Goal: Communication & Community: Answer question/provide support

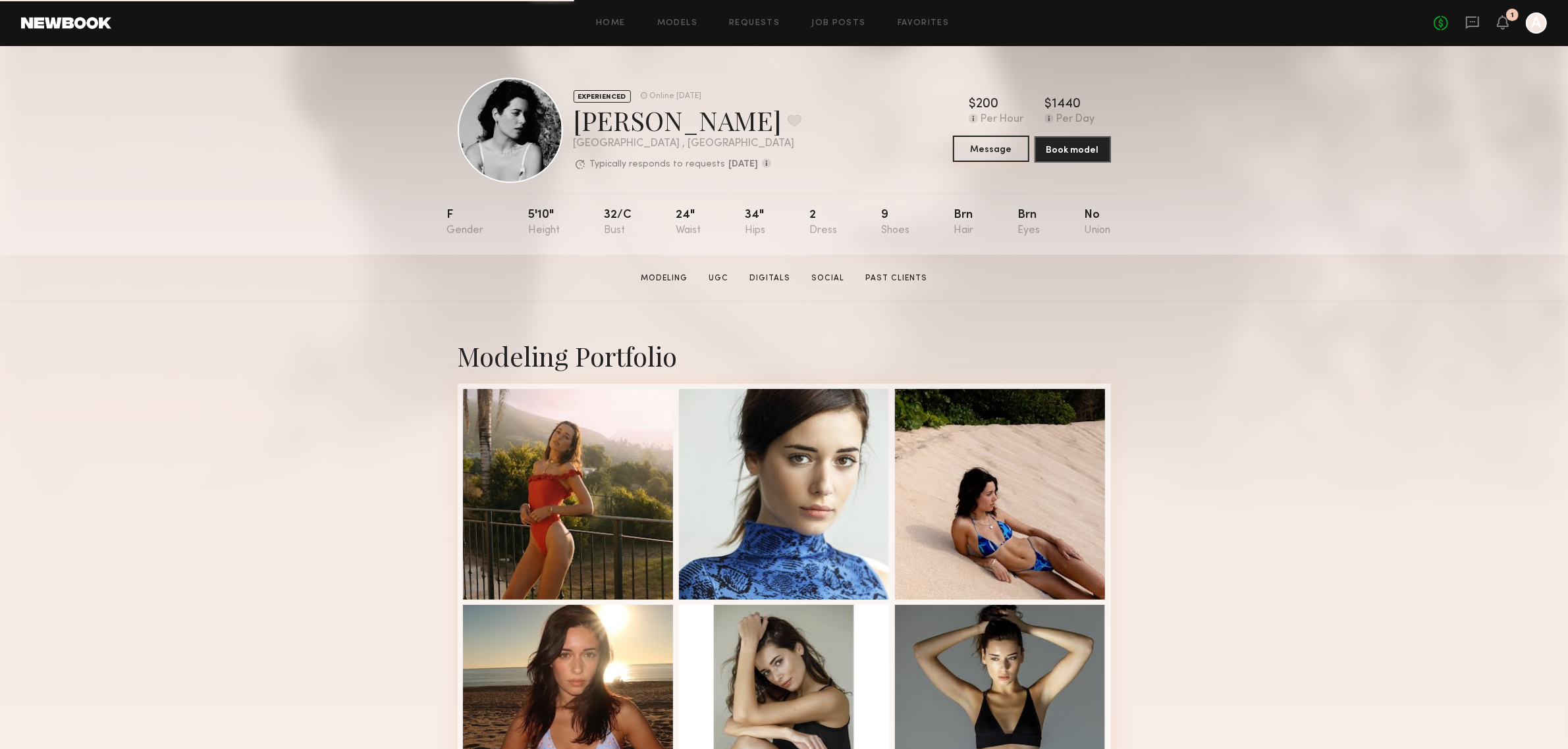
click at [993, 153] on button "Message" at bounding box center [991, 148] width 77 height 27
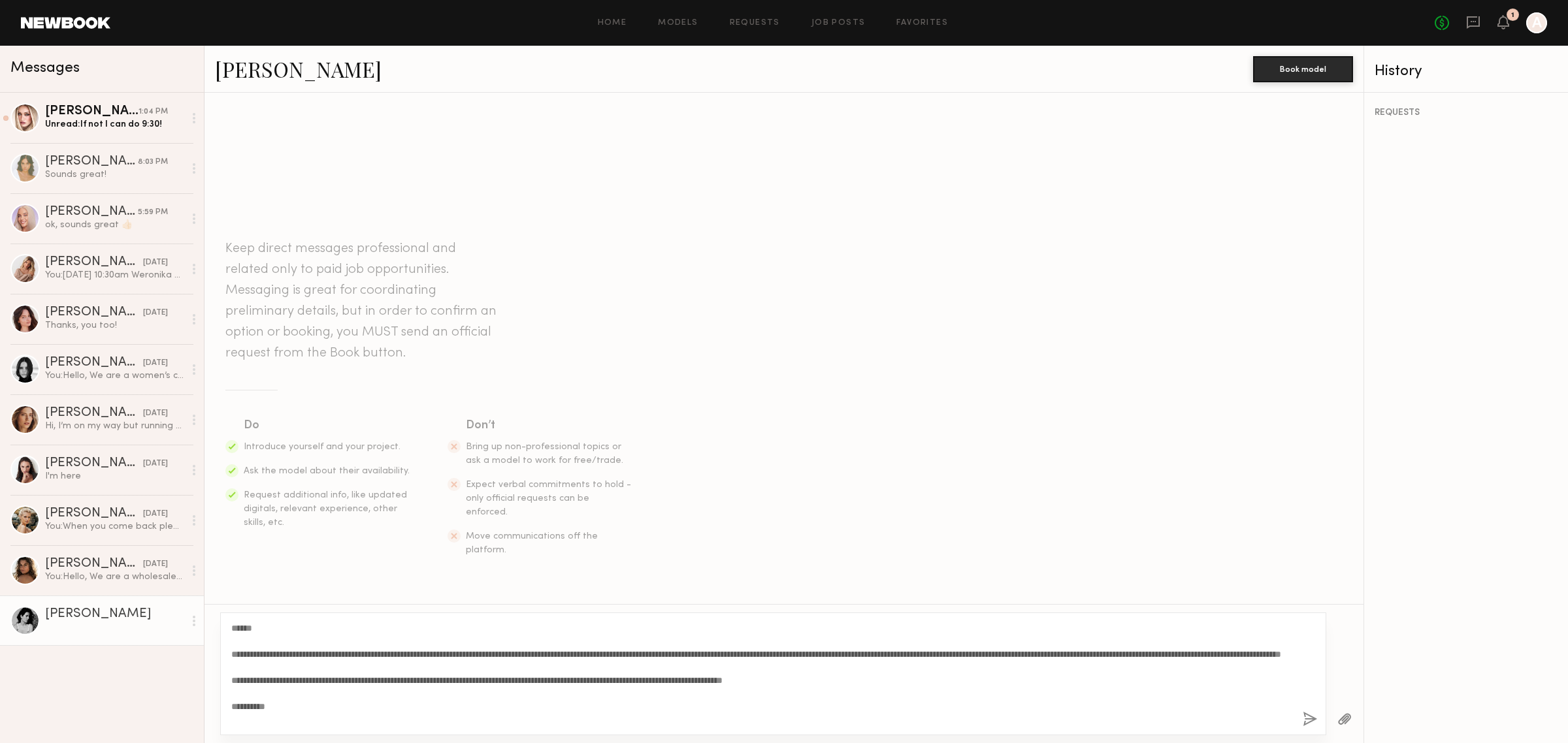
type textarea "**********"
click at [1306, 722] on button "button" at bounding box center [1310, 720] width 14 height 16
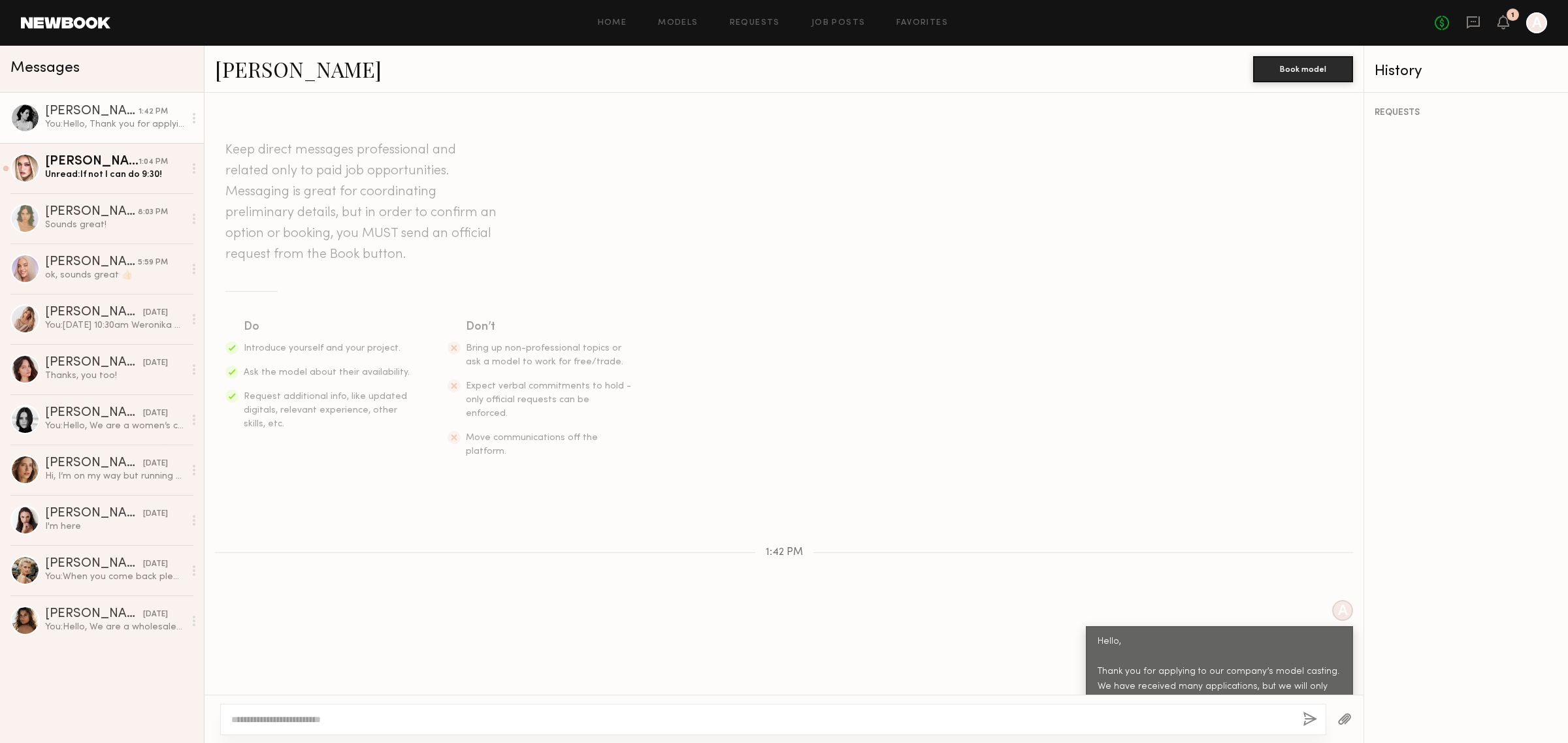
scroll to position [137, 0]
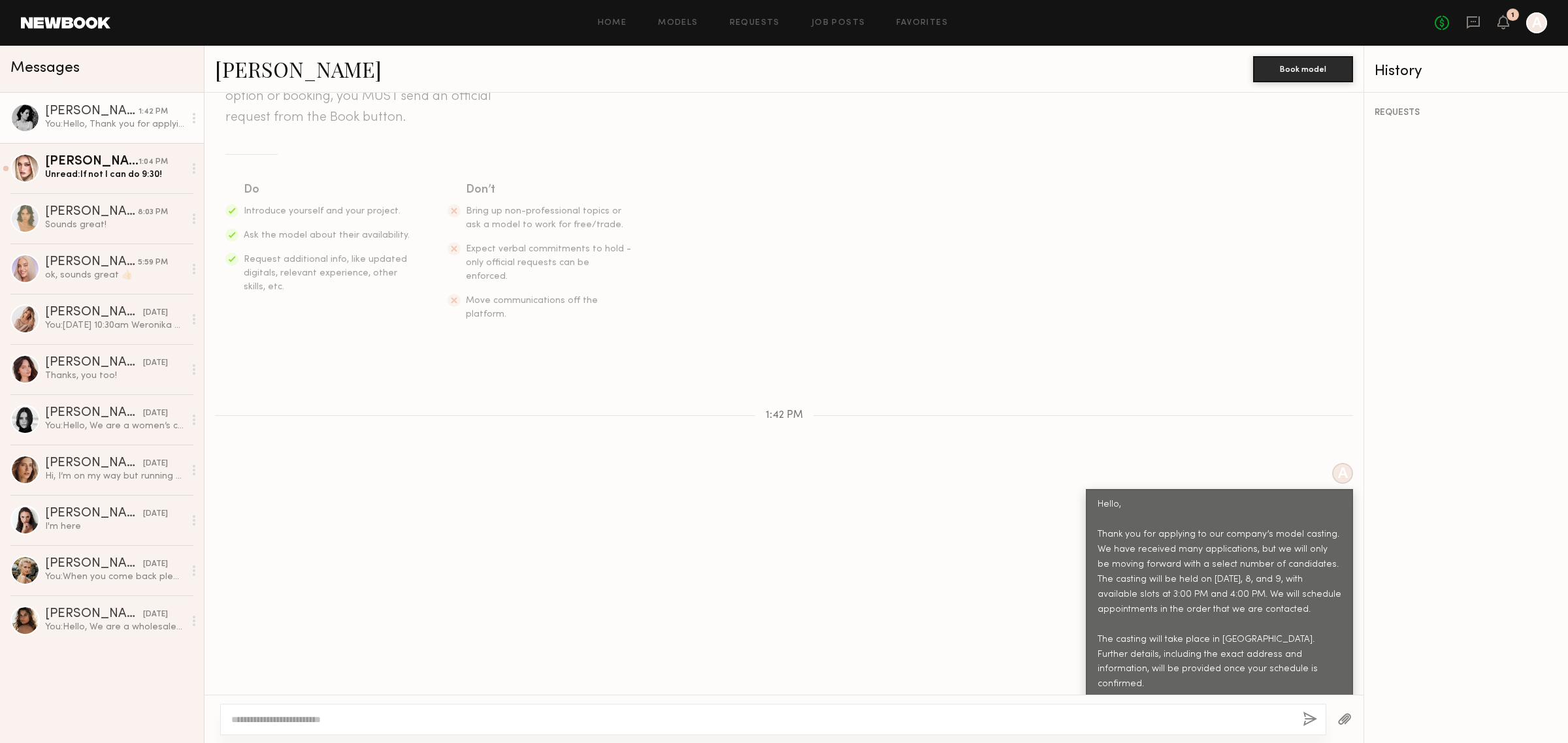
click at [128, 121] on div "You: Hello, Thank you for applying to our company’s model casting. We have rece…" at bounding box center [114, 124] width 139 height 12
click at [131, 172] on div "Unread: If not I can do 9:30!" at bounding box center [114, 174] width 139 height 12
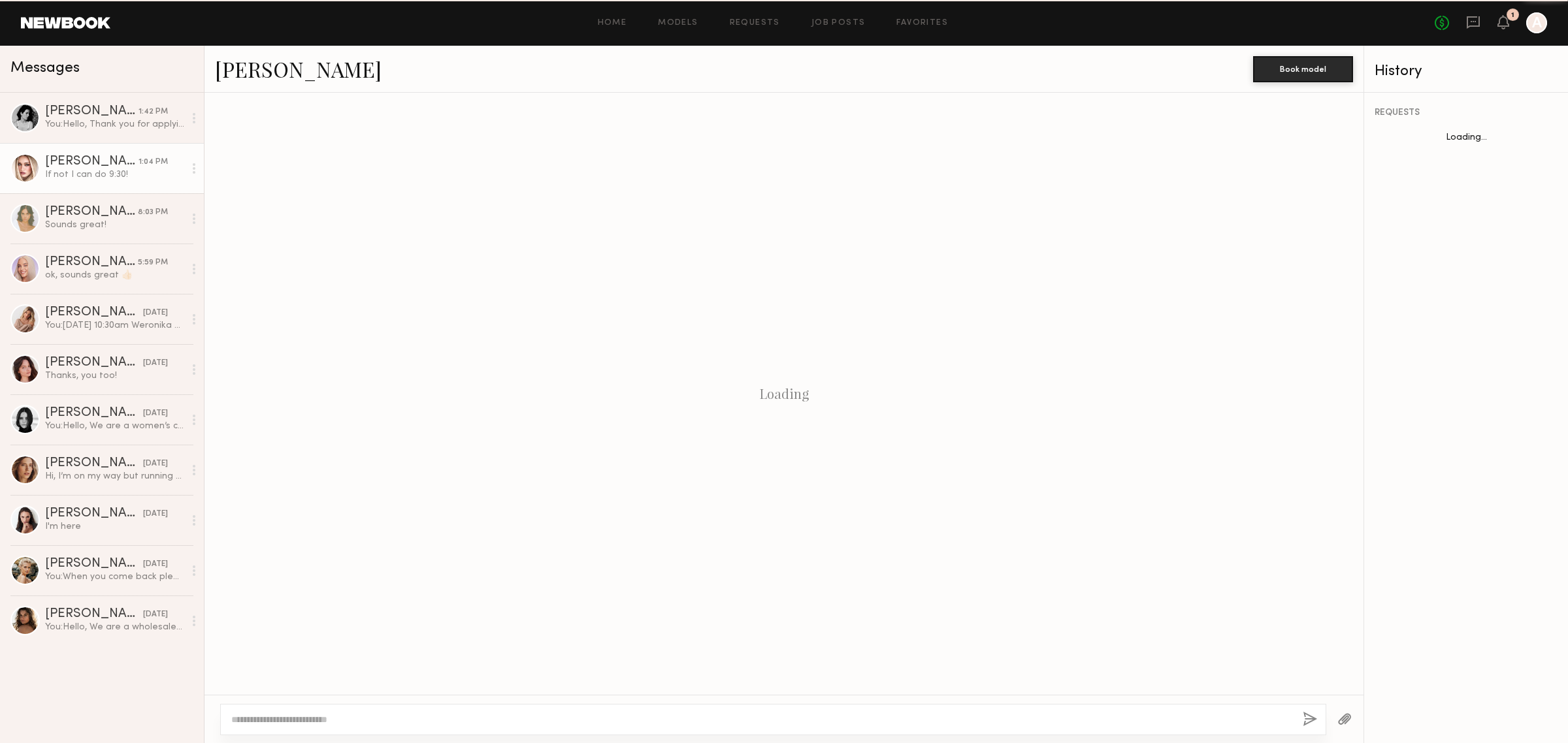
scroll to position [399, 0]
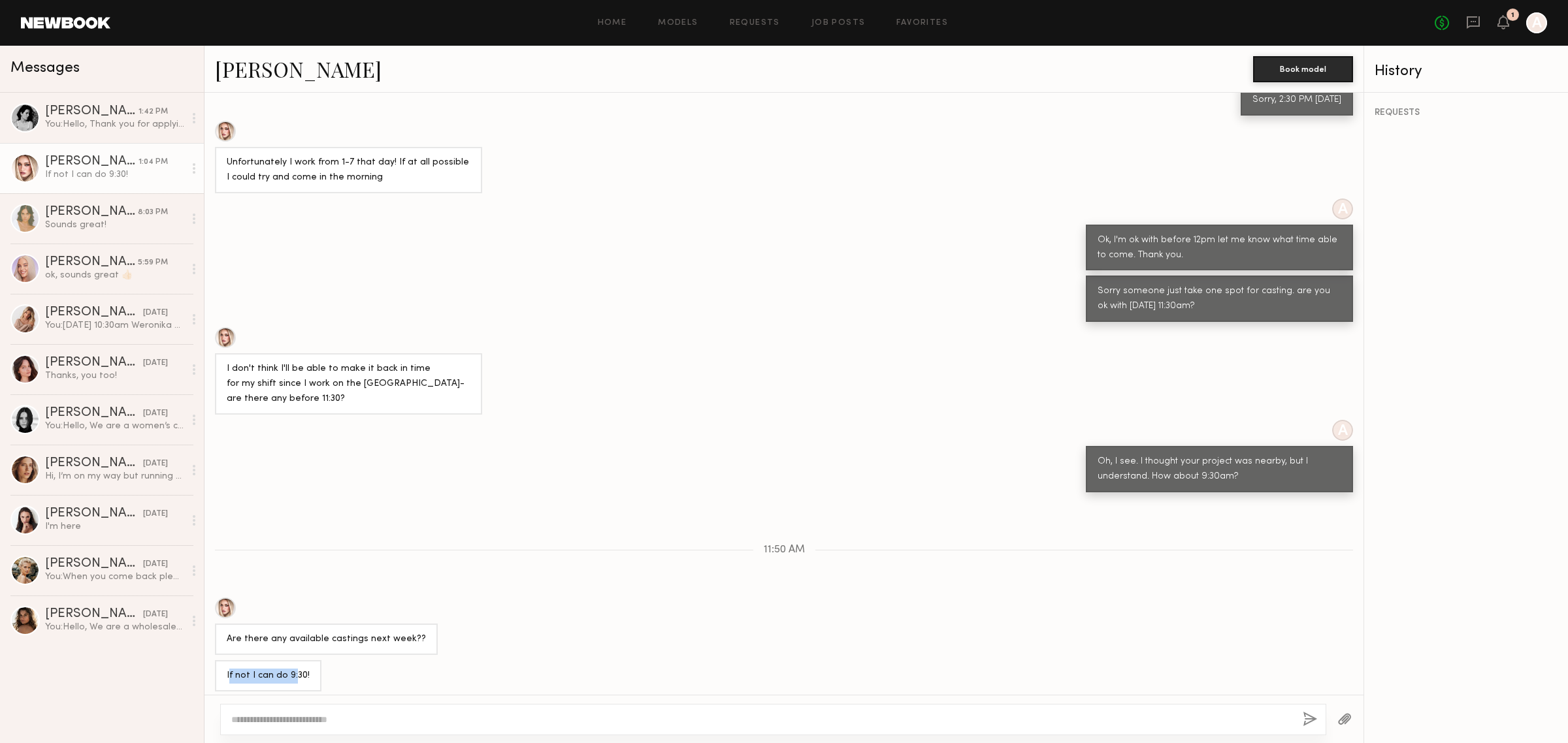
drag, startPoint x: 229, startPoint y: 671, endPoint x: 299, endPoint y: 678, distance: 70.3
click at [292, 681] on div "If not I can do 9:30!" at bounding box center [268, 676] width 107 height 31
click at [299, 678] on div "If not I can do 9:30!" at bounding box center [268, 676] width 107 height 31
drag, startPoint x: 279, startPoint y: 670, endPoint x: 294, endPoint y: 670, distance: 15.0
click at [294, 670] on div "If not I can do 9:30!" at bounding box center [268, 676] width 83 height 15
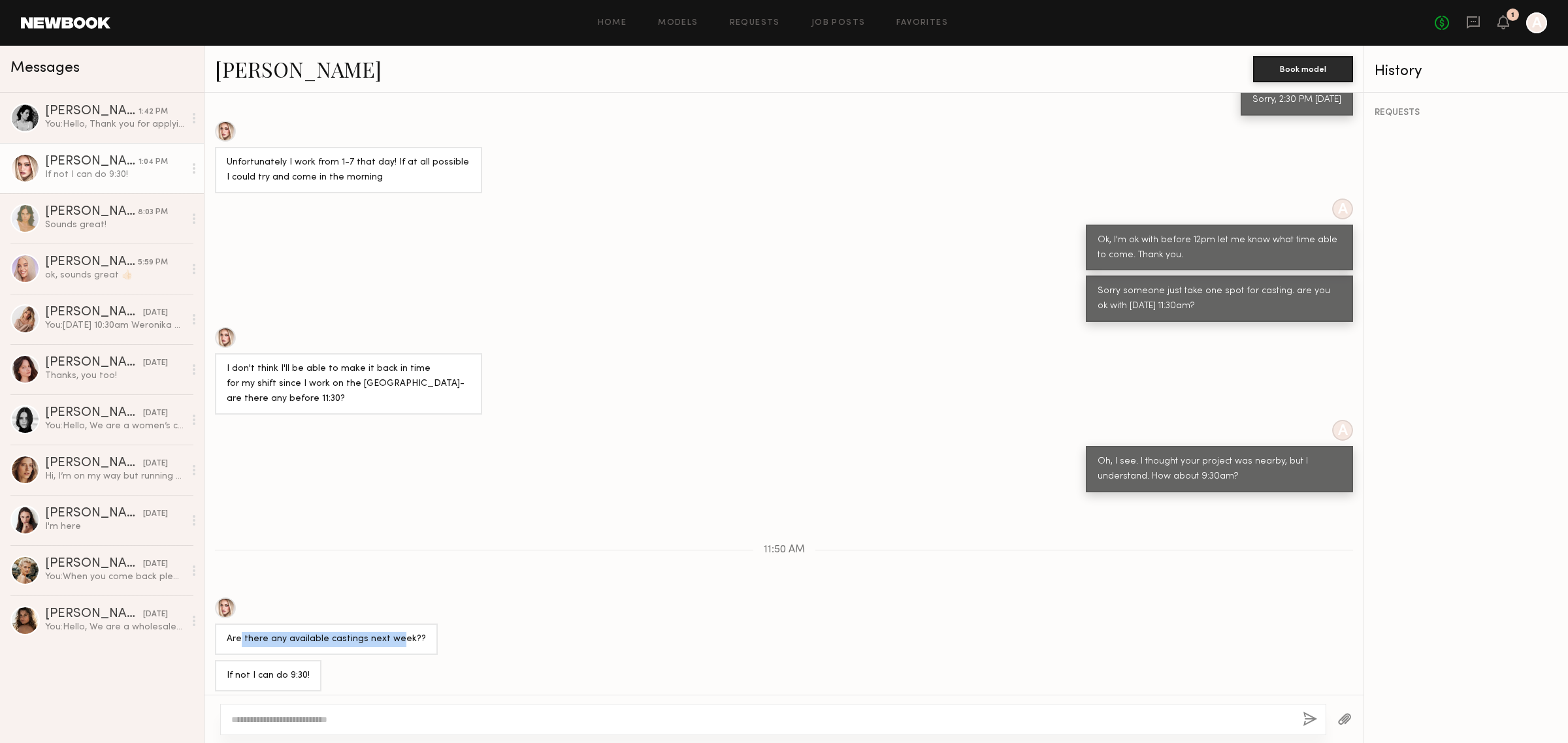
drag, startPoint x: 296, startPoint y: 634, endPoint x: 393, endPoint y: 646, distance: 97.7
click at [393, 646] on div "Are there any available castings next week??" at bounding box center [326, 639] width 223 height 31
drag, startPoint x: 277, startPoint y: 664, endPoint x: 318, endPoint y: 671, distance: 41.6
click at [318, 671] on div "If not I can do 9:30!" at bounding box center [784, 676] width 1159 height 31
click at [270, 669] on div "If not I can do 9:30!" at bounding box center [268, 676] width 83 height 15
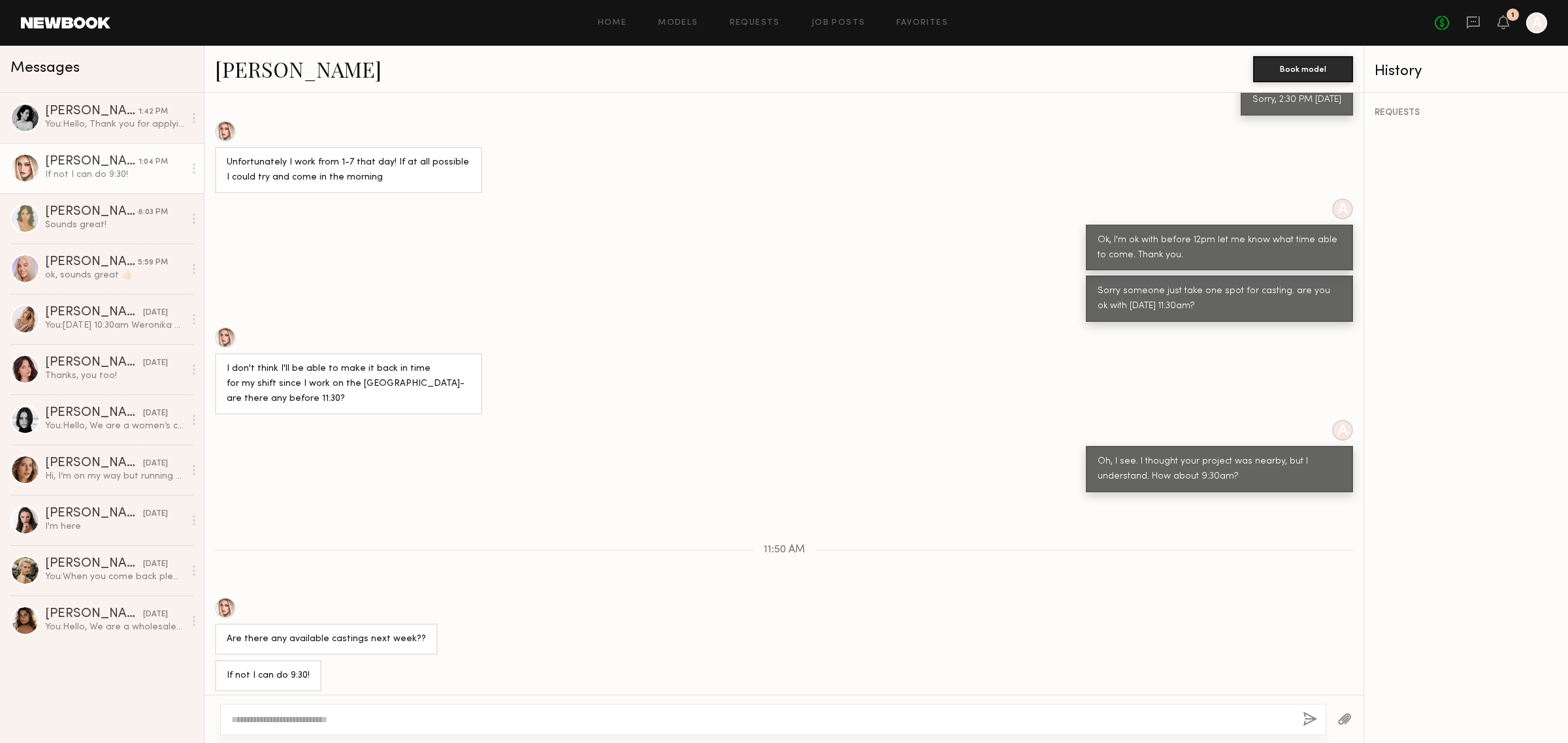
click at [354, 710] on div at bounding box center [773, 720] width 1106 height 31
click at [367, 719] on textarea at bounding box center [762, 720] width 1061 height 13
click at [1190, 727] on div at bounding box center [773, 720] width 1106 height 31
click at [1175, 723] on textarea at bounding box center [762, 720] width 1061 height 13
click at [1171, 717] on textarea at bounding box center [762, 720] width 1061 height 13
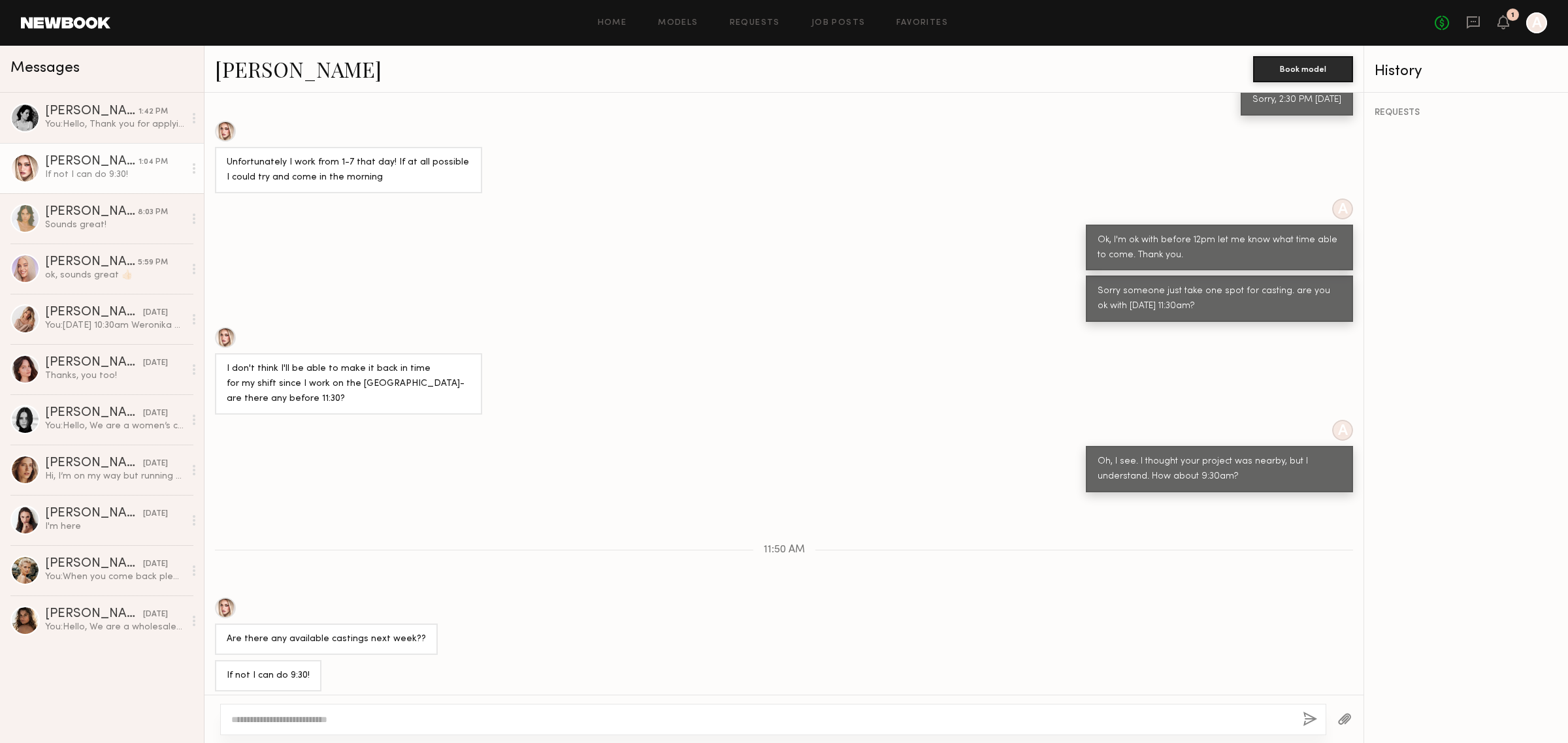
click at [533, 715] on textarea at bounding box center [762, 720] width 1061 height 13
type textarea "*"
click at [289, 720] on textarea "**********" at bounding box center [761, 720] width 1060 height 13
click at [435, 719] on textarea "**********" at bounding box center [761, 720] width 1060 height 13
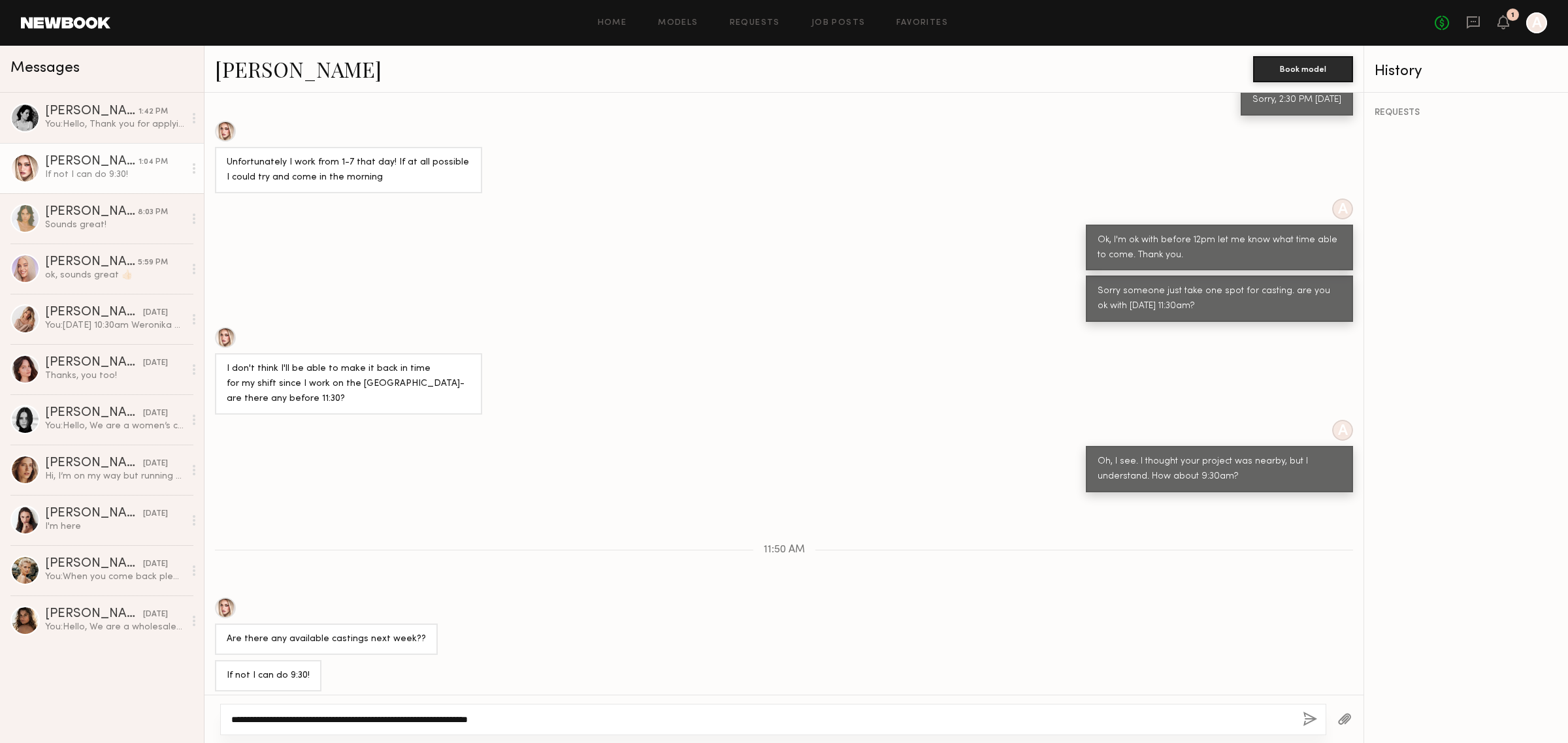
drag, startPoint x: 549, startPoint y: 725, endPoint x: 560, endPoint y: 725, distance: 11.0
click at [550, 725] on textarea "**********" at bounding box center [761, 720] width 1060 height 13
click at [591, 717] on textarea "**********" at bounding box center [761, 720] width 1060 height 13
click at [603, 715] on textarea "**********" at bounding box center [761, 720] width 1060 height 13
click at [601, 720] on textarea "**********" at bounding box center [761, 720] width 1060 height 13
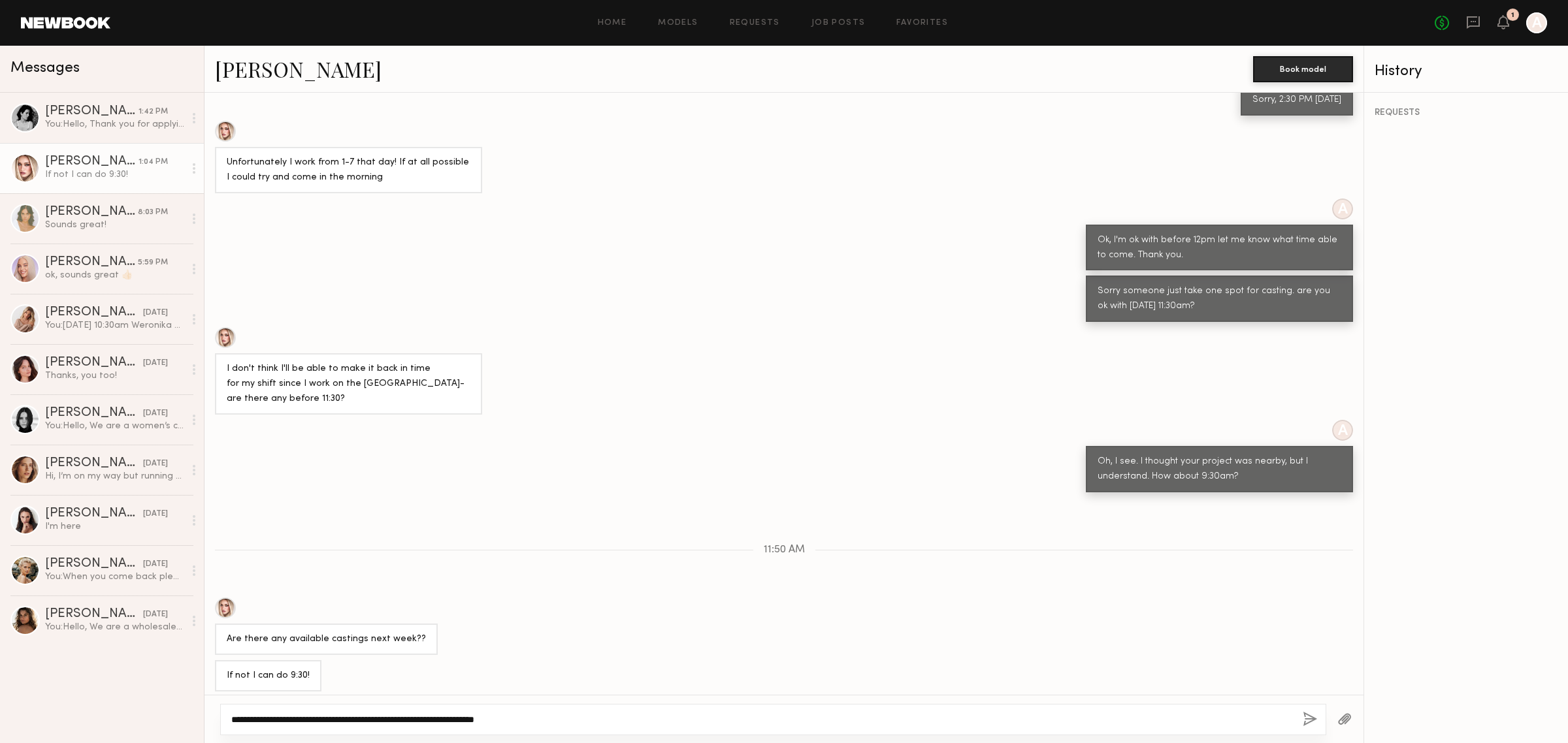
click at [612, 722] on textarea "**********" at bounding box center [761, 720] width 1060 height 13
type textarea "**********"
click at [1312, 713] on button "button" at bounding box center [1310, 720] width 14 height 16
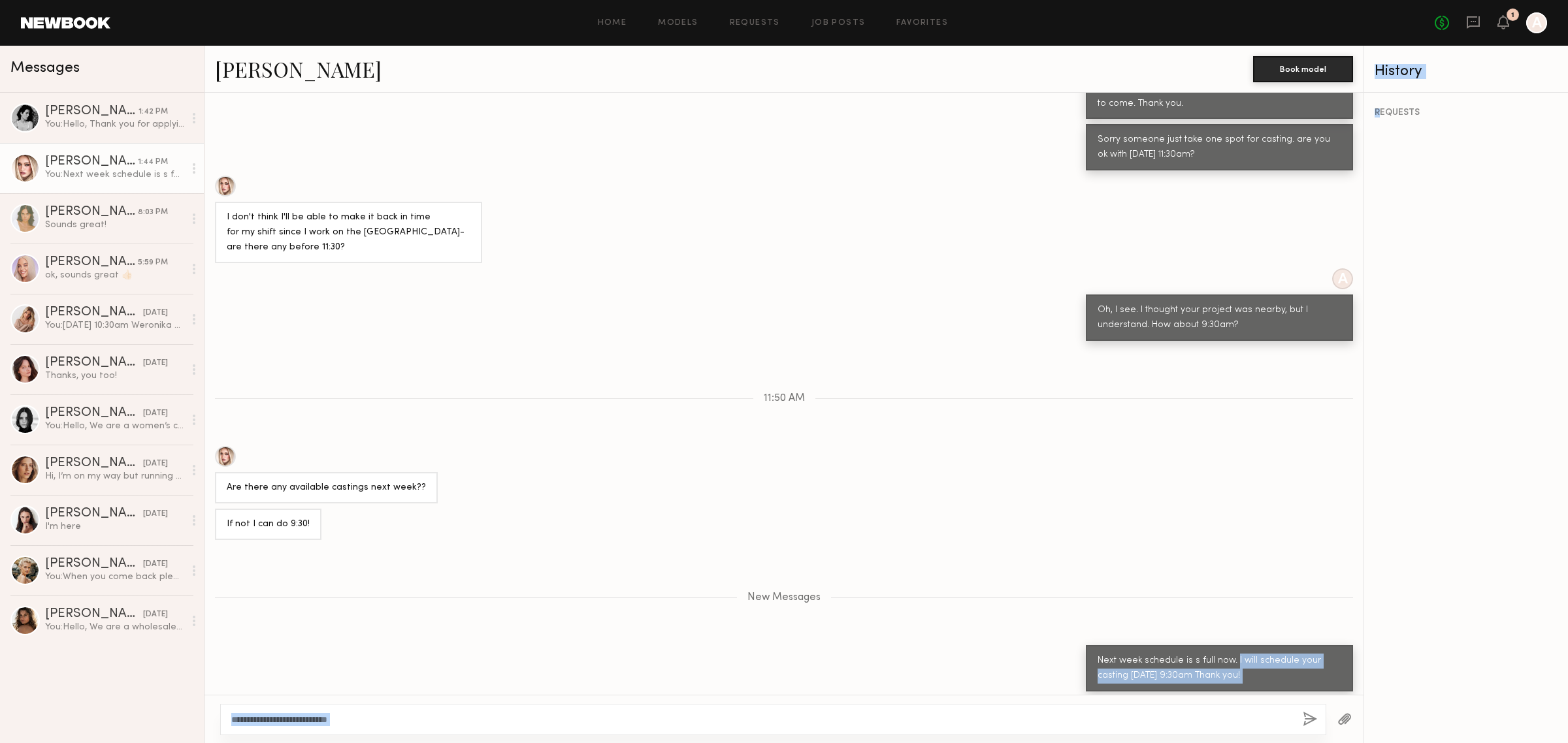
drag, startPoint x: 1219, startPoint y: 653, endPoint x: 1382, endPoint y: 661, distance: 163.2
click at [1382, 661] on div "Messages Casilda G. 1:42 PM You: Hello, Thank you for applying to our company’s…" at bounding box center [784, 394] width 1568 height 697
click at [1234, 670] on div "Next week schedule is s full now. I will schedule your casting [DATE] 9:30am Th…" at bounding box center [1219, 669] width 244 height 30
drag, startPoint x: 1084, startPoint y: 670, endPoint x: 1145, endPoint y: 670, distance: 61.0
click at [1145, 670] on div "Next week schedule is s full now. I will schedule your casting [DATE] 9:30am Th…" at bounding box center [1219, 669] width 244 height 30
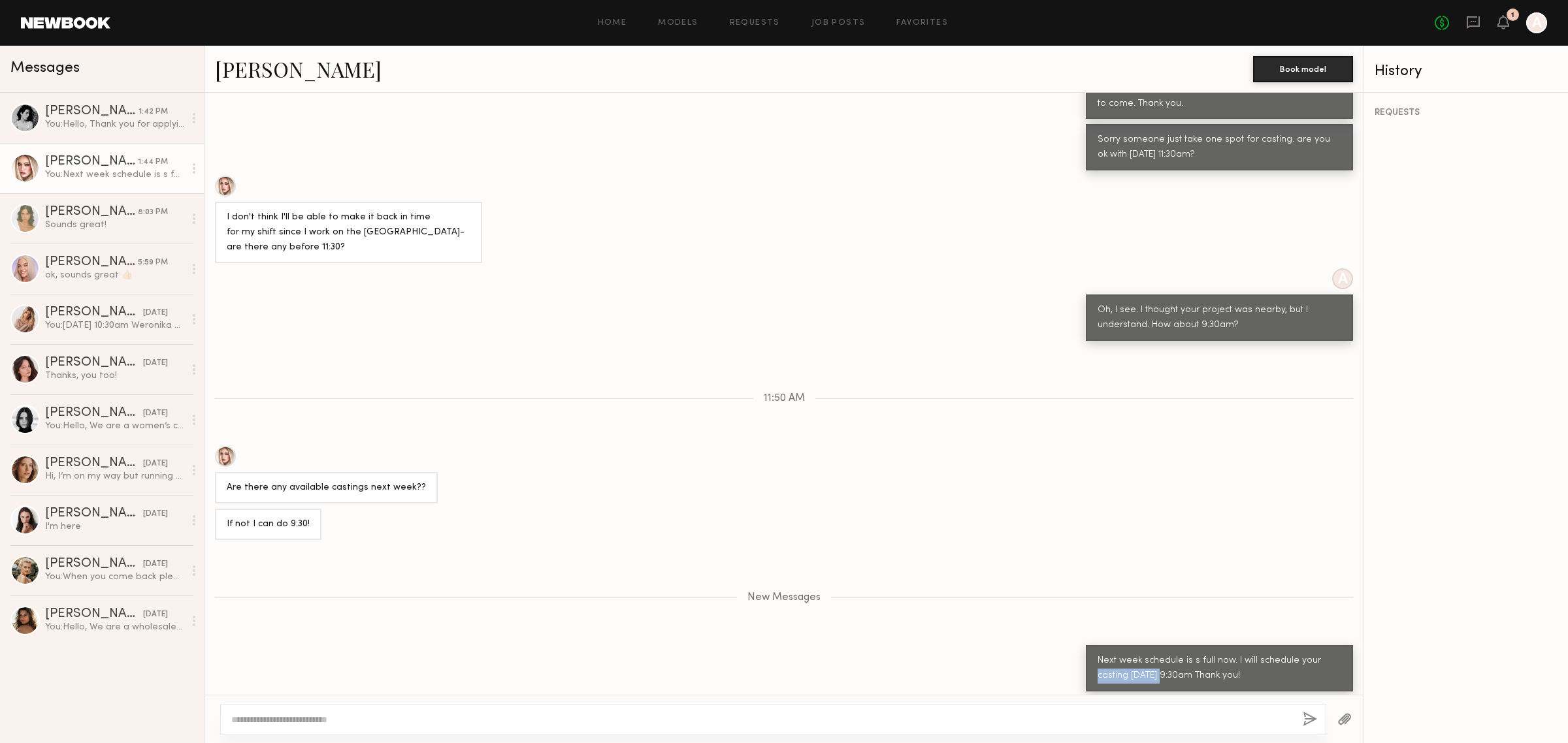
click at [1138, 676] on div "Next week schedule is s full now. I will schedule your casting [DATE] 9:30am Th…" at bounding box center [1219, 669] width 244 height 30
drag, startPoint x: 1132, startPoint y: 668, endPoint x: 1306, endPoint y: 676, distance: 174.2
click at [1306, 676] on div "Next week schedule is s full now. I will schedule your casting [DATE] 9:30am Th…" at bounding box center [1219, 669] width 244 height 30
click at [1198, 662] on div "Next week schedule is s full now. I will schedule your casting [DATE] 9:30am Th…" at bounding box center [1219, 669] width 244 height 30
drag, startPoint x: 1144, startPoint y: 675, endPoint x: 1233, endPoint y: 678, distance: 89.1
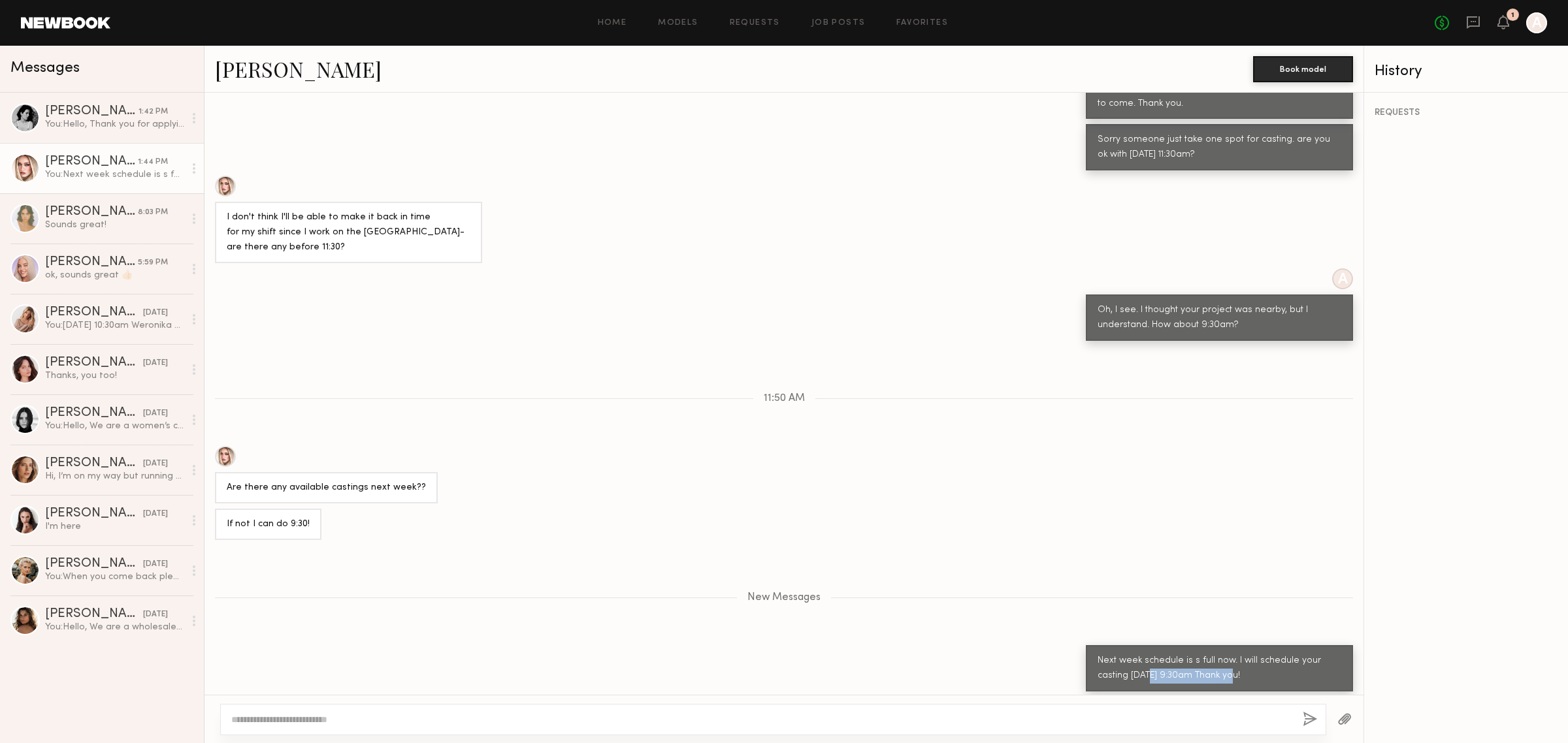
click at [1233, 678] on div "Next week schedule is s full now. I will schedule your casting [DATE] 9:30am Th…" at bounding box center [1220, 668] width 267 height 46
click at [1234, 670] on div "Next week schedule is s full now. I will schedule your casting [DATE] 9:30am Th…" at bounding box center [1219, 669] width 244 height 30
click at [105, 124] on div "You: Hello, Thank you for applying to our company’s model casting. We have rece…" at bounding box center [114, 124] width 139 height 12
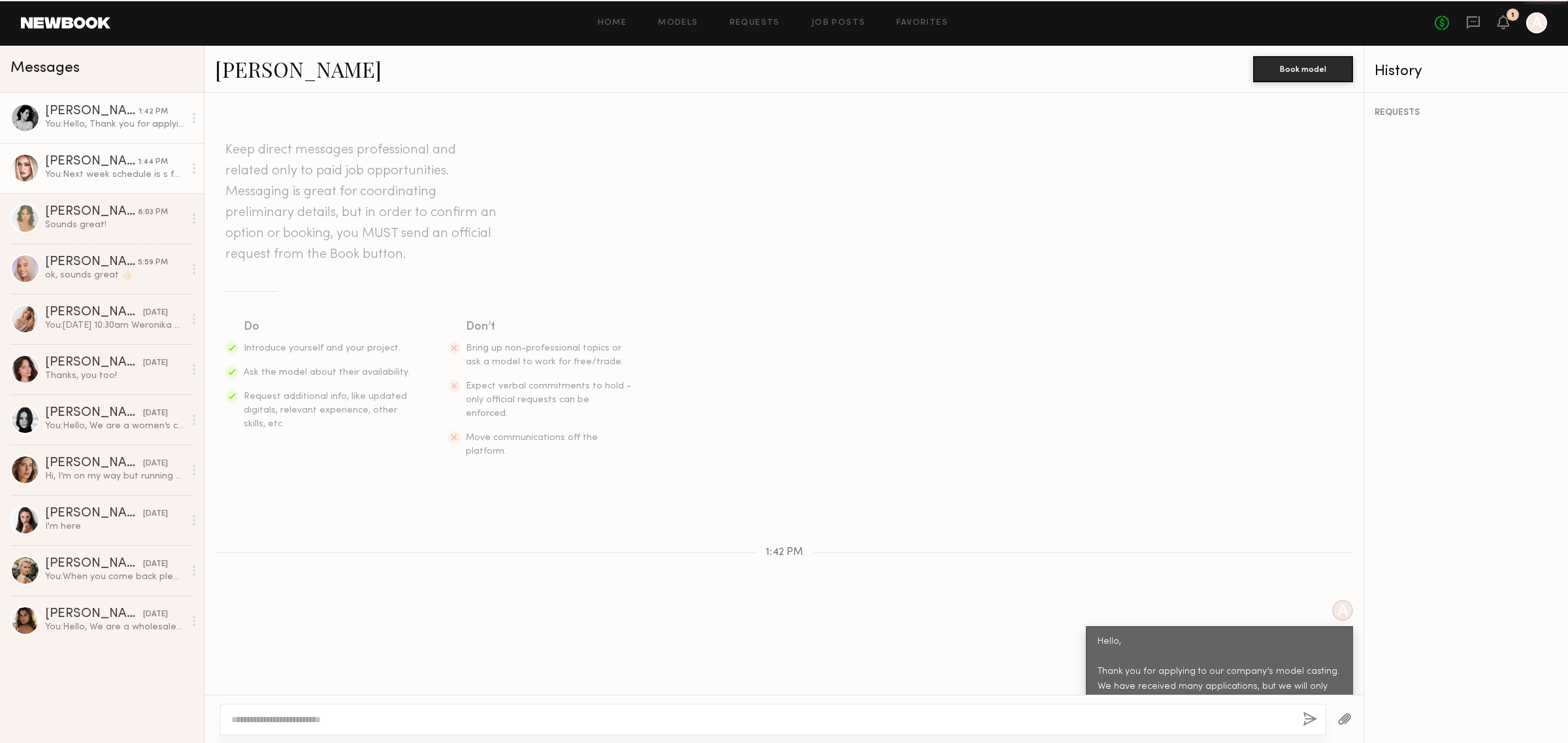
scroll to position [137, 0]
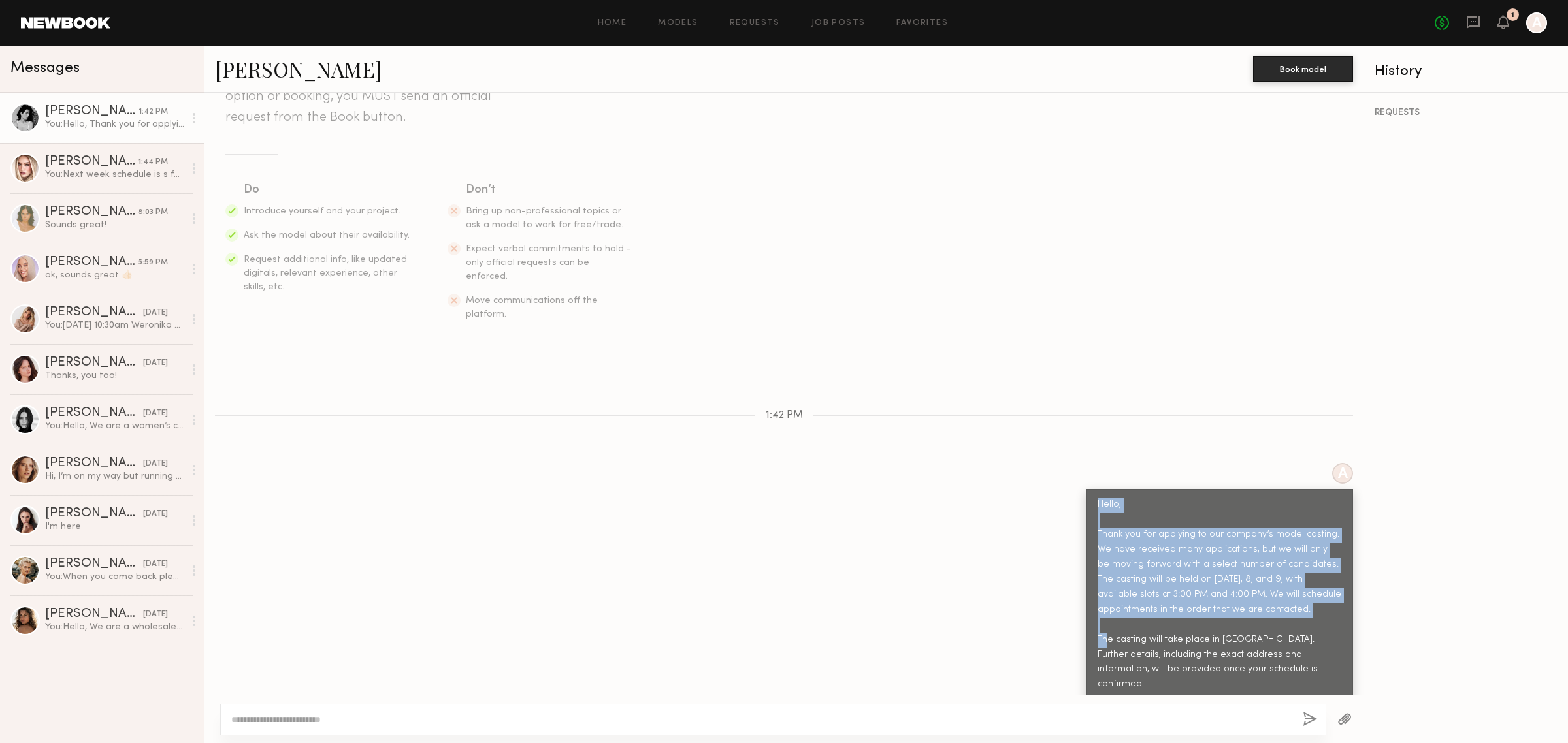
drag, startPoint x: 1081, startPoint y: 481, endPoint x: 1240, endPoint y: 597, distance: 196.8
click at [1236, 597] on div "Hello, Thank you for applying to our company’s model casting. We have received …" at bounding box center [1220, 609] width 267 height 241
click at [1249, 575] on div "Hello, Thank you for applying to our company’s model casting. We have received …" at bounding box center [1219, 610] width 244 height 225
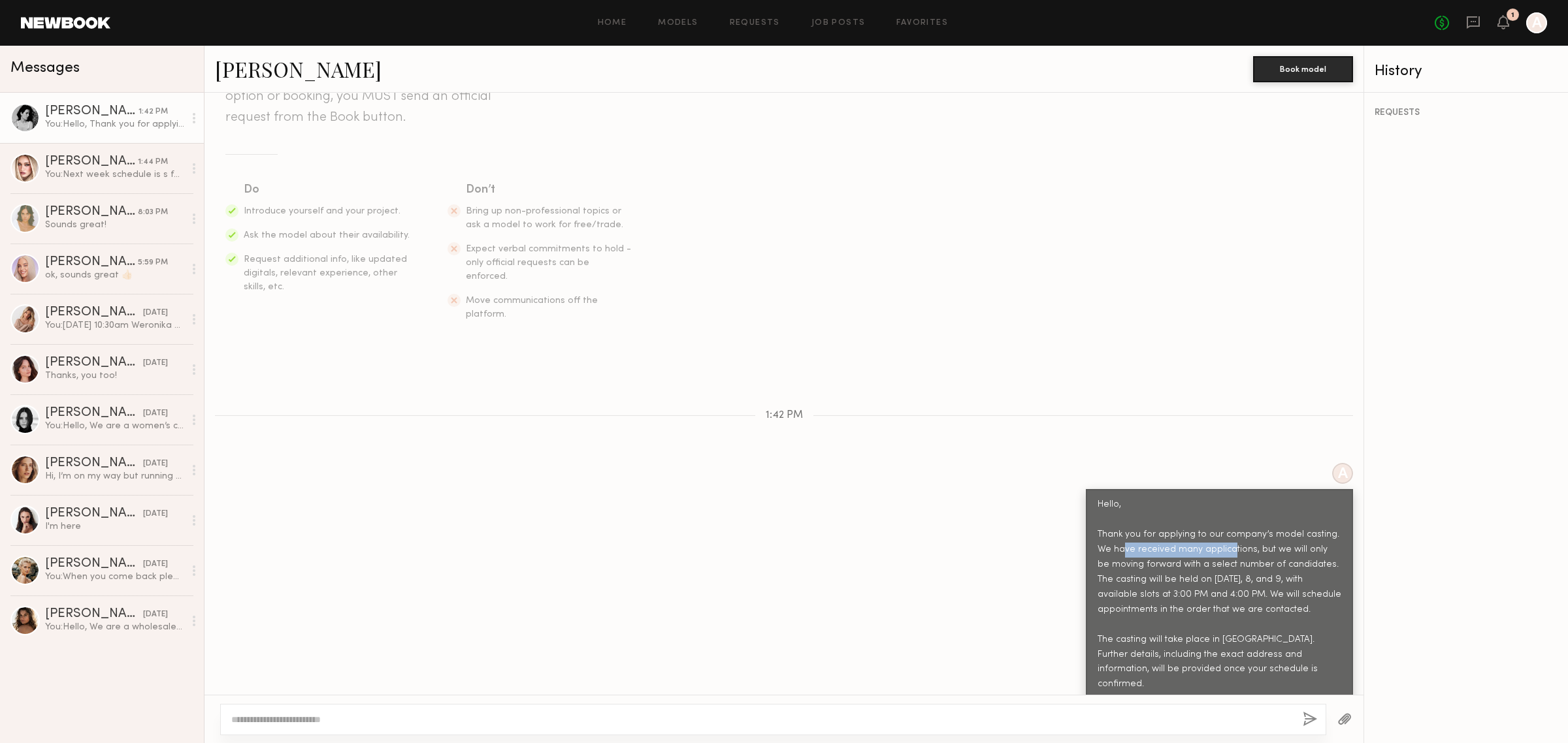
drag, startPoint x: 1109, startPoint y: 517, endPoint x: 1230, endPoint y: 519, distance: 121.0
click at [1227, 518] on div "Hello, Thank you for applying to our company’s model casting. We have received …" at bounding box center [1219, 610] width 244 height 225
click at [1230, 530] on div "Hello, Thank you for applying to our company’s model casting. We have received …" at bounding box center [1219, 610] width 244 height 225
drag, startPoint x: 1134, startPoint y: 552, endPoint x: 1212, endPoint y: 560, distance: 78.4
click at [1201, 555] on div "Hello, Thank you for applying to our company’s model casting. We have received …" at bounding box center [1219, 610] width 244 height 225
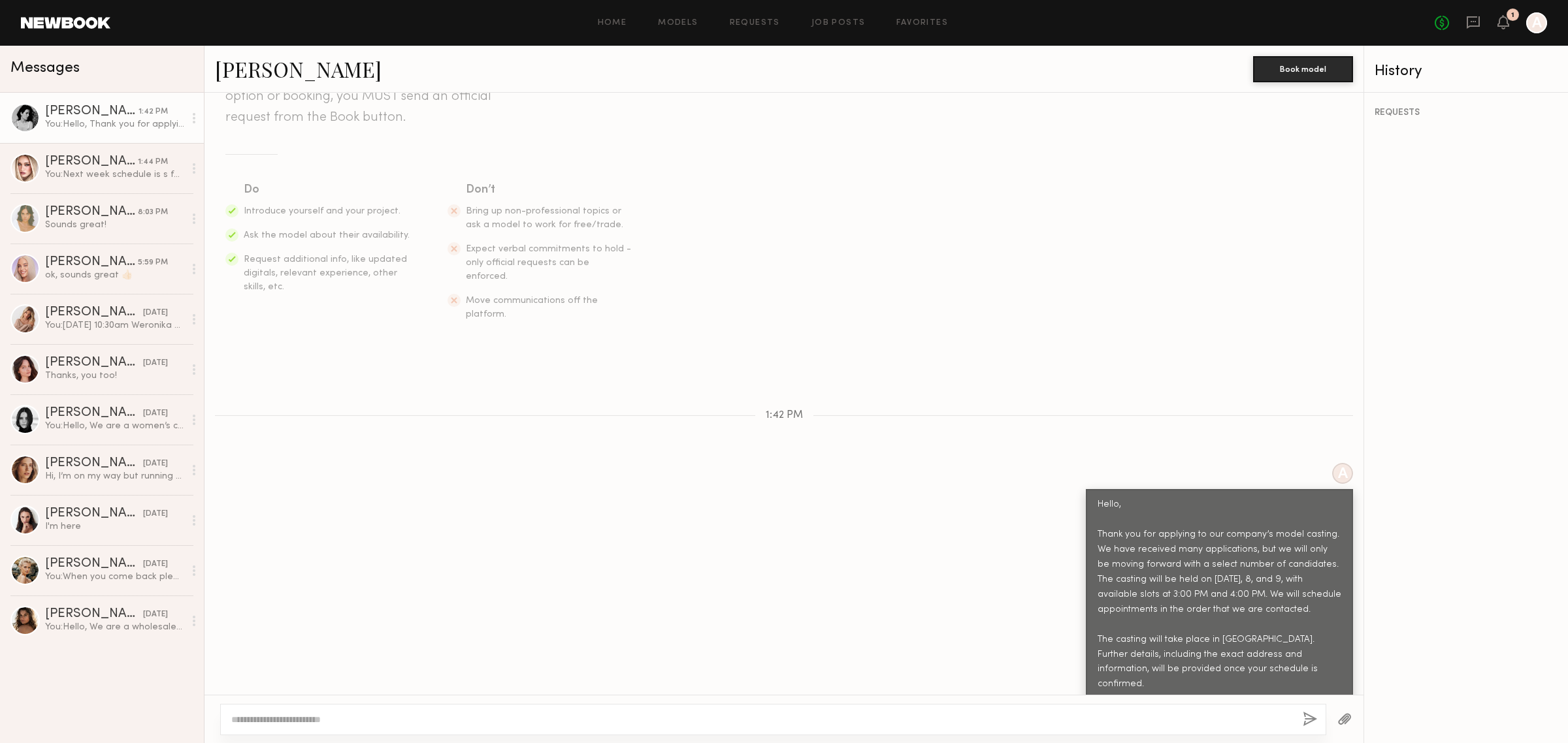
click at [1215, 569] on div "Hello, Thank you for applying to our company’s model casting. We have received …" at bounding box center [1219, 610] width 244 height 225
drag, startPoint x: 1169, startPoint y: 550, endPoint x: 1242, endPoint y: 555, distance: 73.2
click at [1239, 554] on div "Hello, Thank you for applying to our company’s model casting. We have received …" at bounding box center [1219, 610] width 244 height 225
click at [1246, 566] on div "Hello, Thank you for applying to our company’s model casting. We have received …" at bounding box center [1219, 610] width 244 height 225
drag, startPoint x: 1225, startPoint y: 550, endPoint x: 1246, endPoint y: 549, distance: 21.0
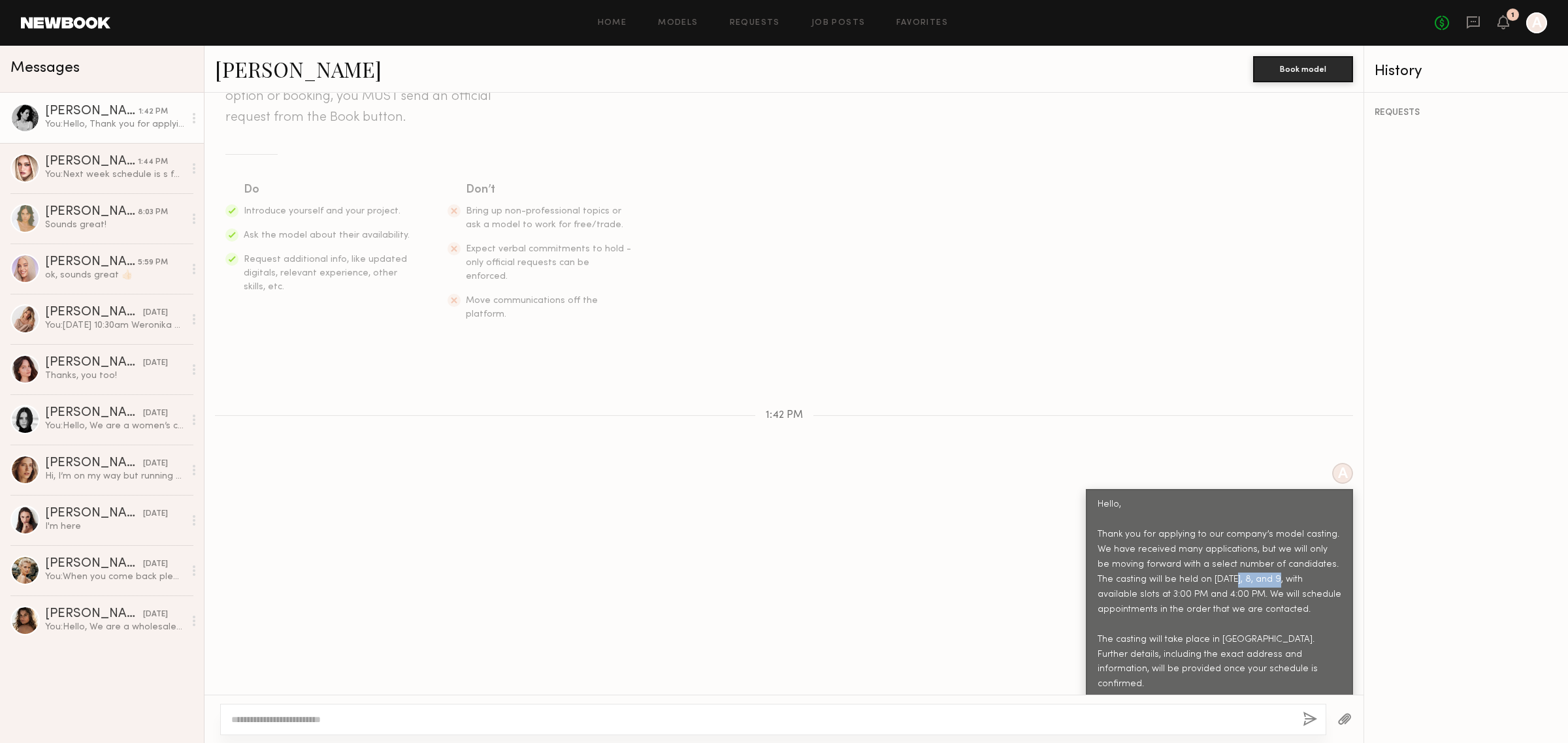
click at [1246, 549] on div "Hello, Thank you for applying to our company’s model casting. We have received …" at bounding box center [1219, 610] width 244 height 225
click at [1248, 550] on div "Hello, Thank you for applying to our company’s model casting. We have received …" at bounding box center [1219, 610] width 244 height 225
drag, startPoint x: 1214, startPoint y: 550, endPoint x: 1247, endPoint y: 550, distance: 33.0
click at [1247, 550] on div "Hello, Thank you for applying to our company’s model casting. We have received …" at bounding box center [1219, 610] width 244 height 225
click at [1249, 550] on div "Hello, Thank you for applying to our company’s model casting. We have received …" at bounding box center [1219, 610] width 244 height 225
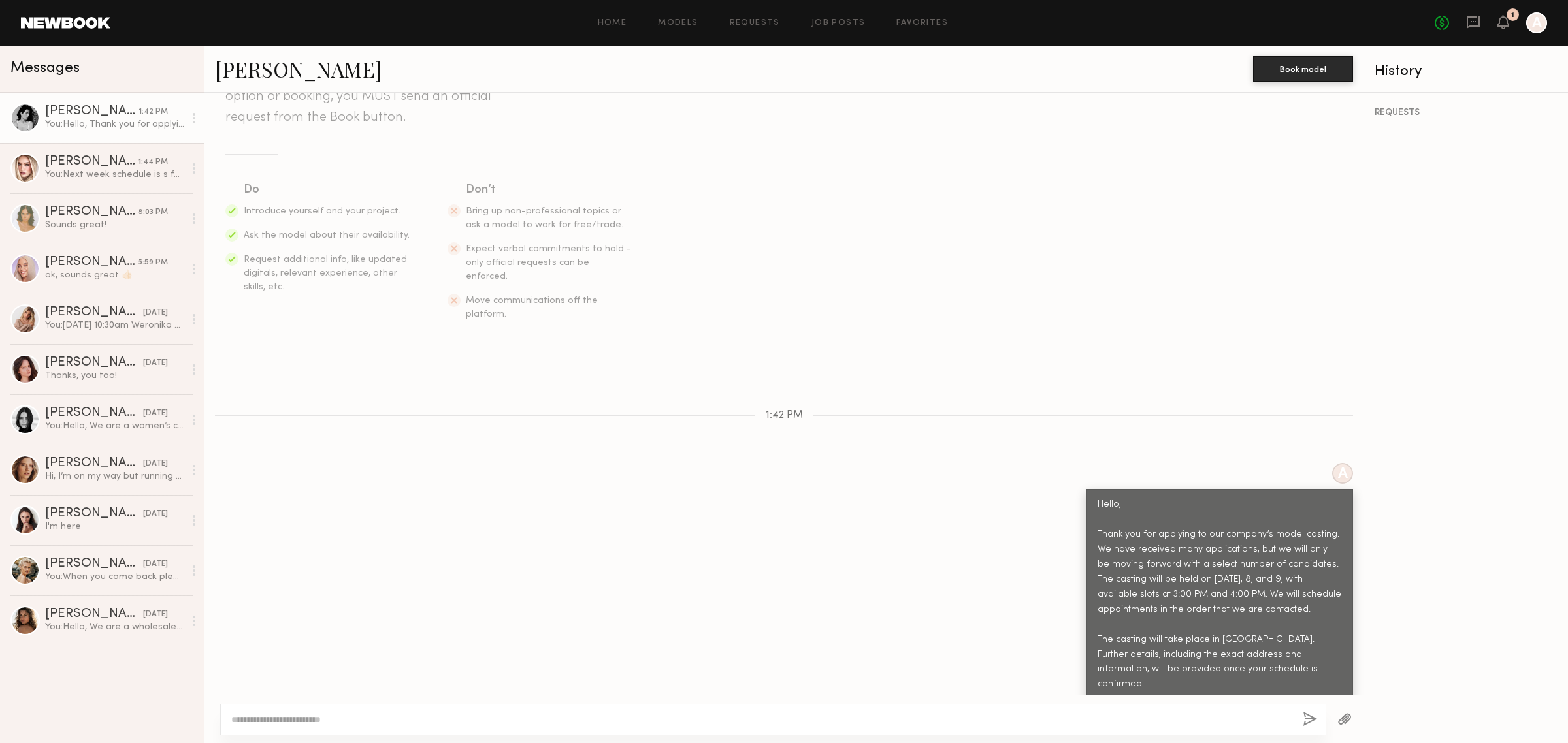
click at [1285, 553] on div "Hello, Thank you for applying to our company’s model casting. We have received …" at bounding box center [1219, 610] width 244 height 225
drag, startPoint x: 1311, startPoint y: 549, endPoint x: 1242, endPoint y: 552, distance: 69.1
click at [1307, 549] on div "Hello, Thank you for applying to our company’s model casting. We have received …" at bounding box center [1219, 610] width 244 height 225
drag, startPoint x: 1092, startPoint y: 567, endPoint x: 1117, endPoint y: 567, distance: 25.0
click at [1117, 567] on div "Hello, Thank you for applying to our company’s model casting. We have received …" at bounding box center [1219, 610] width 244 height 225
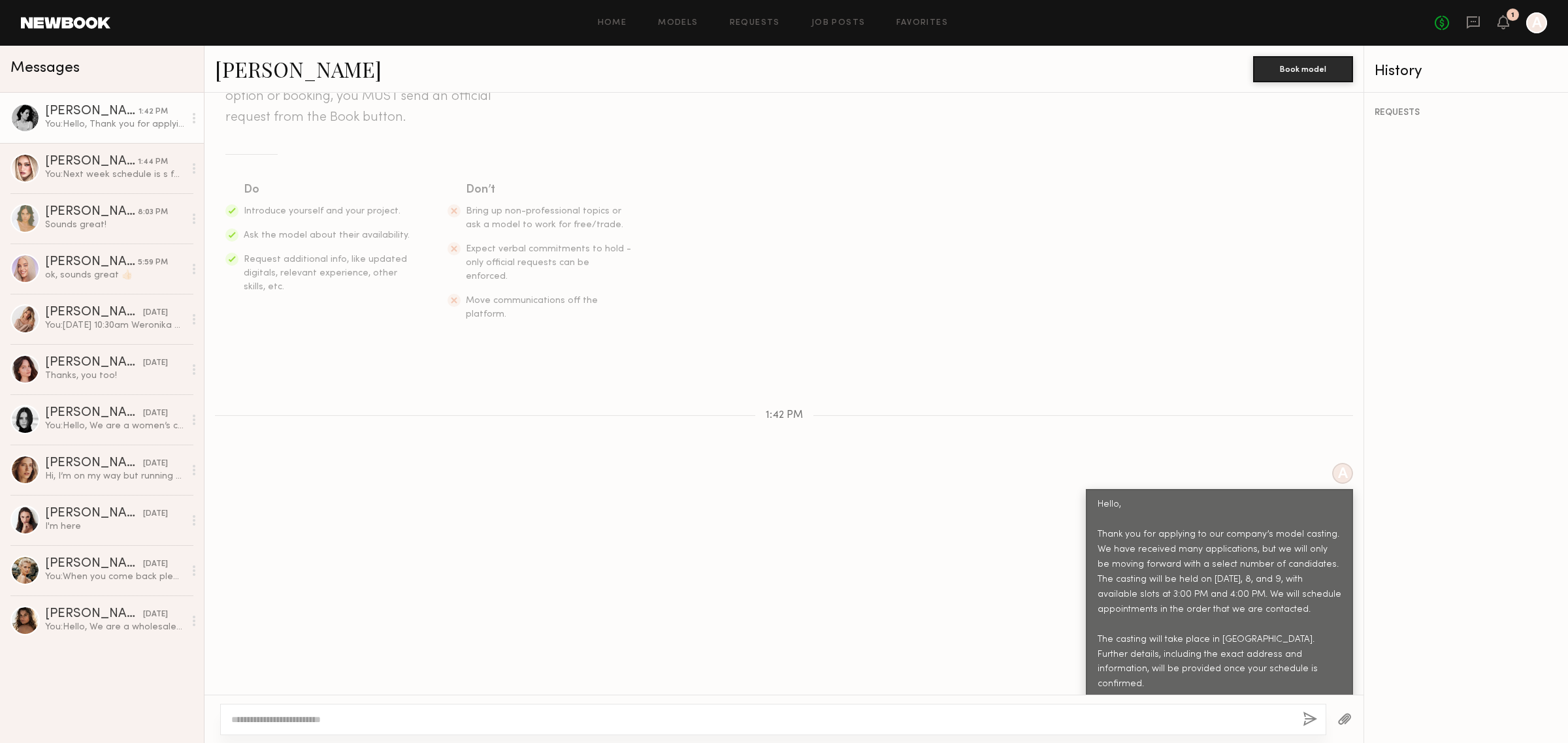
click at [1121, 574] on div "Hello, Thank you for applying to our company’s model casting. We have received …" at bounding box center [1219, 610] width 244 height 225
drag, startPoint x: 1118, startPoint y: 564, endPoint x: 1174, endPoint y: 566, distance: 56.0
click at [1173, 565] on div "Hello, Thank you for applying to our company’s model casting. We have received …" at bounding box center [1219, 610] width 244 height 225
click at [1175, 576] on div "Hello, Thank you for applying to our company’s model casting. We have received …" at bounding box center [1219, 610] width 244 height 225
drag, startPoint x: 1215, startPoint y: 567, endPoint x: 1220, endPoint y: 572, distance: 7.1
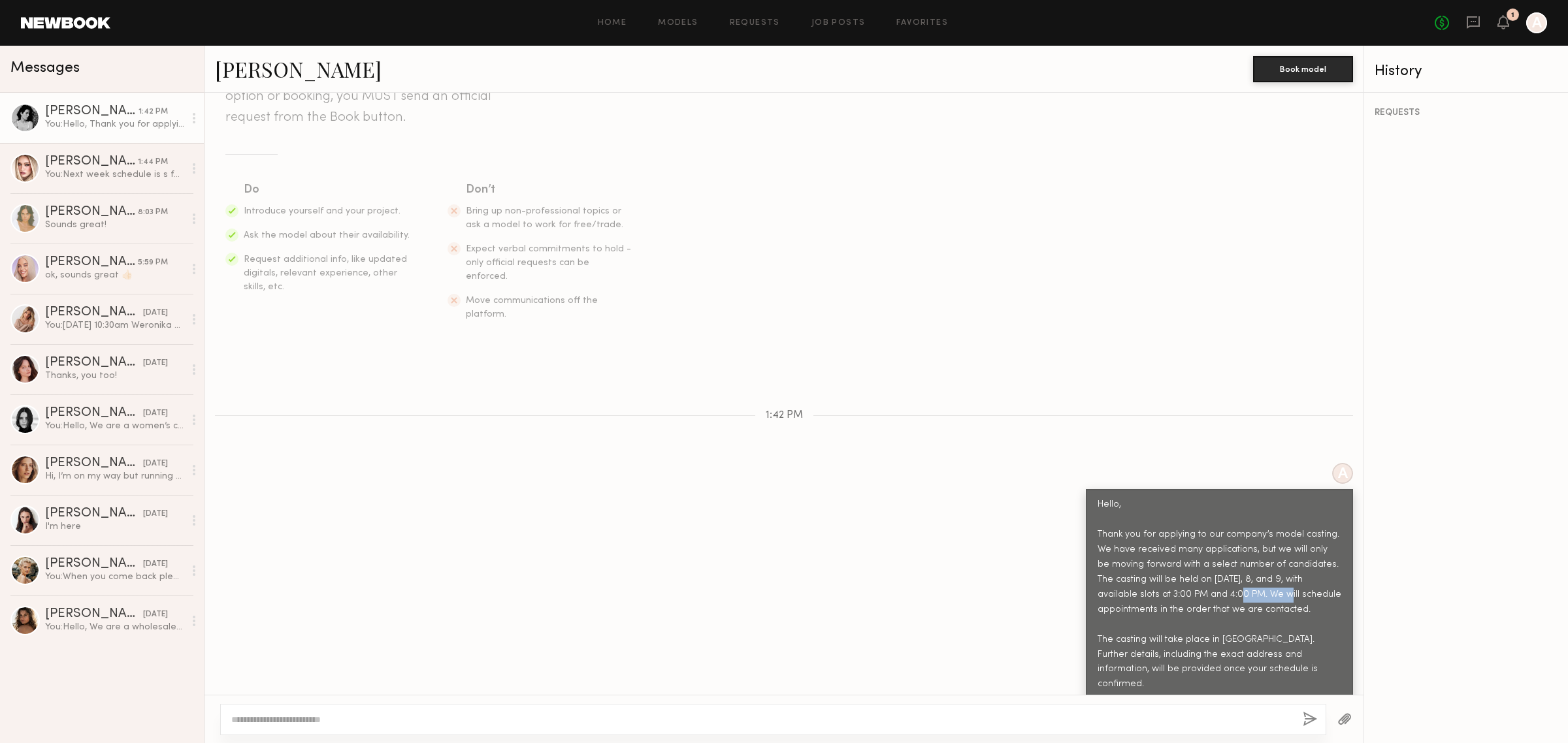
click at [1219, 568] on div "Hello, Thank you for applying to our company’s model casting. We have received …" at bounding box center [1219, 610] width 244 height 225
click at [1222, 588] on div "Hello, Thank you for applying to our company’s model casting. We have received …" at bounding box center [1219, 610] width 244 height 225
drag, startPoint x: 1224, startPoint y: 560, endPoint x: 1279, endPoint y: 572, distance: 56.3
click at [1279, 570] on div "Hello, Thank you for applying to our company’s model casting. We have received …" at bounding box center [1219, 610] width 244 height 225
click at [1244, 589] on div "Hello, Thank you for applying to our company’s model casting. We have received …" at bounding box center [1219, 610] width 244 height 225
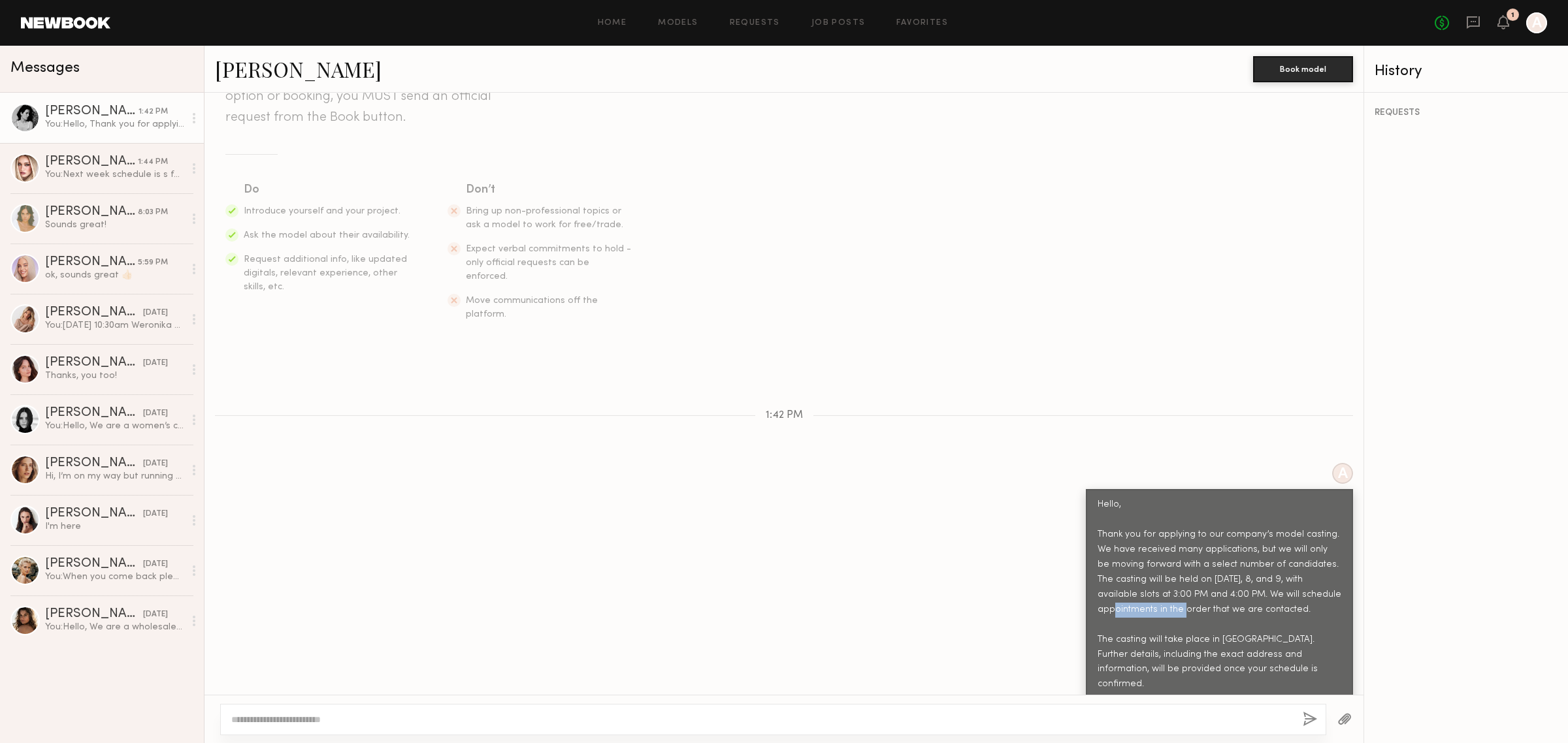
drag, startPoint x: 1084, startPoint y: 582, endPoint x: 1158, endPoint y: 585, distance: 74.1
click at [1158, 585] on div "Hello, Thank you for applying to our company’s model casting. We have received …" at bounding box center [1219, 610] width 244 height 225
click at [1161, 594] on div "Hello, Thank you for applying to our company’s model casting. We have received …" at bounding box center [1219, 610] width 244 height 225
drag, startPoint x: 1193, startPoint y: 578, endPoint x: 1216, endPoint y: 585, distance: 24.0
click at [1214, 584] on div "Hello, Thank you for applying to our company’s model casting. We have received …" at bounding box center [1219, 610] width 244 height 225
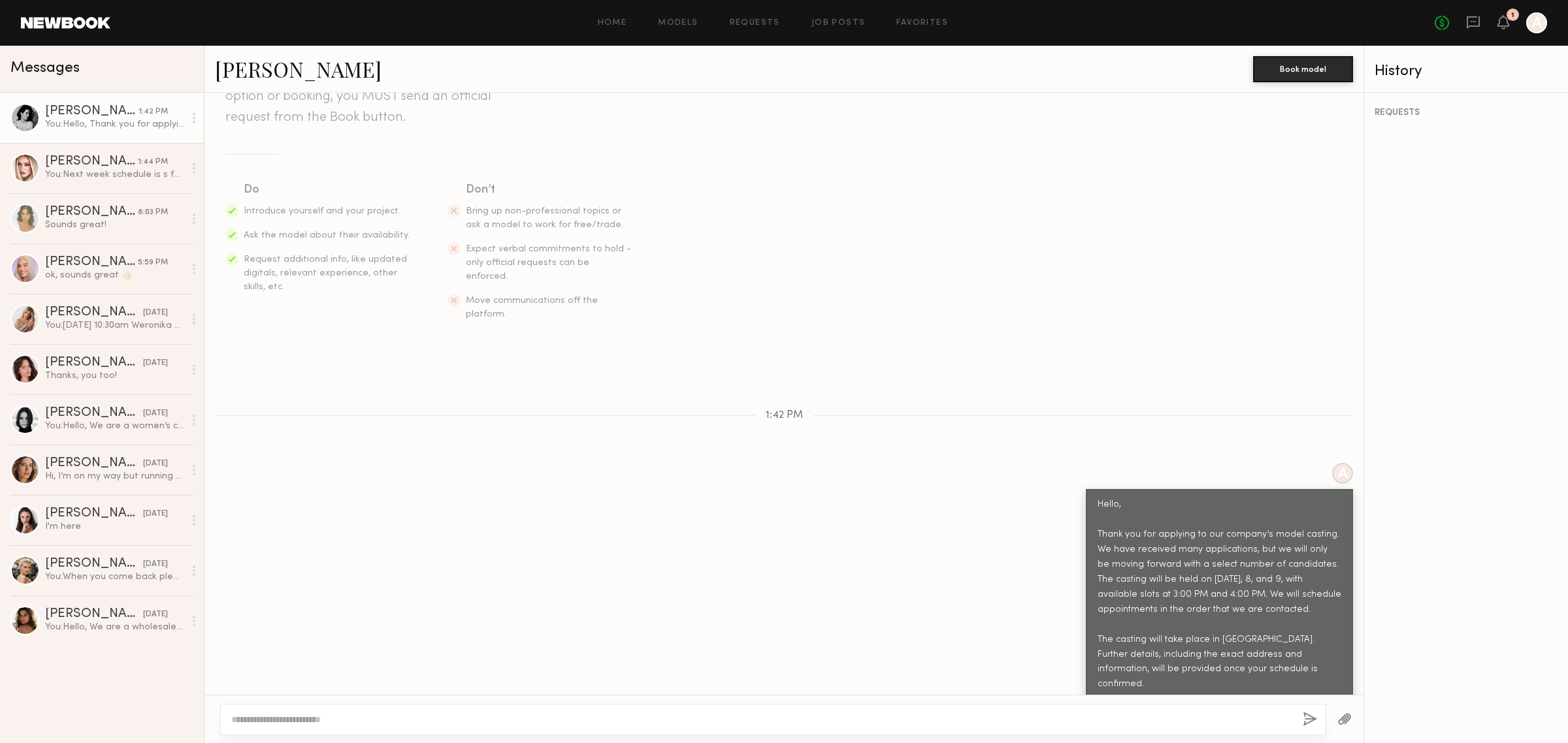
click at [1216, 602] on div "Hello, Thank you for applying to our company’s model casting. We have received …" at bounding box center [1219, 610] width 244 height 225
drag, startPoint x: 1217, startPoint y: 577, endPoint x: 1282, endPoint y: 578, distance: 65.0
click at [1282, 578] on div "Hello, Thank you for applying to our company’s model casting. We have received …" at bounding box center [1219, 610] width 244 height 225
click at [1267, 599] on div "Hello, Thank you for applying to our company’s model casting. We have received …" at bounding box center [1219, 610] width 244 height 225
drag, startPoint x: 1112, startPoint y: 608, endPoint x: 1230, endPoint y: 614, distance: 118.2
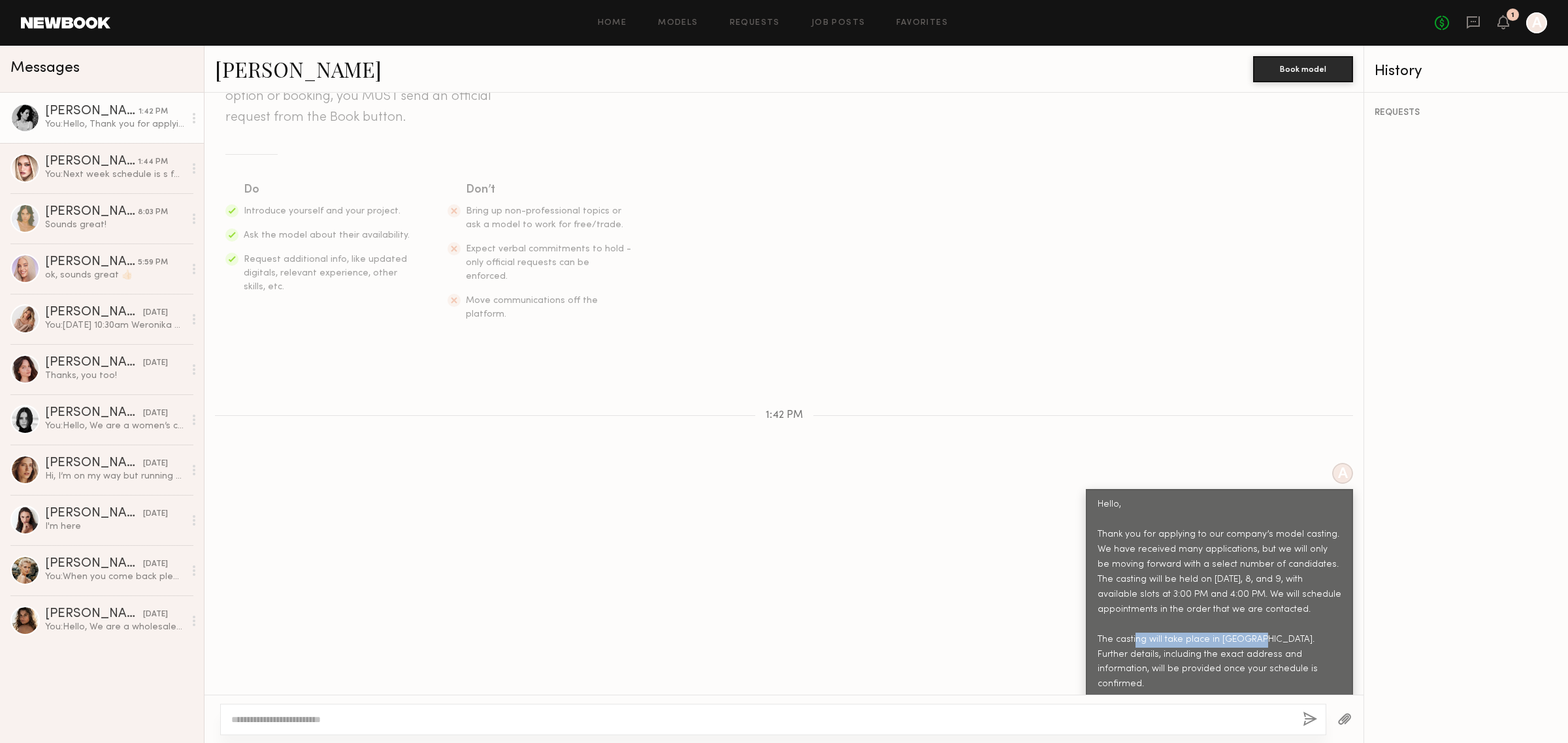
click at [1230, 614] on div "Hello, Thank you for applying to our company’s model casting. We have received …" at bounding box center [1219, 610] width 244 height 225
drag, startPoint x: 1169, startPoint y: 613, endPoint x: 1311, endPoint y: 619, distance: 142.1
click at [1311, 619] on div "Hello, Thank you for applying to our company’s model casting. We have received …" at bounding box center [1219, 610] width 244 height 225
click at [1199, 634] on div "Hello, Thank you for applying to our company’s model casting. We have received …" at bounding box center [1219, 610] width 244 height 225
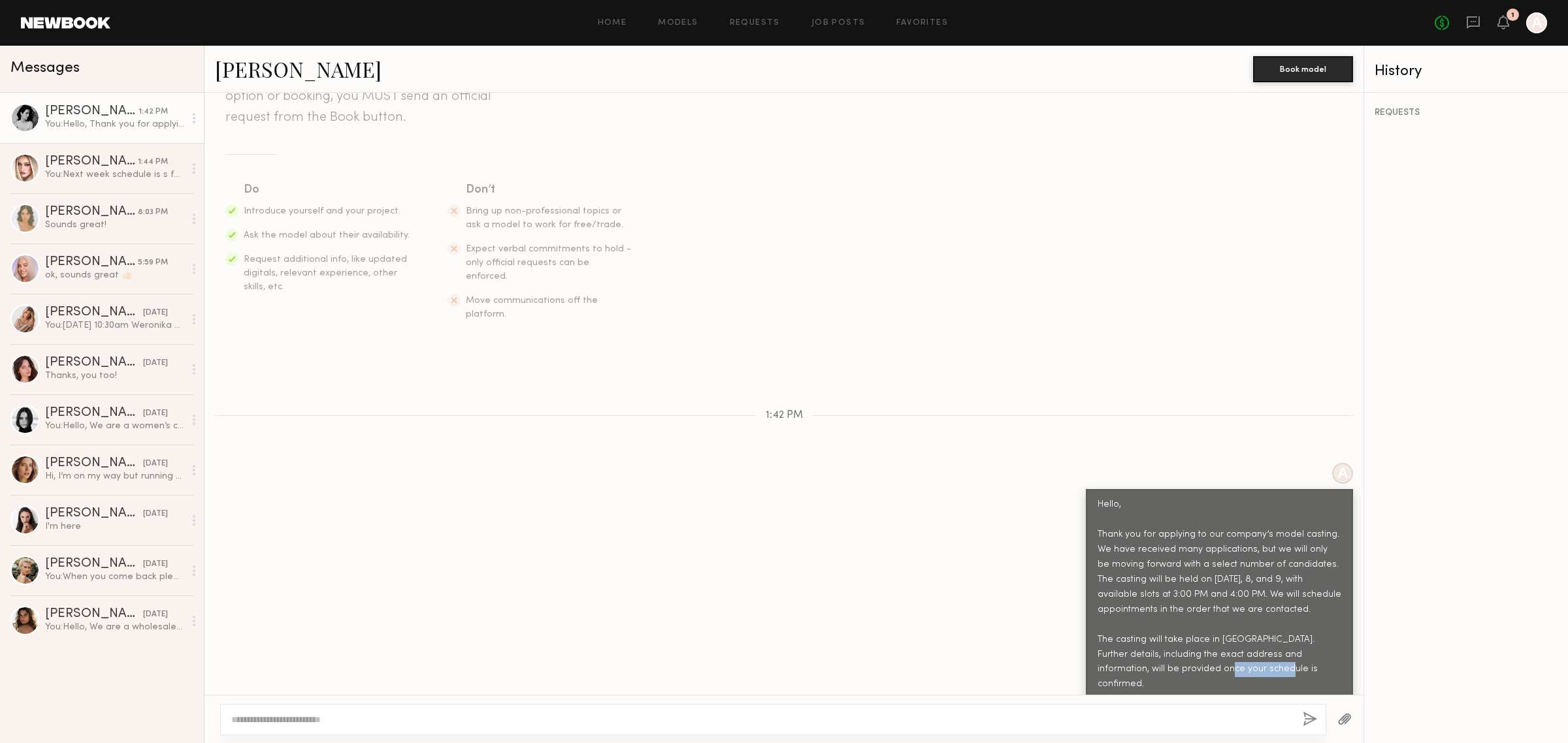
drag, startPoint x: 1166, startPoint y: 647, endPoint x: 1207, endPoint y: 655, distance: 41.8
click at [1218, 644] on div "Hello, Thank you for applying to our company’s model casting. We have received …" at bounding box center [1219, 610] width 244 height 225
click at [1203, 657] on div "Hello, Thank you for applying to our company’s model casting. We have received …" at bounding box center [1219, 610] width 244 height 225
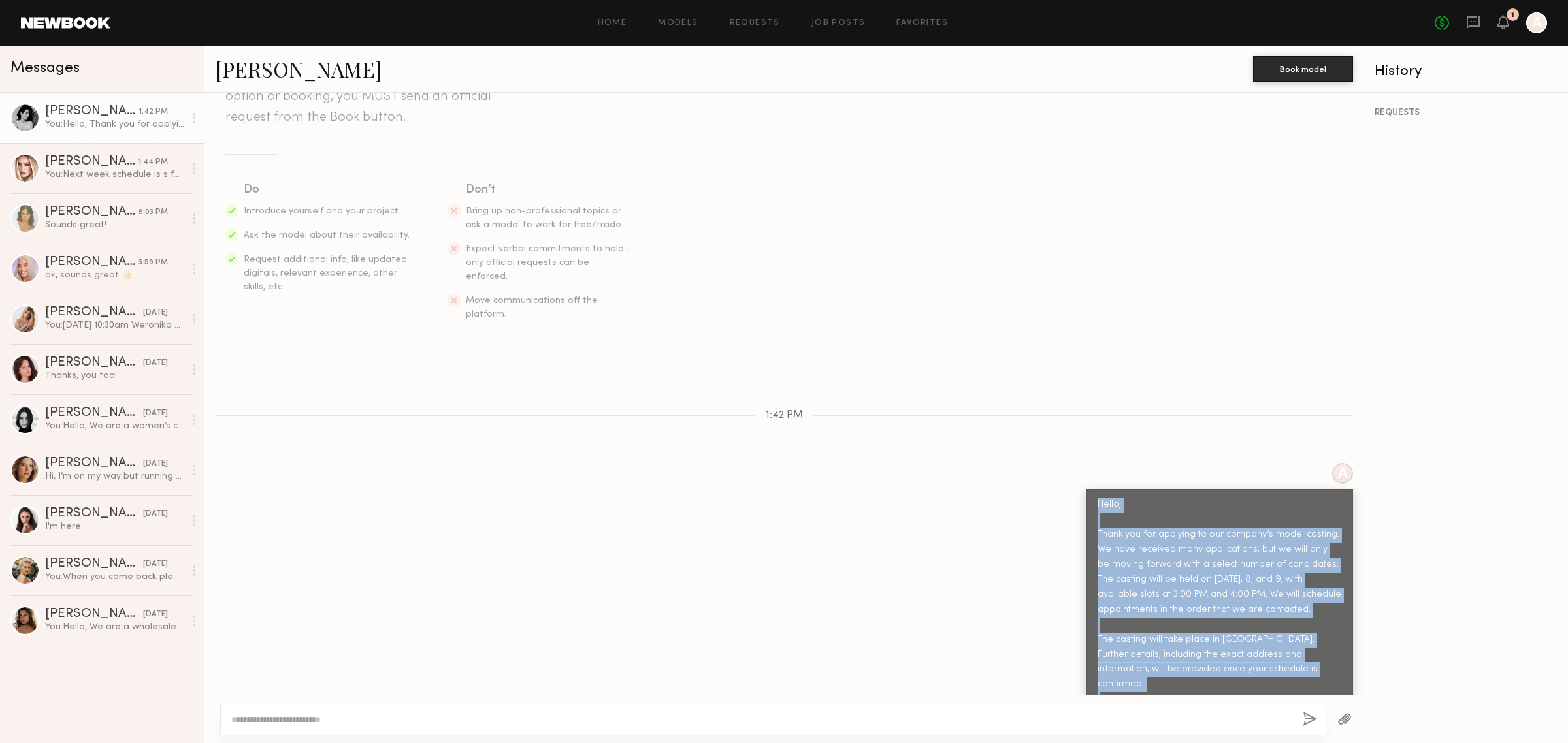
drag, startPoint x: 1085, startPoint y: 471, endPoint x: 1263, endPoint y: 674, distance: 270.0
click at [1263, 674] on div "Hello, Thank you for applying to our company’s model casting. We have received …" at bounding box center [1219, 610] width 244 height 225
copy div "Hello, Thank you for applying to our company’s model casting. We have received …"
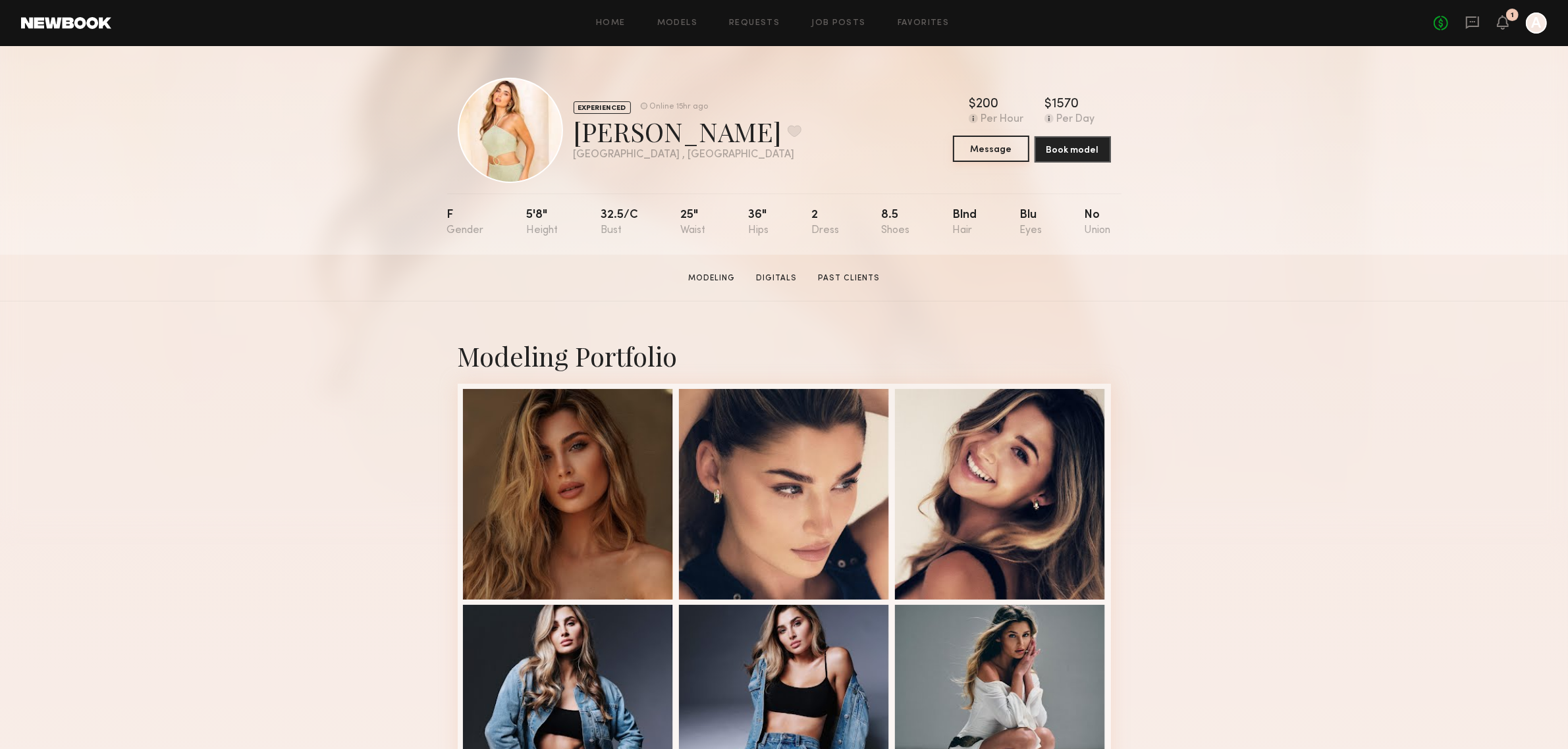
click at [1007, 153] on button "Message" at bounding box center [991, 148] width 77 height 27
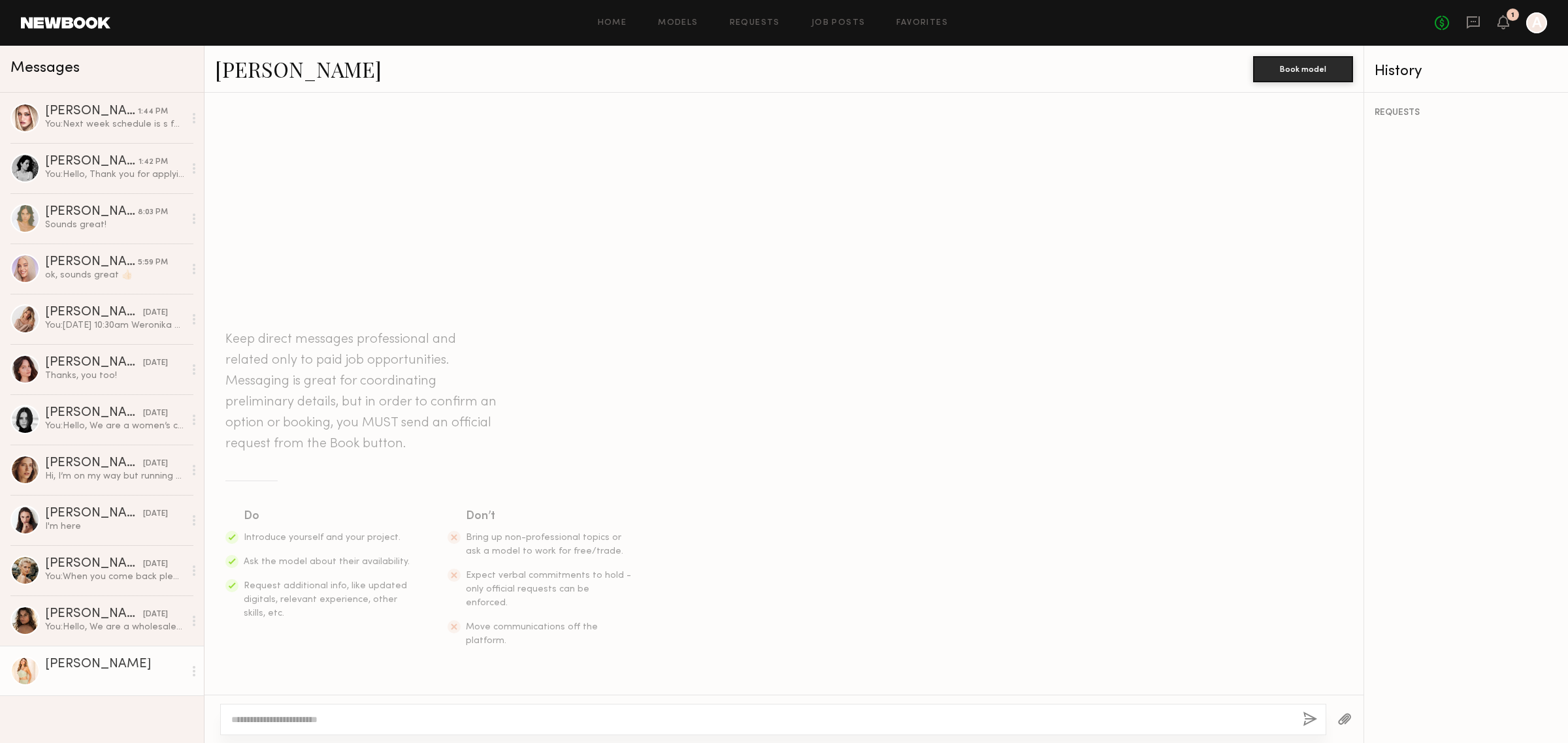
click at [553, 723] on textarea at bounding box center [762, 720] width 1061 height 13
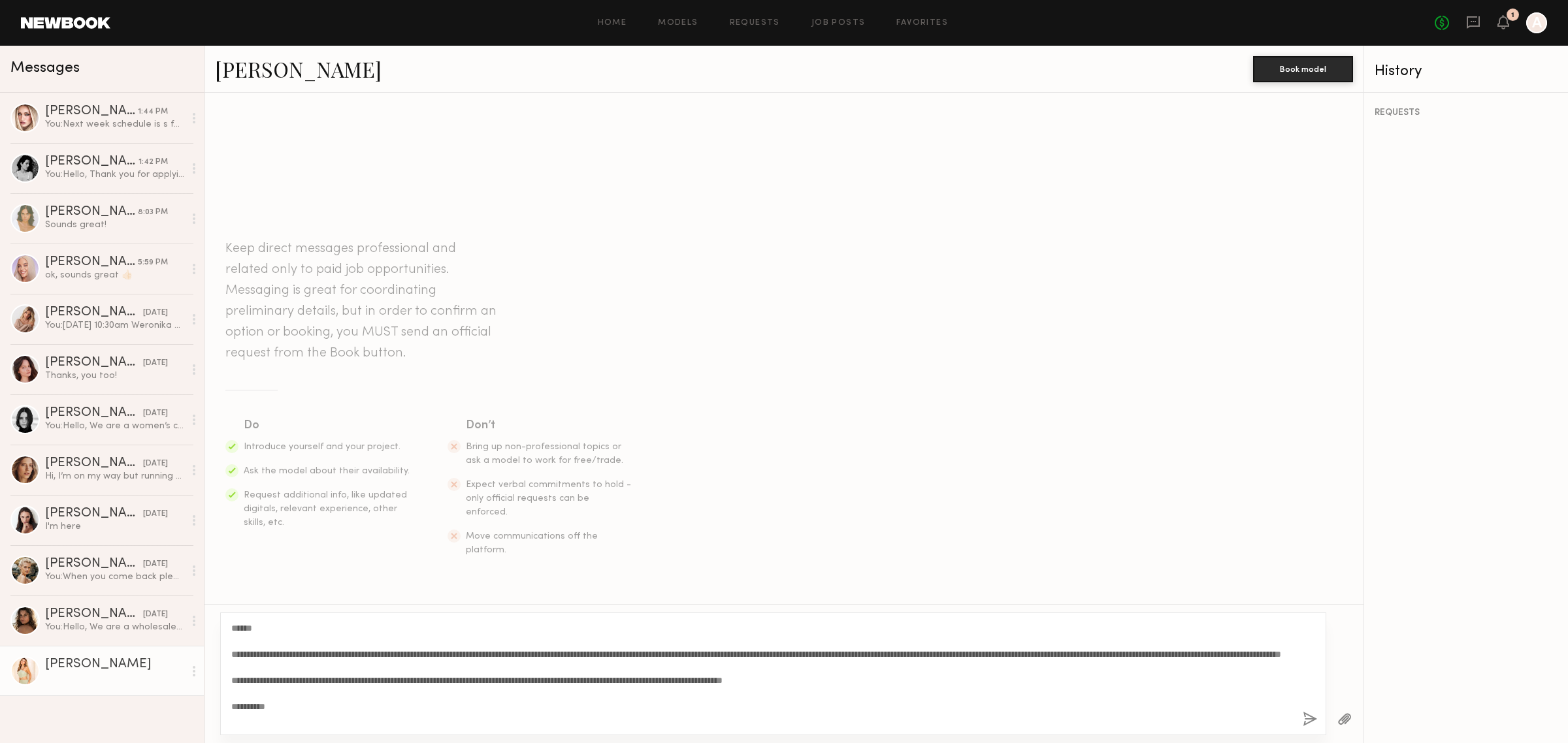
type textarea "**********"
click at [1308, 720] on button "button" at bounding box center [1310, 720] width 14 height 16
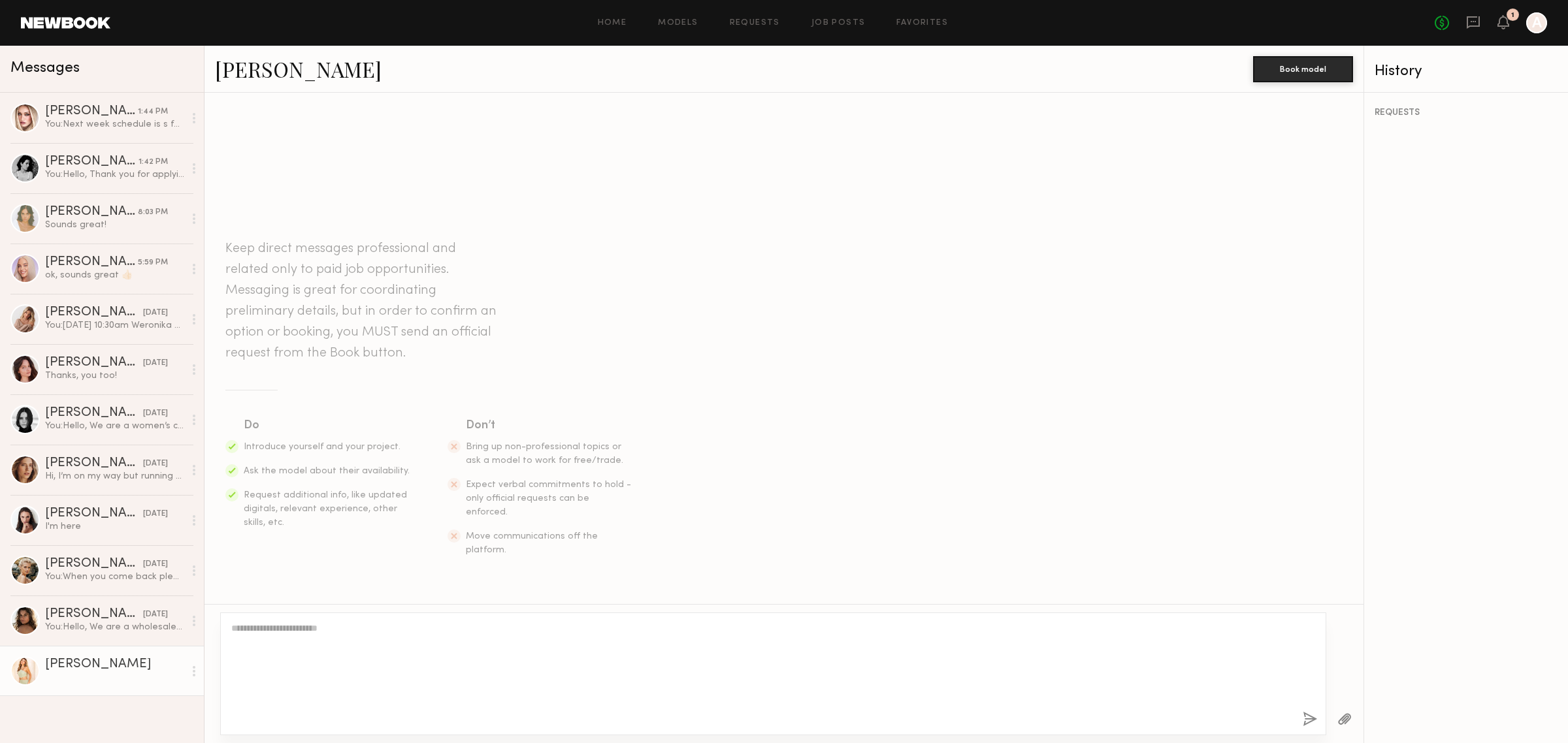
scroll to position [137, 0]
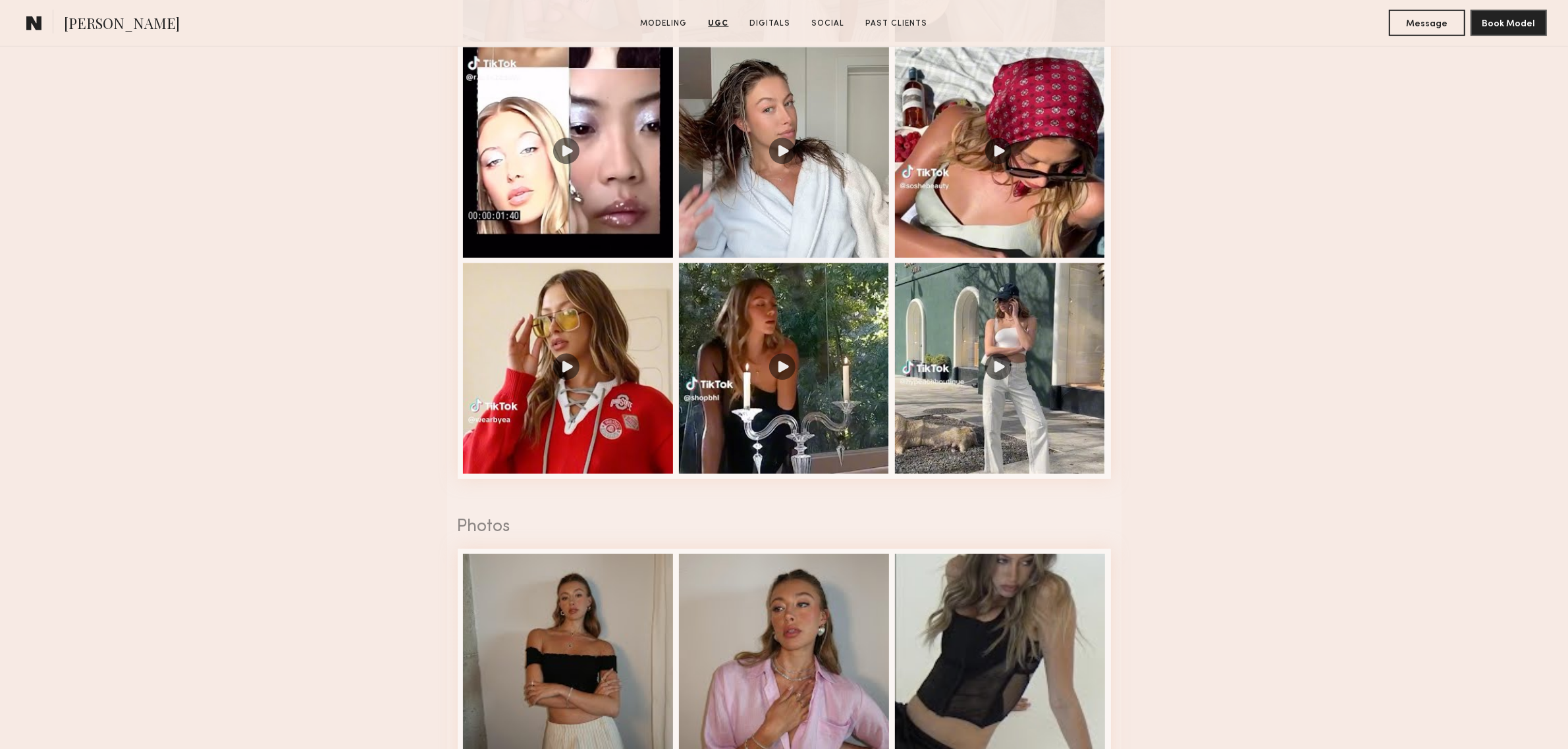
scroll to position [1755, 0]
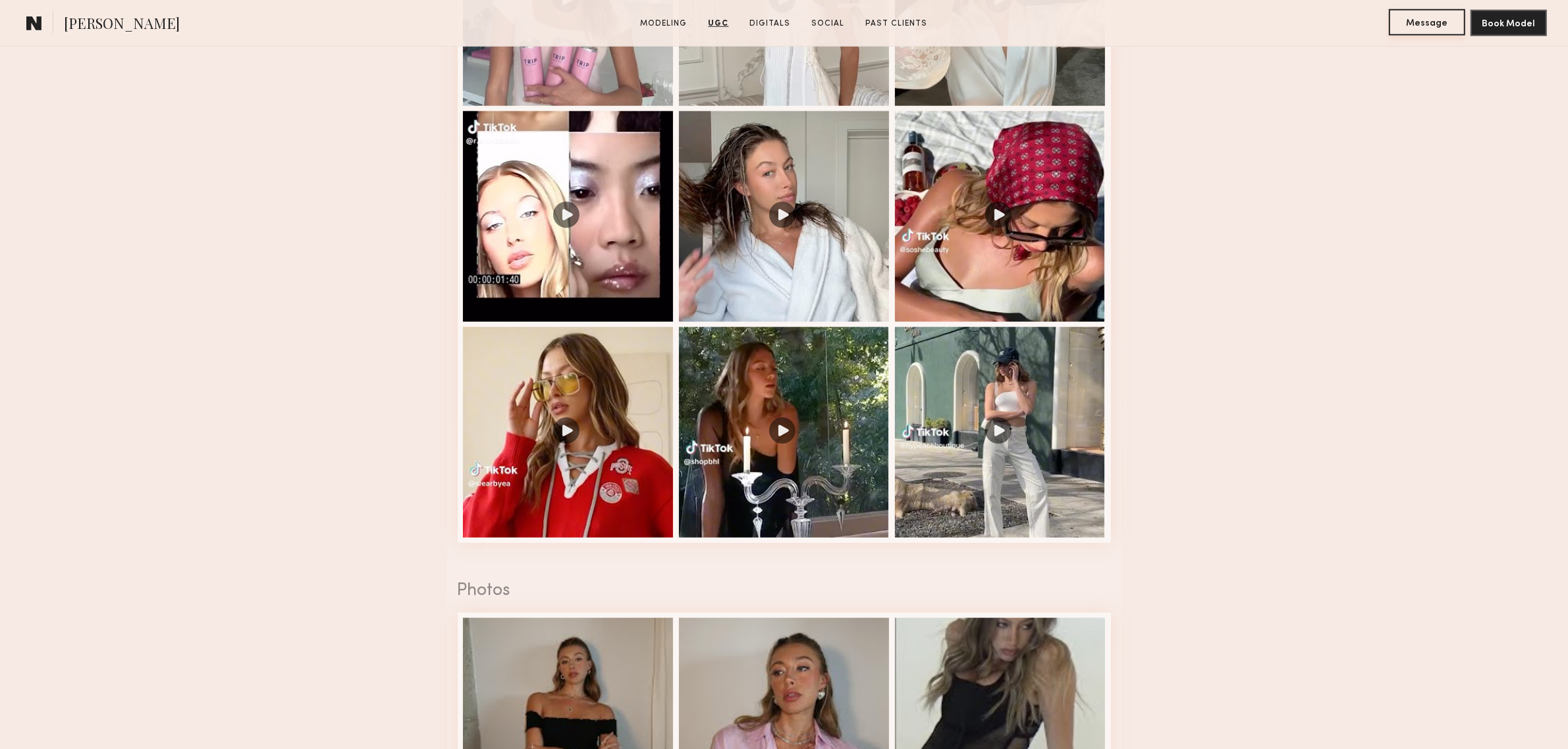
click at [1408, 33] on button "Message" at bounding box center [1427, 22] width 77 height 27
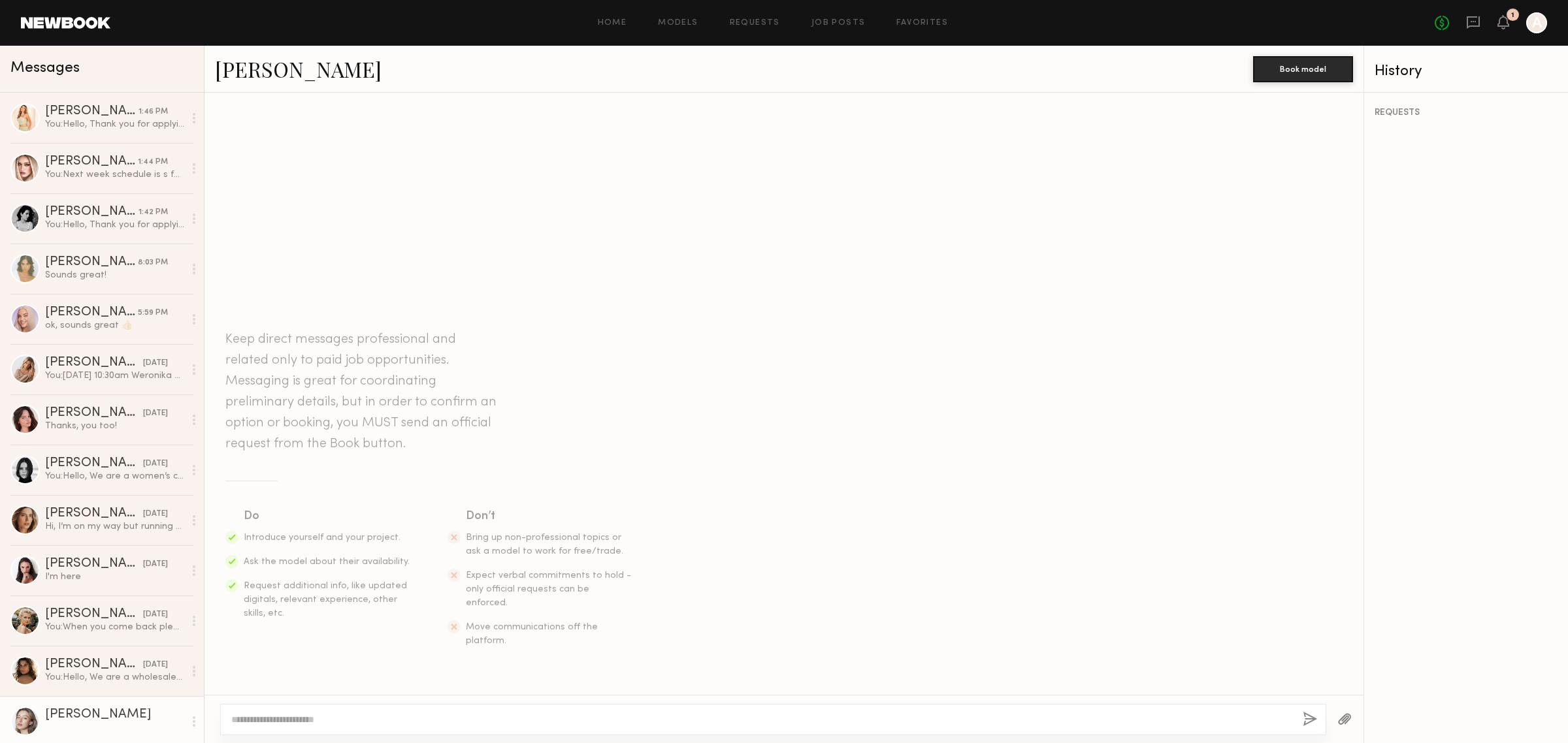
drag, startPoint x: 597, startPoint y: 700, endPoint x: 605, endPoint y: 743, distance: 43.7
click at [597, 711] on div at bounding box center [784, 720] width 1159 height 48
click at [612, 722] on textarea at bounding box center [762, 720] width 1061 height 13
paste textarea "**********"
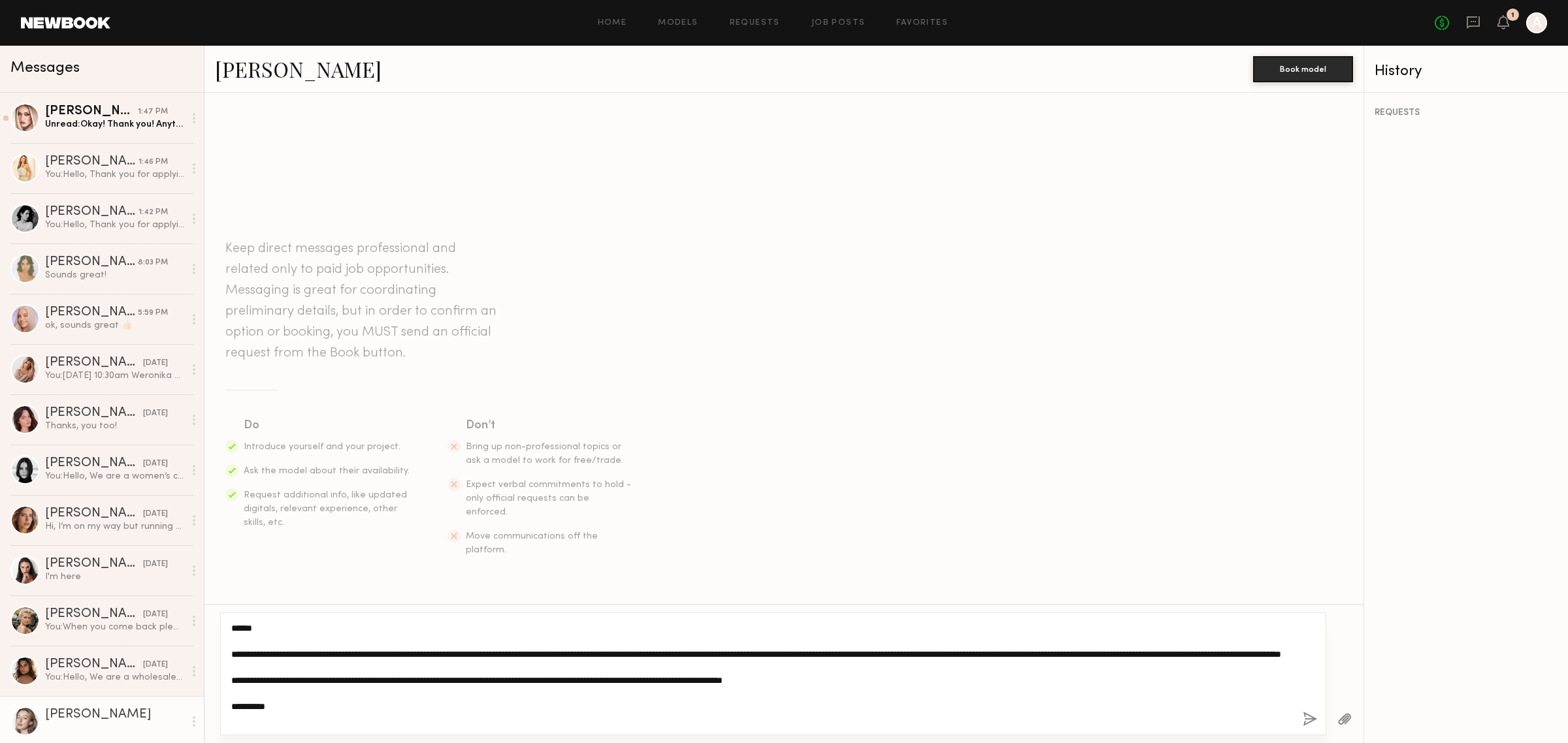
type textarea "**********"
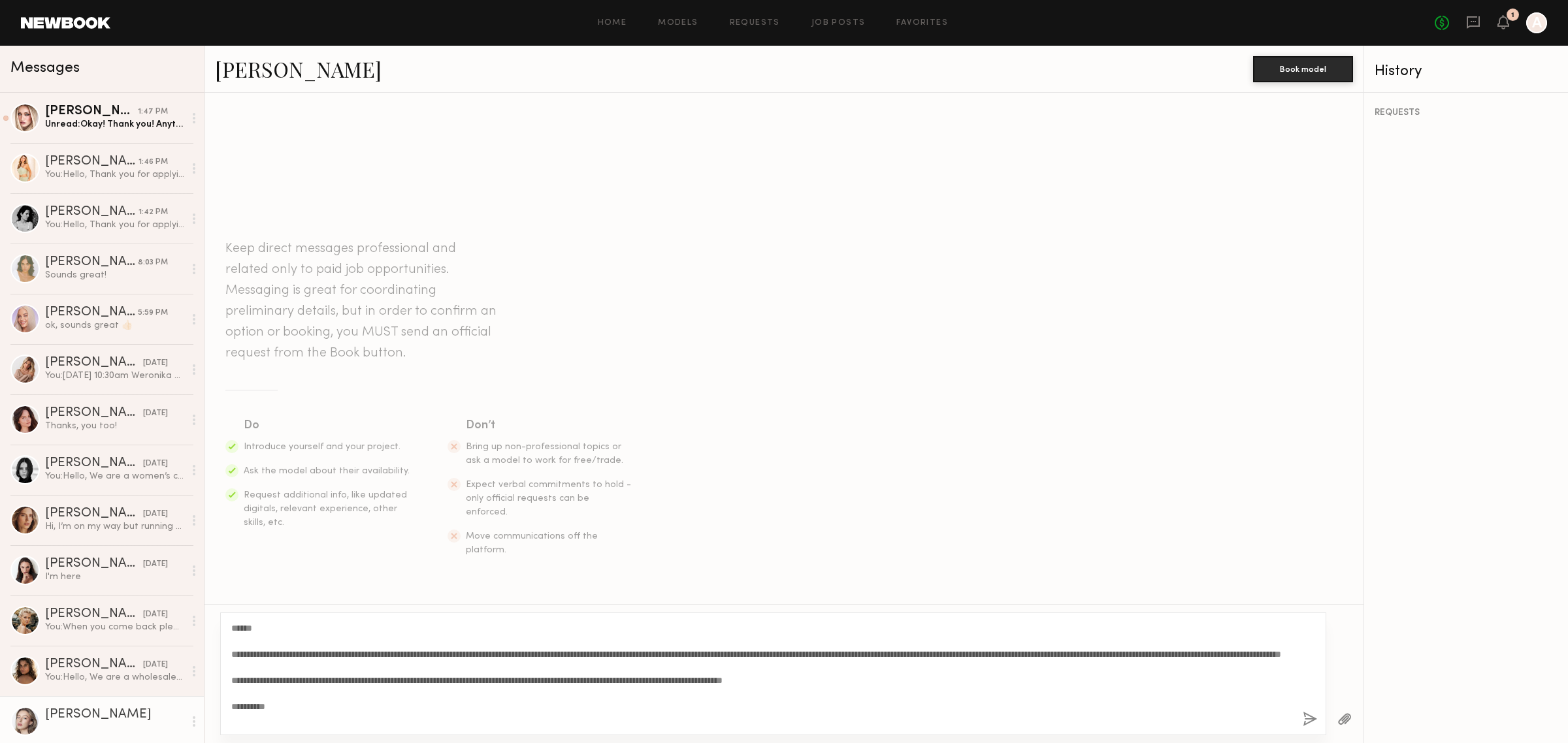
click at [1308, 722] on button "button" at bounding box center [1310, 720] width 14 height 16
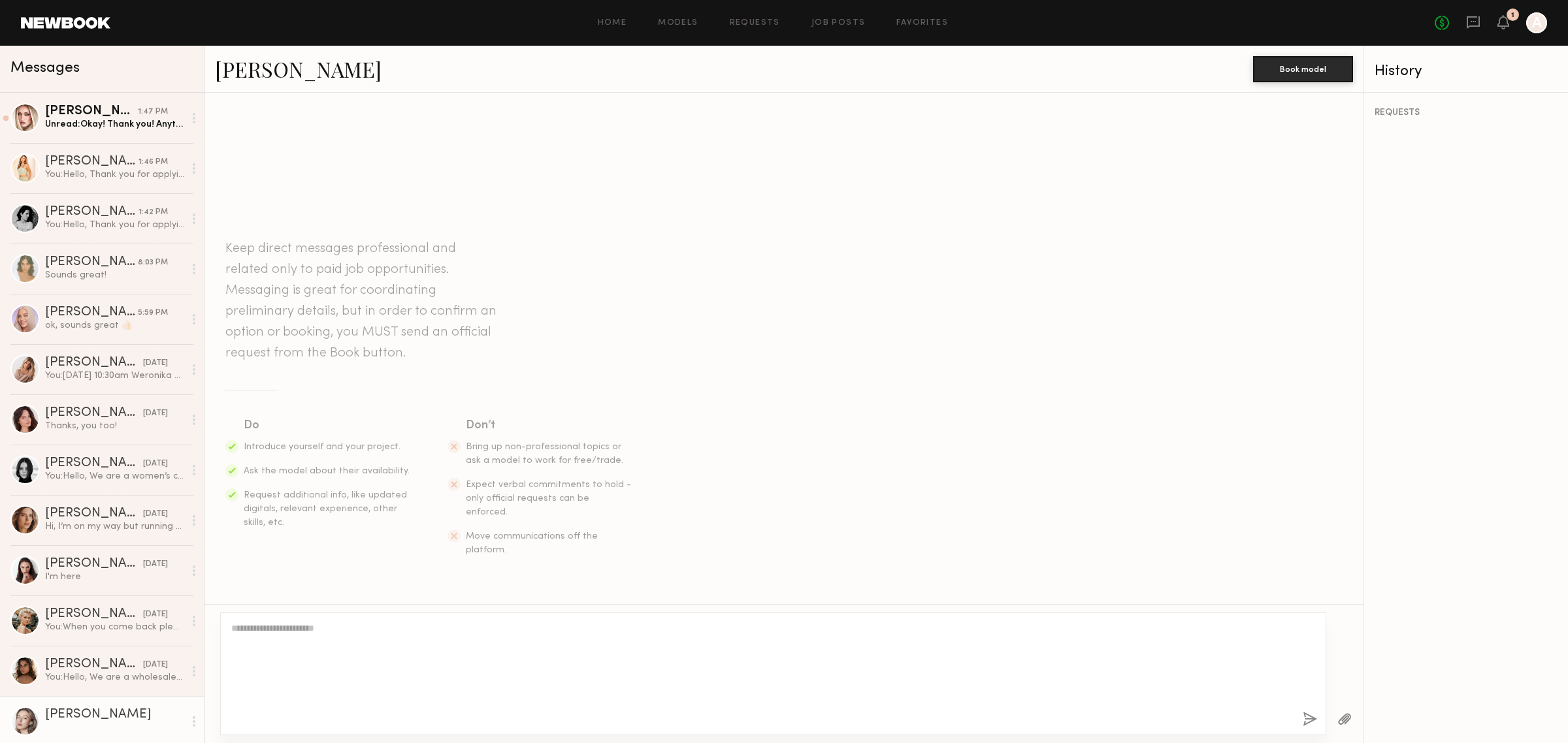
scroll to position [137, 0]
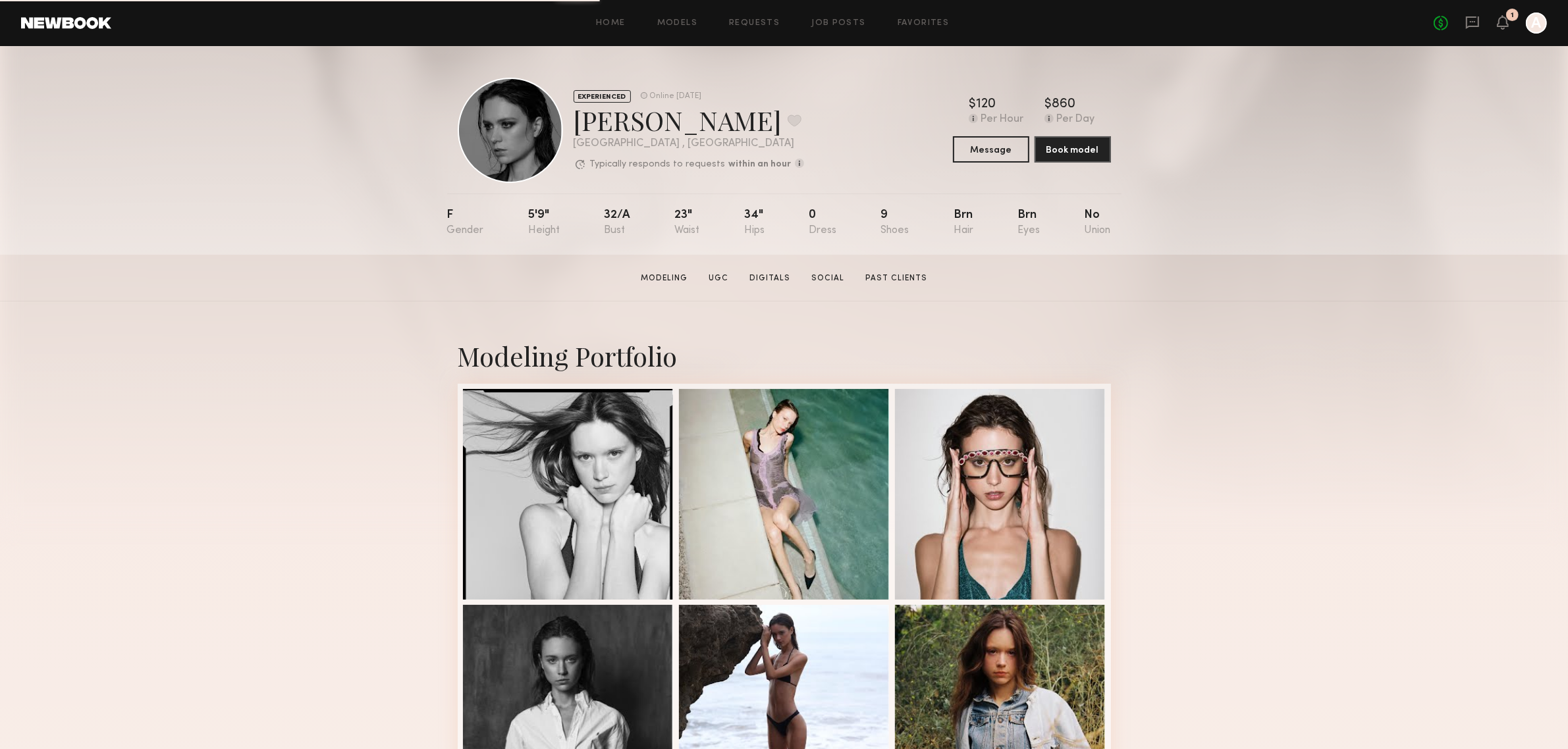
click at [1280, 293] on section "Tori W. Modeling UGC Digitals Social Past Clients Message Book Model" at bounding box center [784, 278] width 1568 height 47
click at [988, 151] on button "Message" at bounding box center [991, 148] width 77 height 27
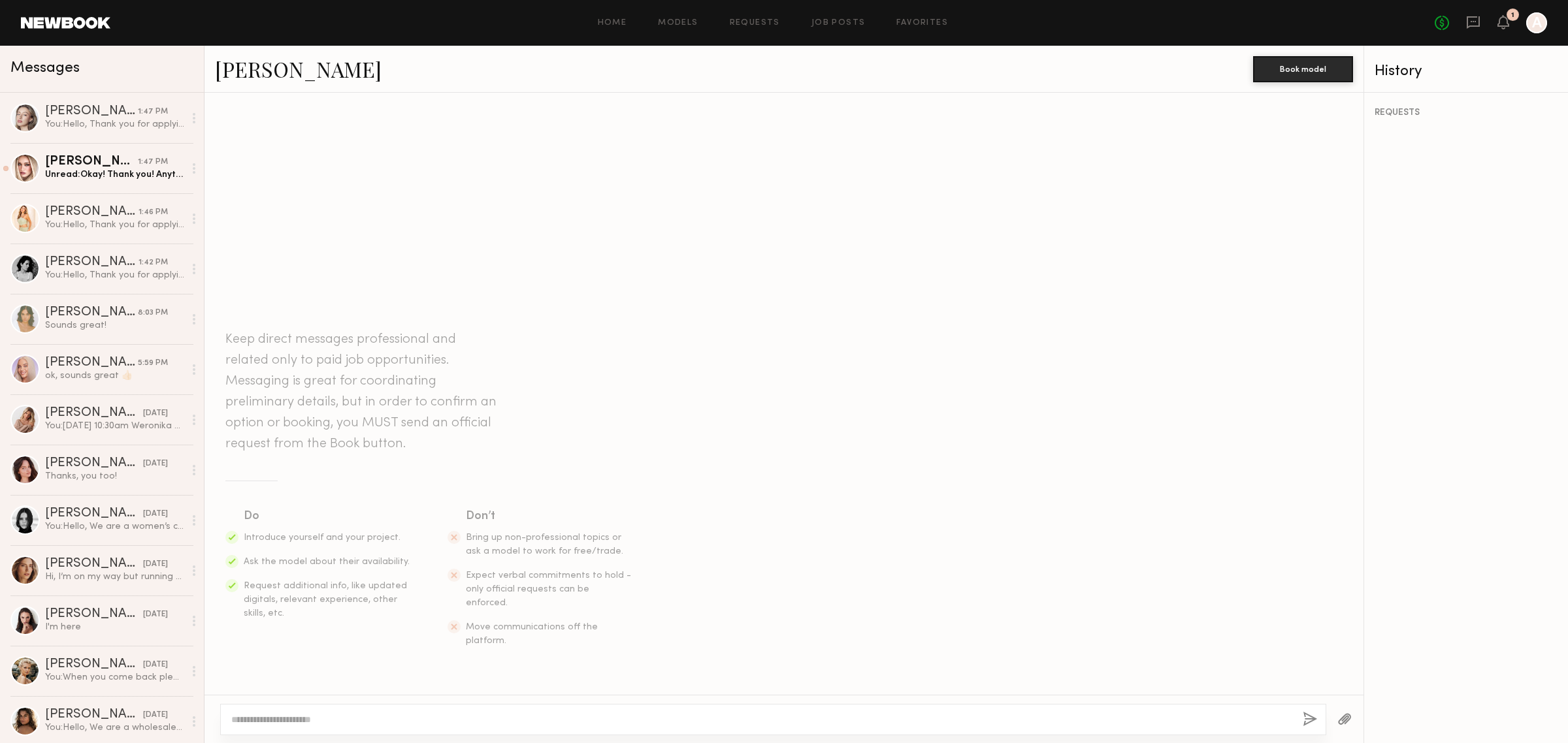
click at [701, 722] on textarea at bounding box center [762, 720] width 1061 height 13
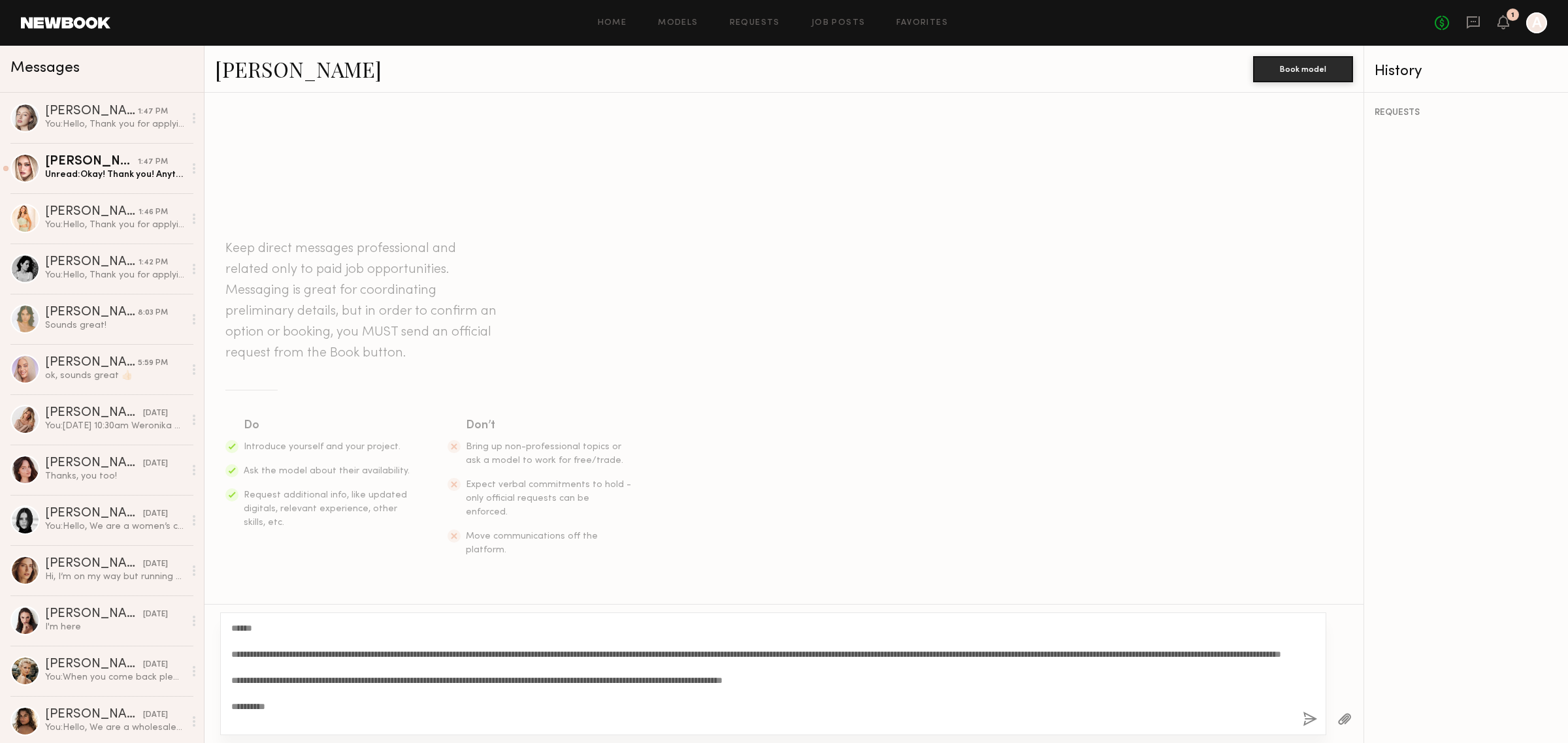
type textarea "**********"
click at [1308, 720] on button "button" at bounding box center [1310, 720] width 14 height 16
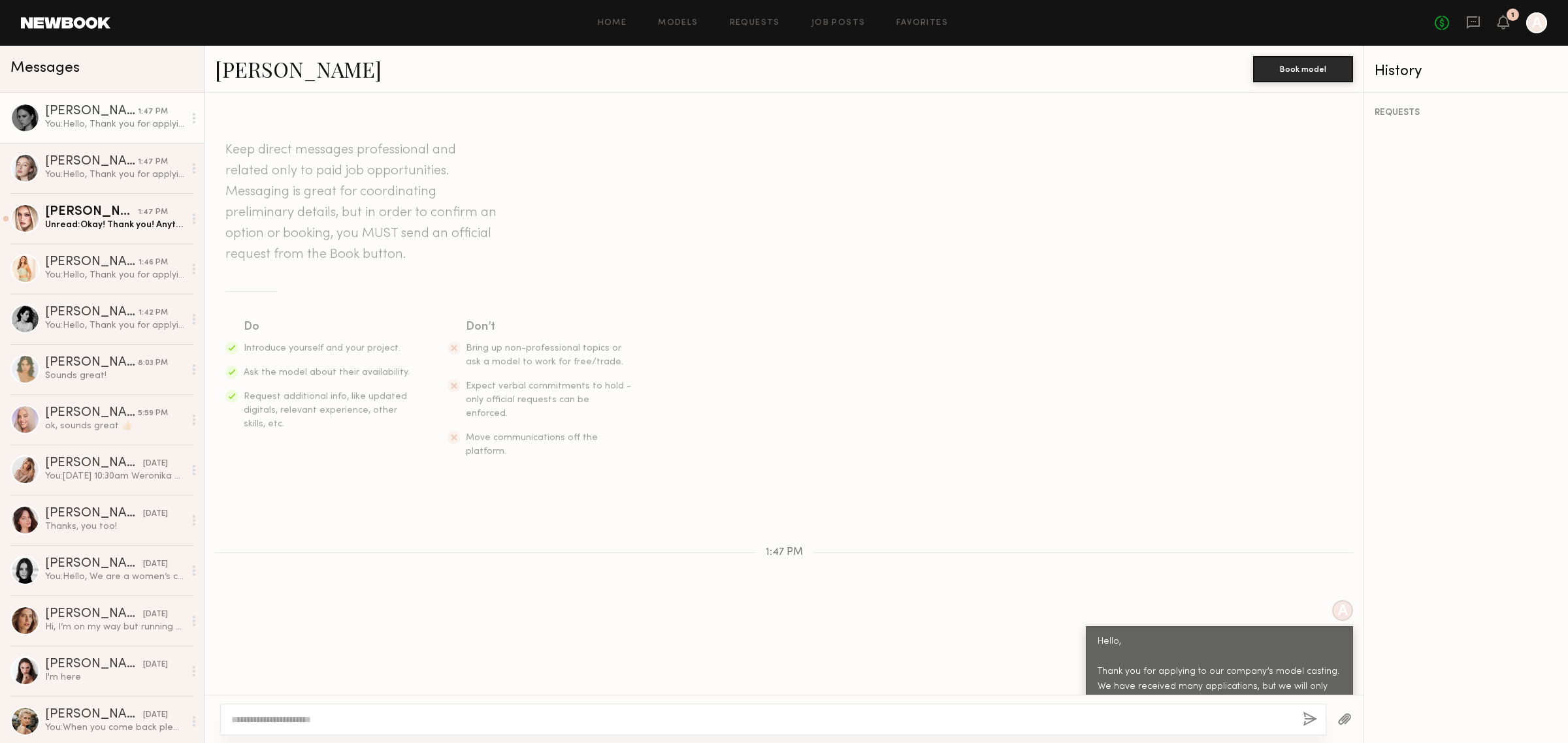
scroll to position [137, 0]
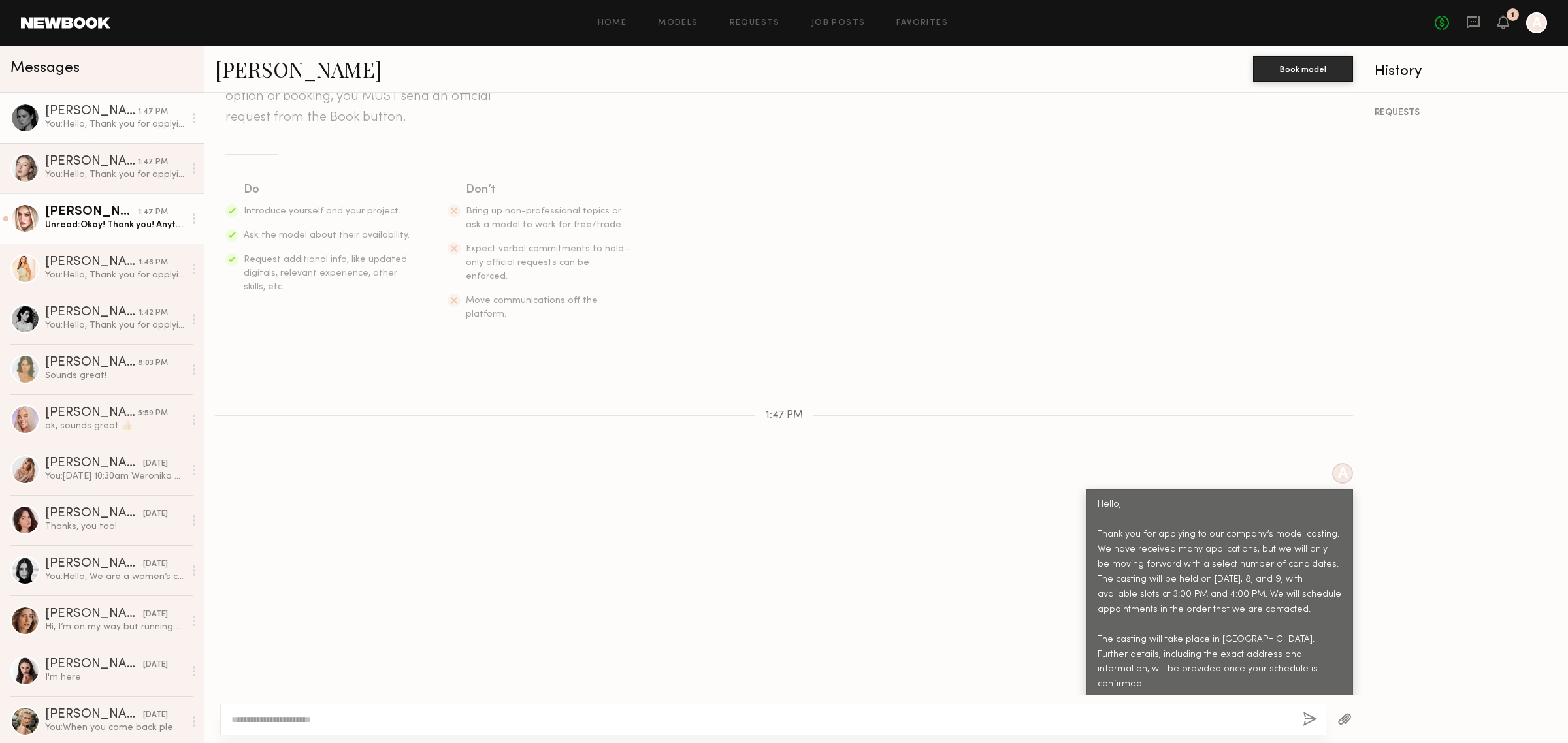
click at [117, 221] on div "Unread: Okay! Thank you! Anything specific you would like me to bring 🩷" at bounding box center [114, 225] width 139 height 12
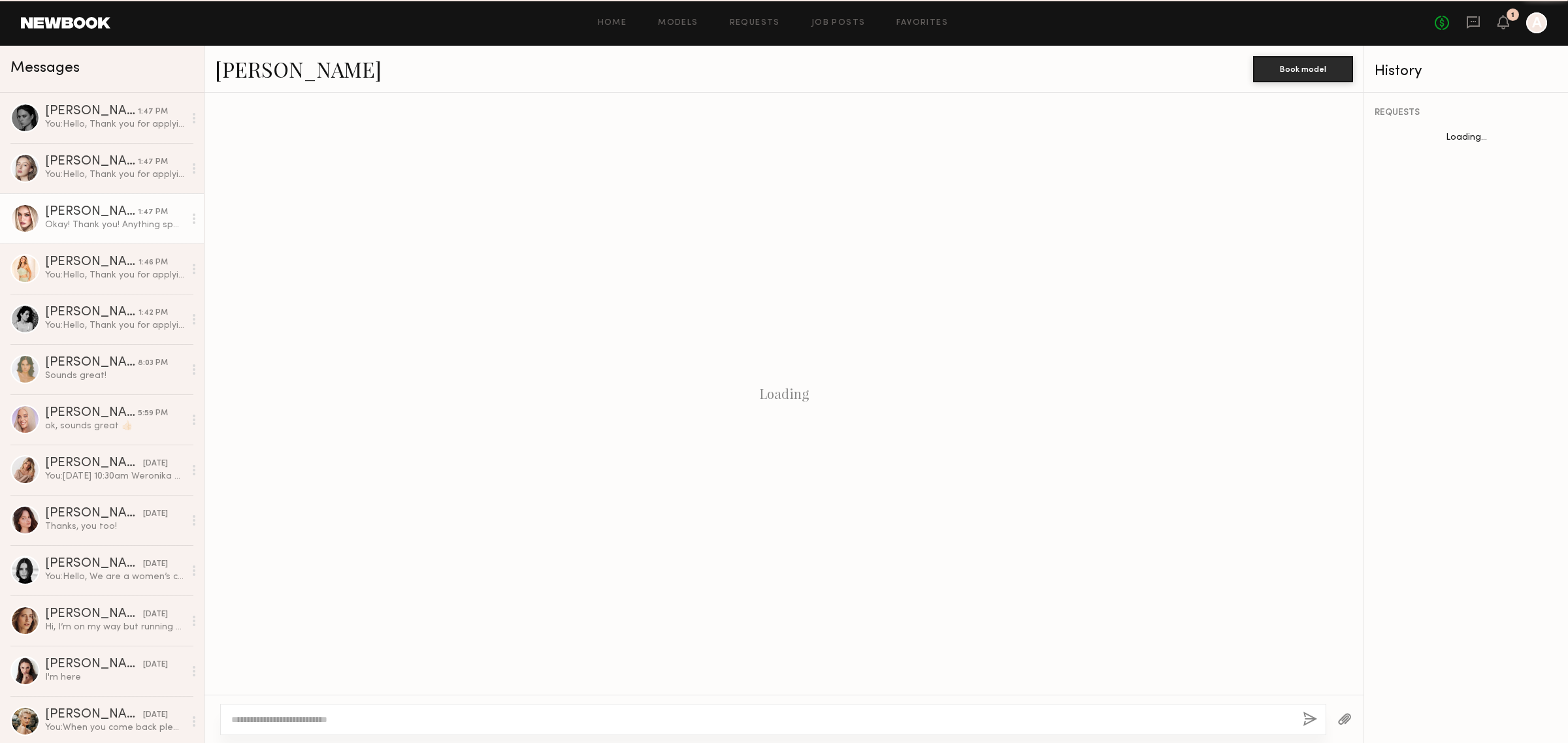
scroll to position [269, 0]
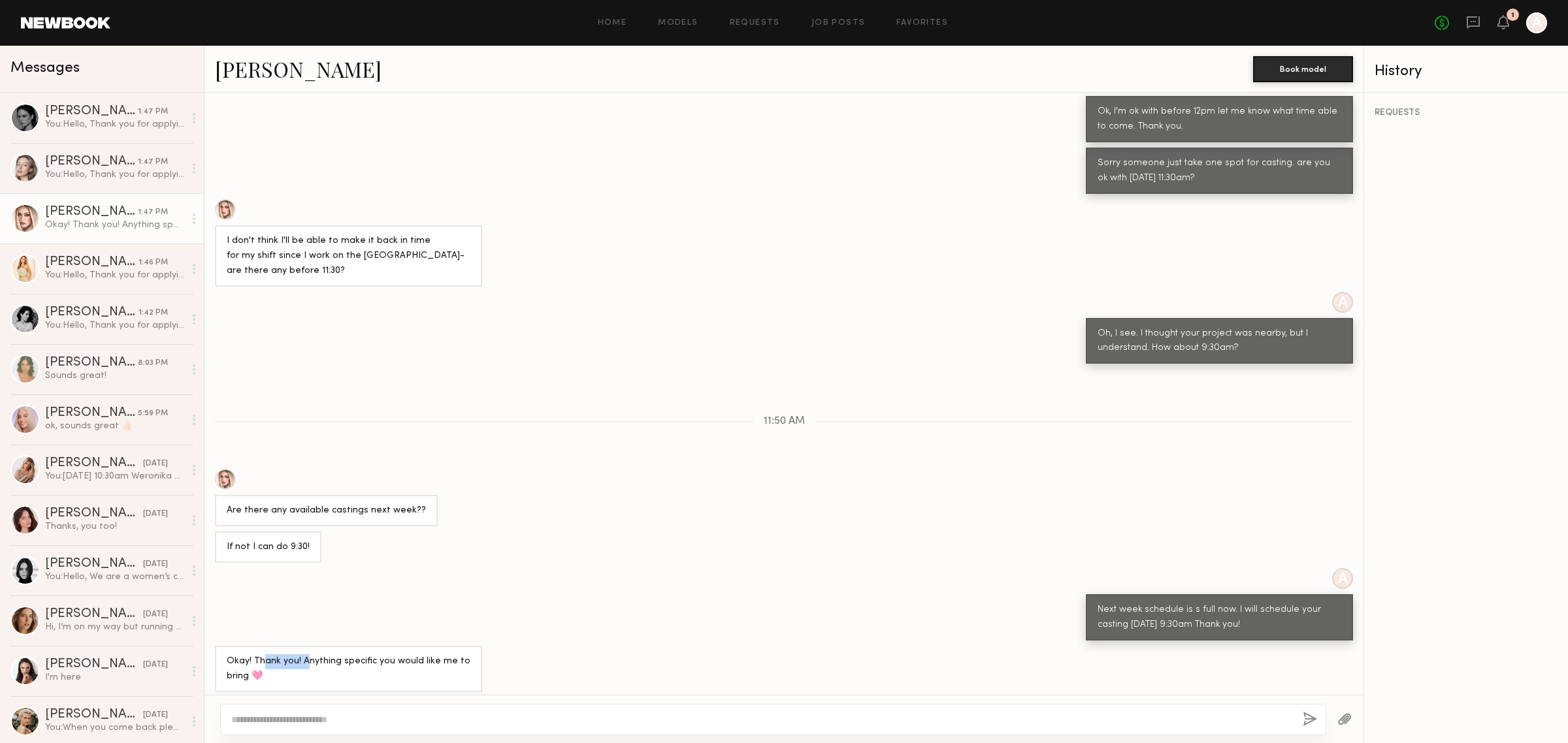
drag, startPoint x: 263, startPoint y: 655, endPoint x: 337, endPoint y: 658, distance: 74.1
click at [309, 655] on div "Okay! Thank you! Anything specific you would like me to bring 🩷" at bounding box center [348, 670] width 244 height 30
click at [317, 658] on div "Okay! Thank you! Anything specific you would like me to bring 🩷" at bounding box center [348, 670] width 244 height 30
drag, startPoint x: 338, startPoint y: 655, endPoint x: 402, endPoint y: 653, distance: 64.0
click at [402, 655] on div "Okay! Thank you! Anything specific you would like me to bring 🩷" at bounding box center [348, 670] width 244 height 30
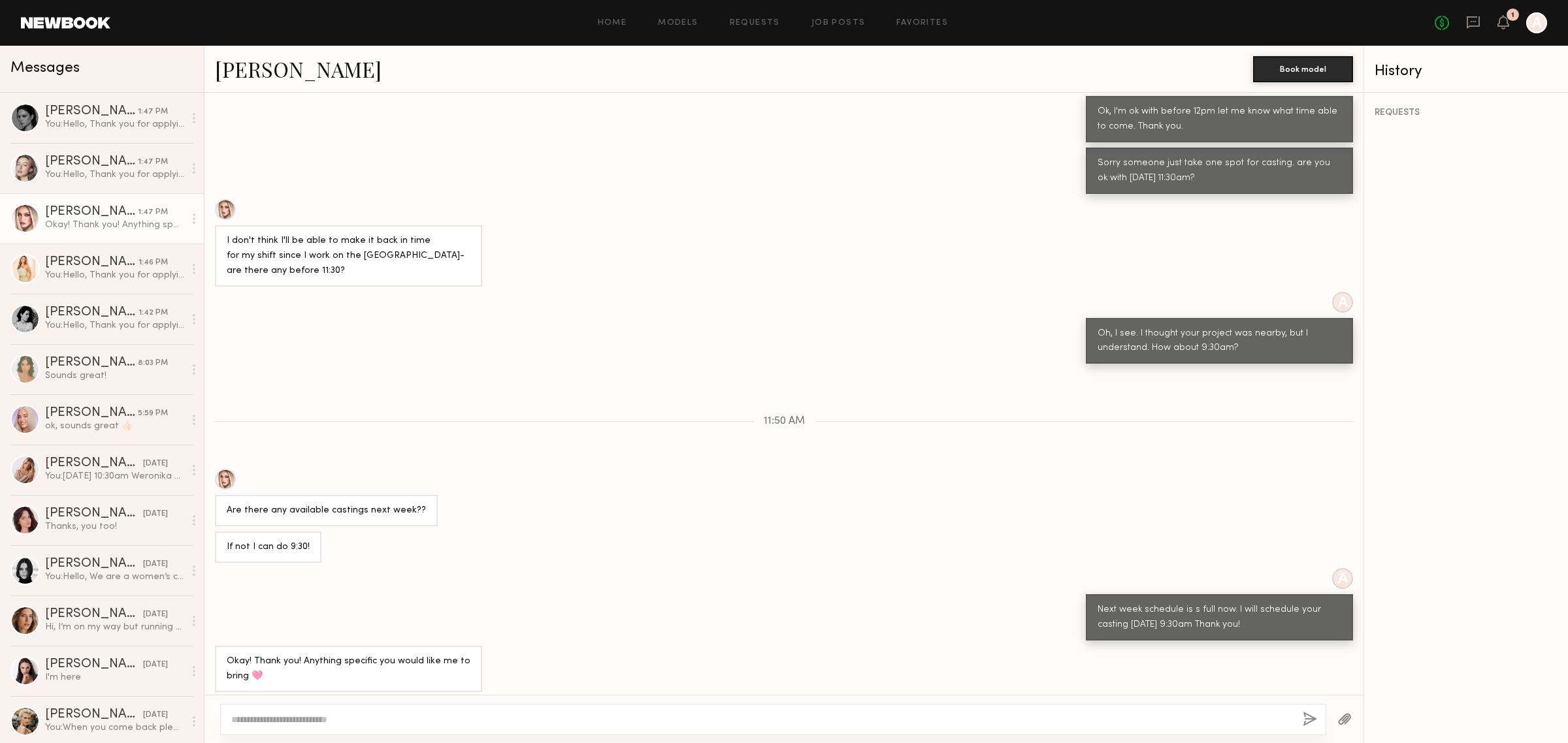
click at [418, 663] on div "Okay! Thank you! Anything specific you would like me to bring 🩷" at bounding box center [348, 670] width 244 height 30
drag, startPoint x: 392, startPoint y: 661, endPoint x: 462, endPoint y: 658, distance: 70.1
click at [462, 658] on div "Okay! Thank you! Anything specific you would like me to bring 🩷" at bounding box center [348, 670] width 244 height 30
click at [415, 673] on div "Okay! Thank you! Anything specific you would like me to bring 🩷" at bounding box center [348, 670] width 244 height 30
click at [428, 734] on div at bounding box center [773, 720] width 1106 height 31
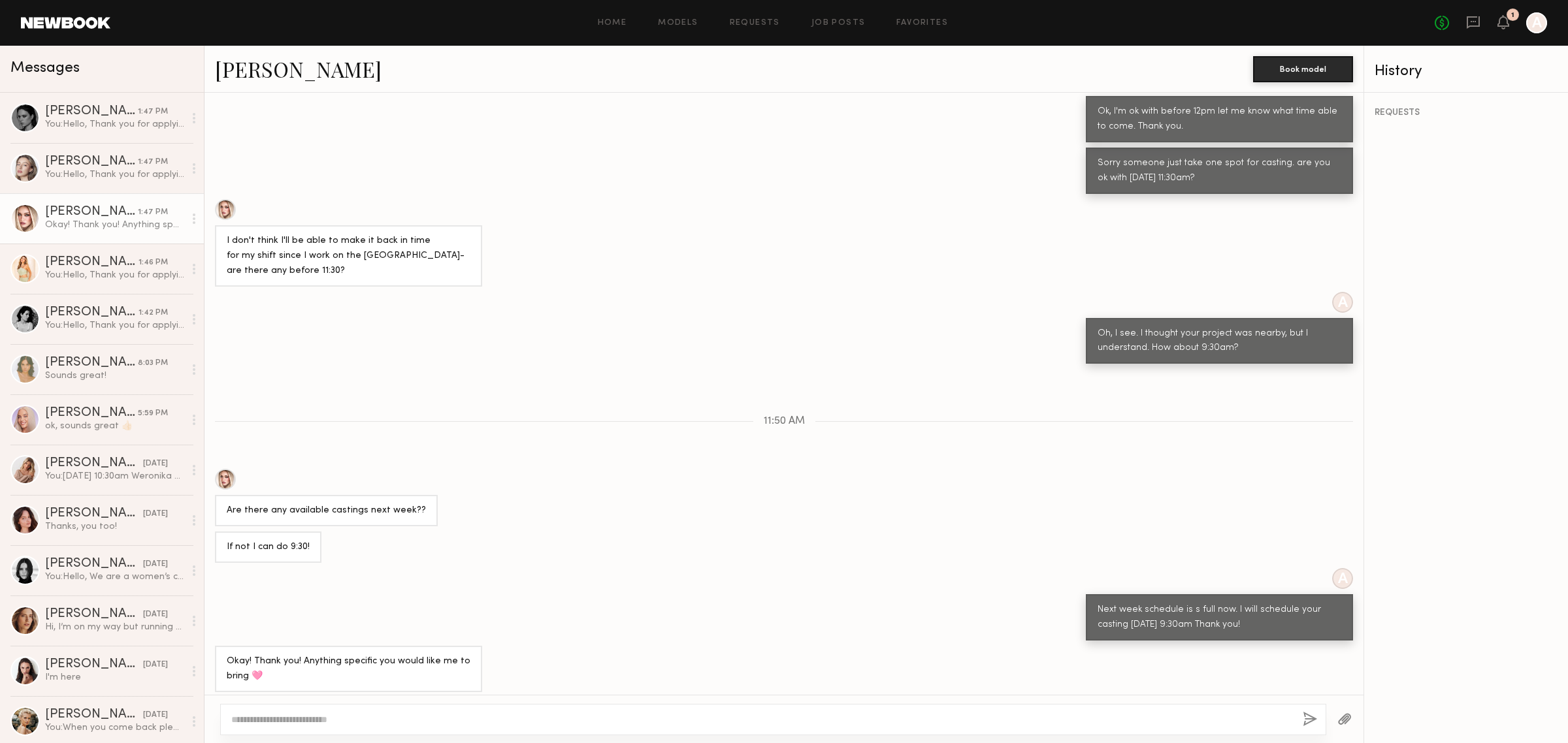
click at [425, 720] on textarea at bounding box center [762, 720] width 1061 height 13
type textarea "*"
drag, startPoint x: 272, startPoint y: 723, endPoint x: 330, endPoint y: 726, distance: 58.1
click at [330, 726] on textarea "**********" at bounding box center [761, 720] width 1060 height 13
click at [253, 722] on textarea "**********" at bounding box center [761, 720] width 1060 height 13
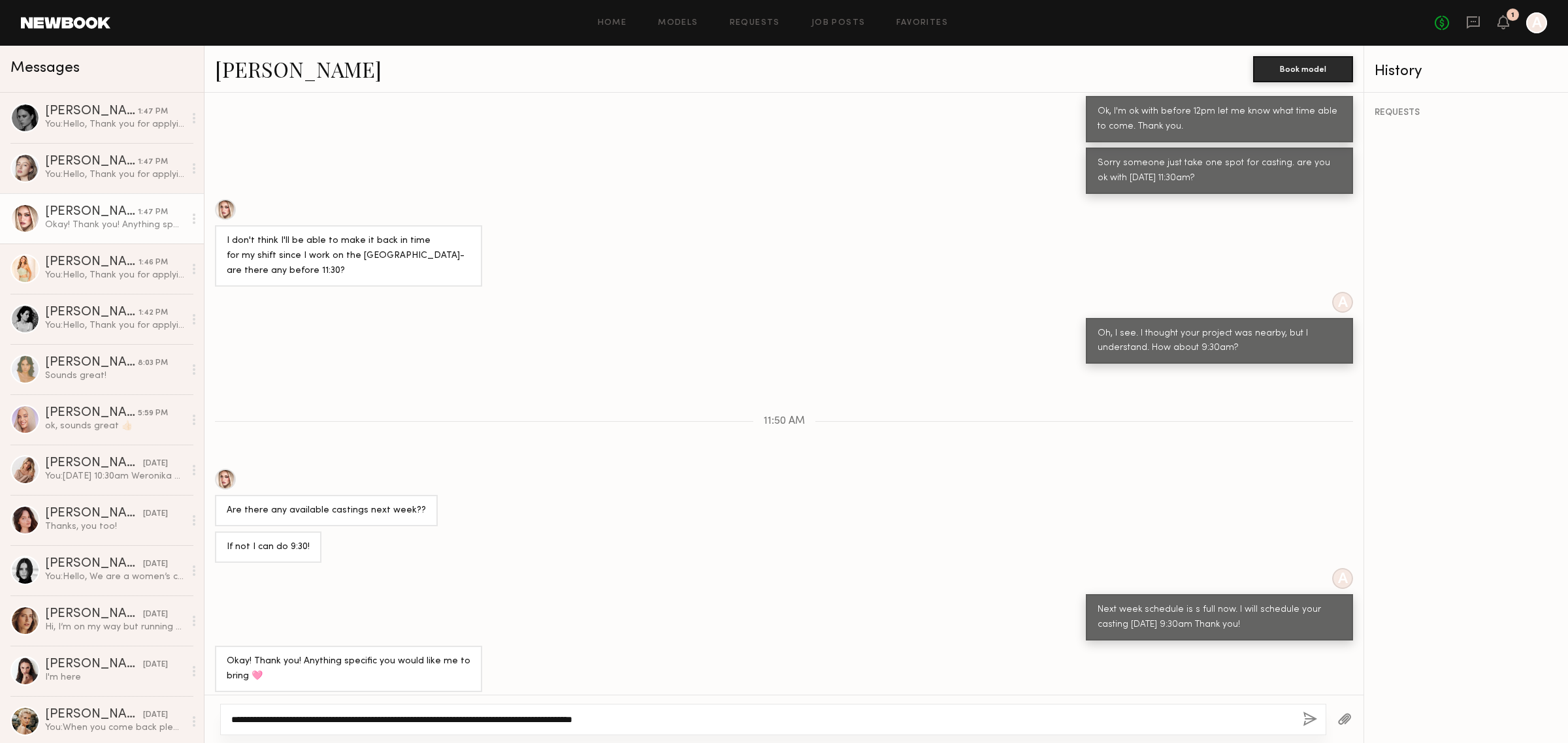
click at [293, 722] on textarea "**********" at bounding box center [761, 720] width 1060 height 13
drag, startPoint x: 288, startPoint y: 719, endPoint x: 152, endPoint y: 719, distance: 136.0
click at [152, 719] on div "Messages Tori W. 1:47 PM You: Hello, Thank you for applying to our company’s mo…" at bounding box center [784, 394] width 1568 height 697
drag, startPoint x: 321, startPoint y: 720, endPoint x: 390, endPoint y: 715, distance: 69.2
click at [390, 715] on textarea "**********" at bounding box center [761, 720] width 1060 height 13
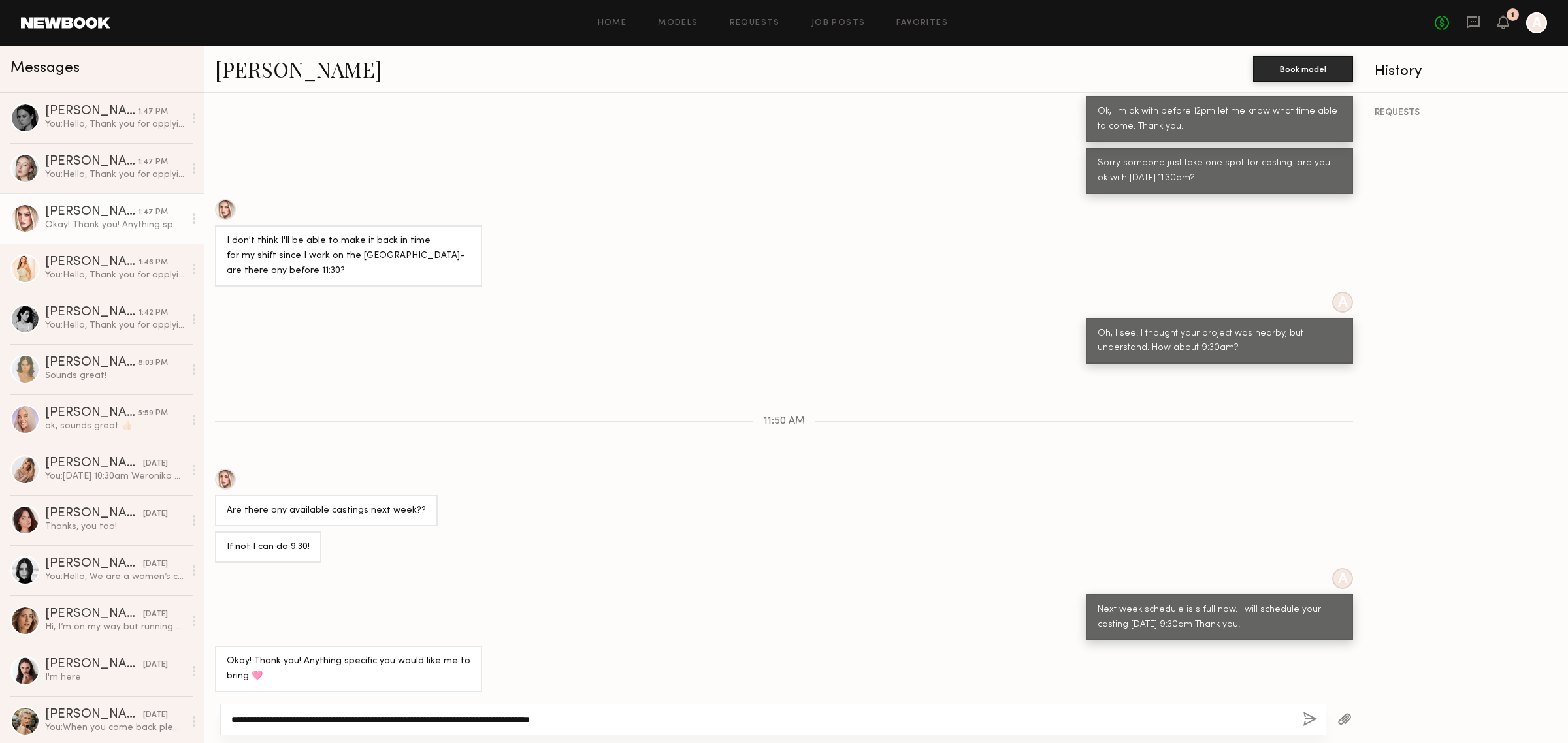
click at [395, 715] on textarea "**********" at bounding box center [761, 720] width 1060 height 13
drag, startPoint x: 410, startPoint y: 716, endPoint x: 474, endPoint y: 717, distance: 64.0
click at [474, 717] on textarea "**********" at bounding box center [761, 720] width 1060 height 13
click at [491, 722] on textarea "**********" at bounding box center [761, 720] width 1060 height 13
drag, startPoint x: 508, startPoint y: 714, endPoint x: 579, endPoint y: 726, distance: 72.0
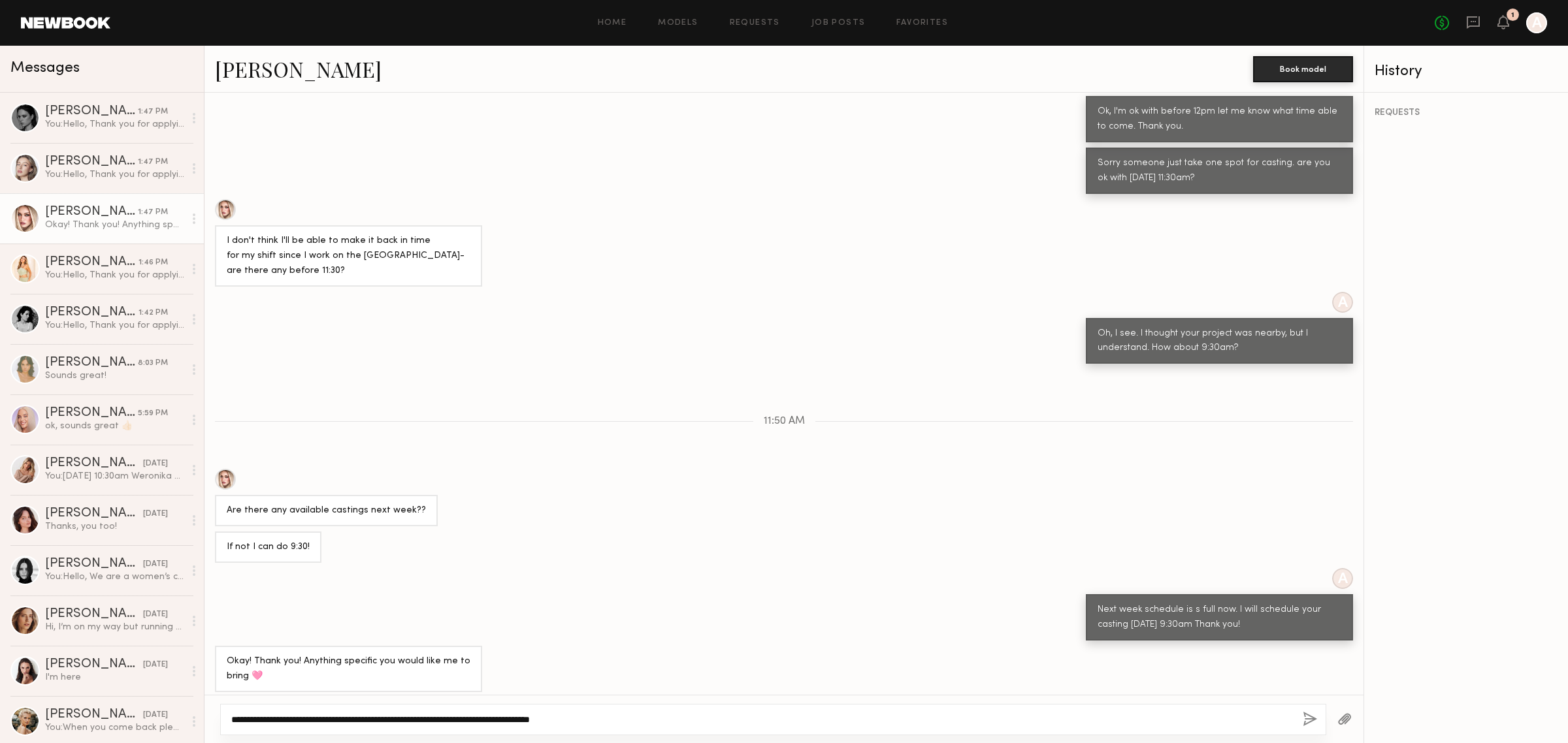
click at [558, 723] on textarea "**********" at bounding box center [761, 720] width 1060 height 13
click at [585, 724] on textarea "**********" at bounding box center [761, 720] width 1060 height 13
click at [622, 717] on textarea "**********" at bounding box center [761, 720] width 1060 height 13
type textarea "**********"
click at [1306, 722] on button "button" at bounding box center [1310, 720] width 14 height 16
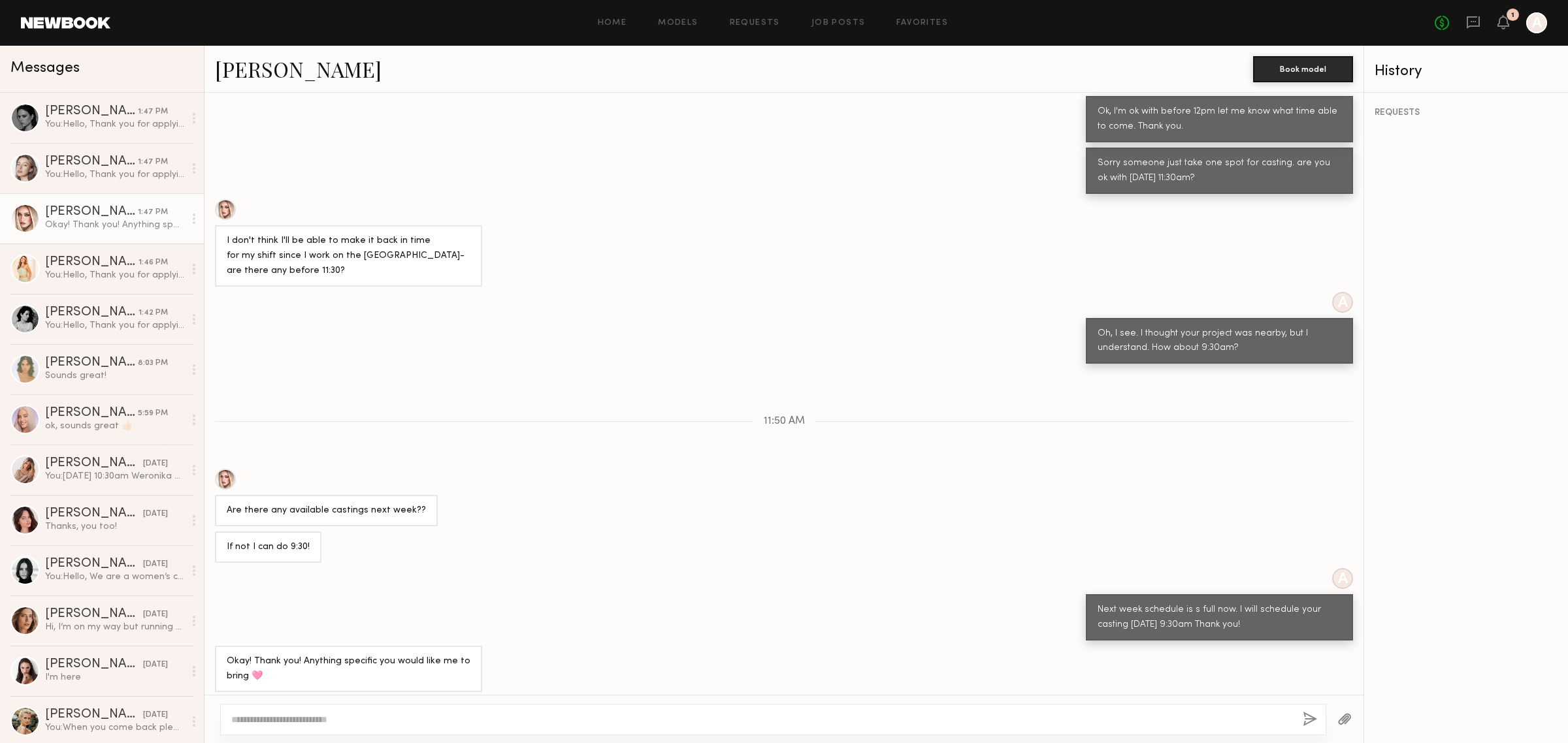
scroll to position [446, 0]
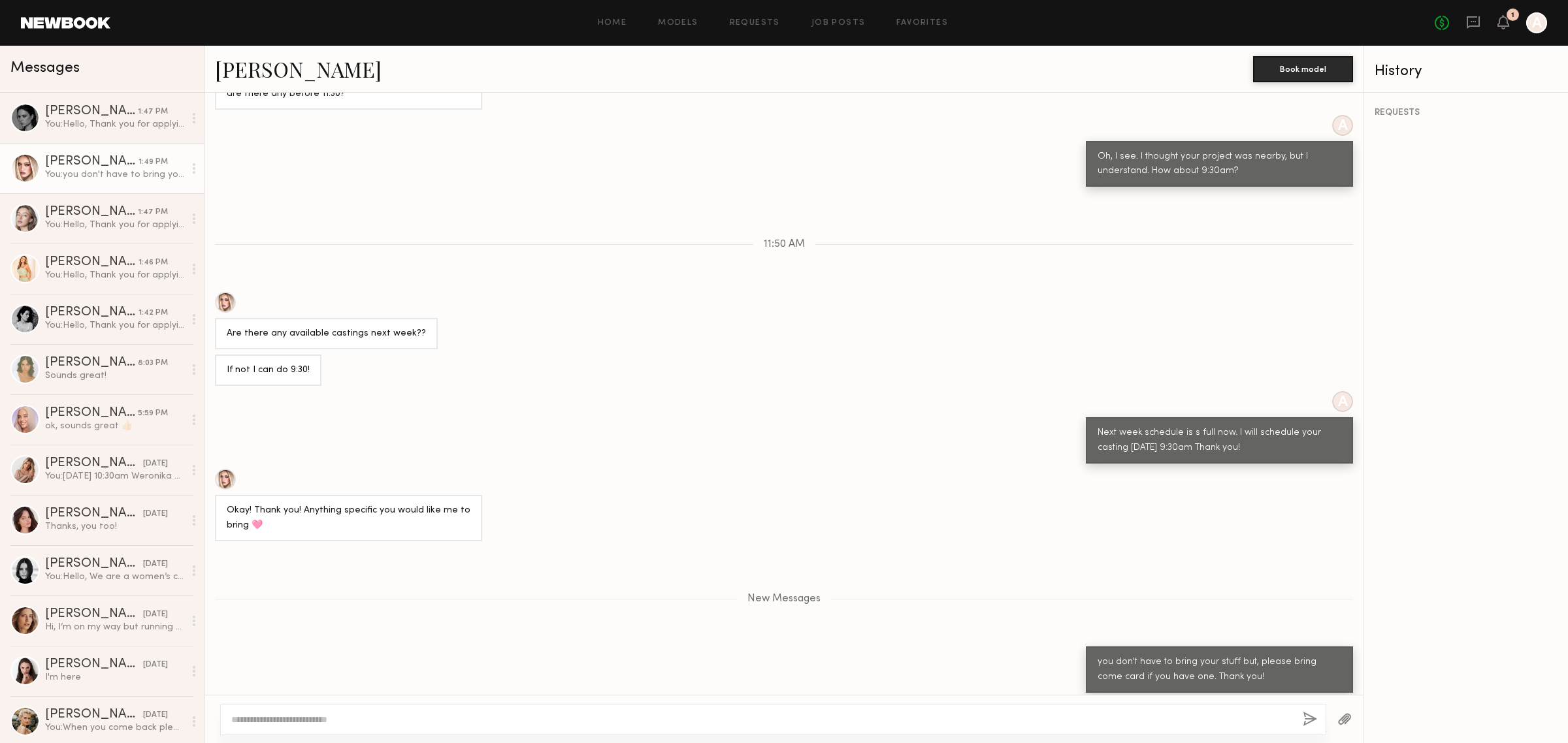
click at [1184, 714] on textarea at bounding box center [761, 720] width 1060 height 13
click at [90, 119] on div "You: Hello, Thank you for applying to our company’s model casting. We have rece…" at bounding box center [114, 124] width 139 height 12
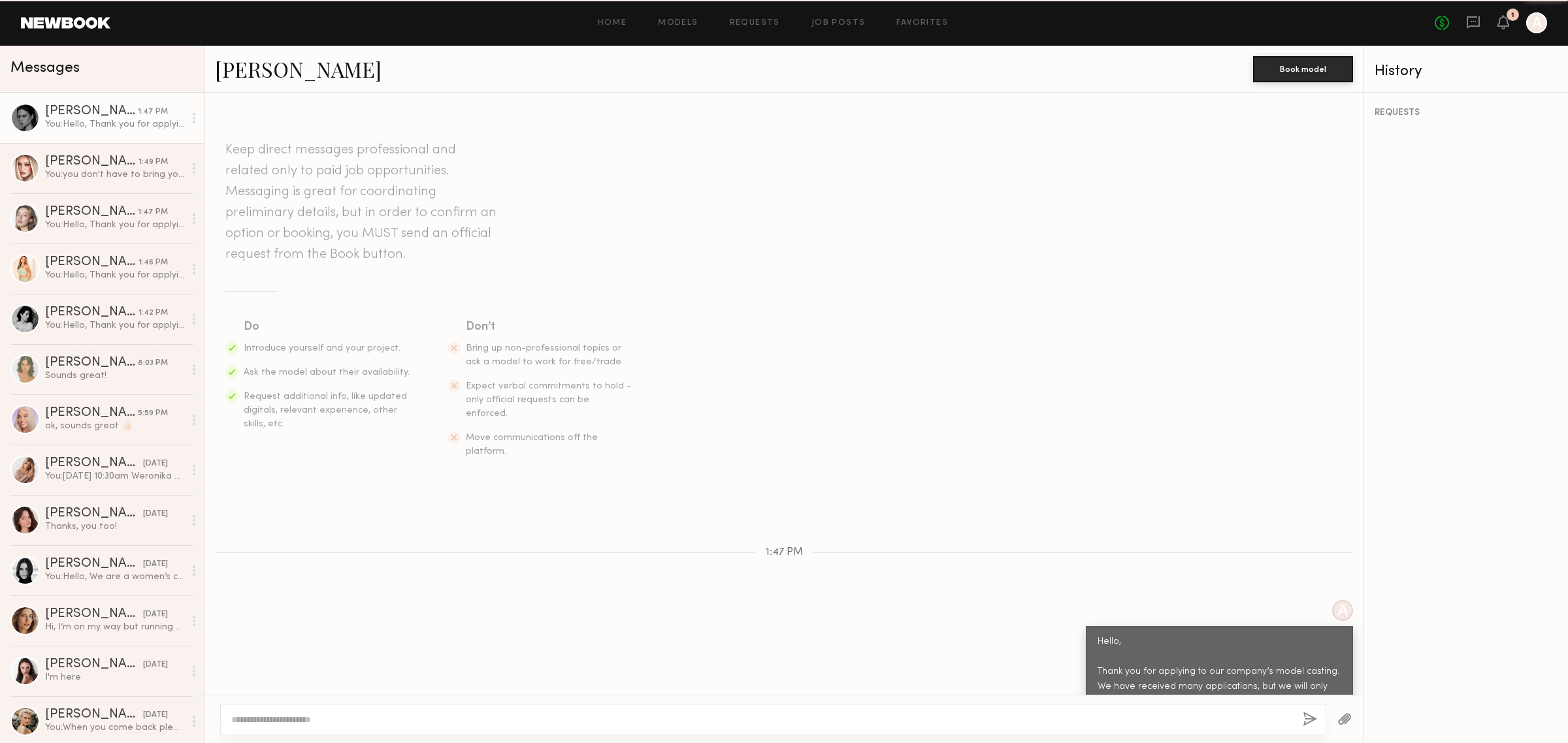
scroll to position [137, 0]
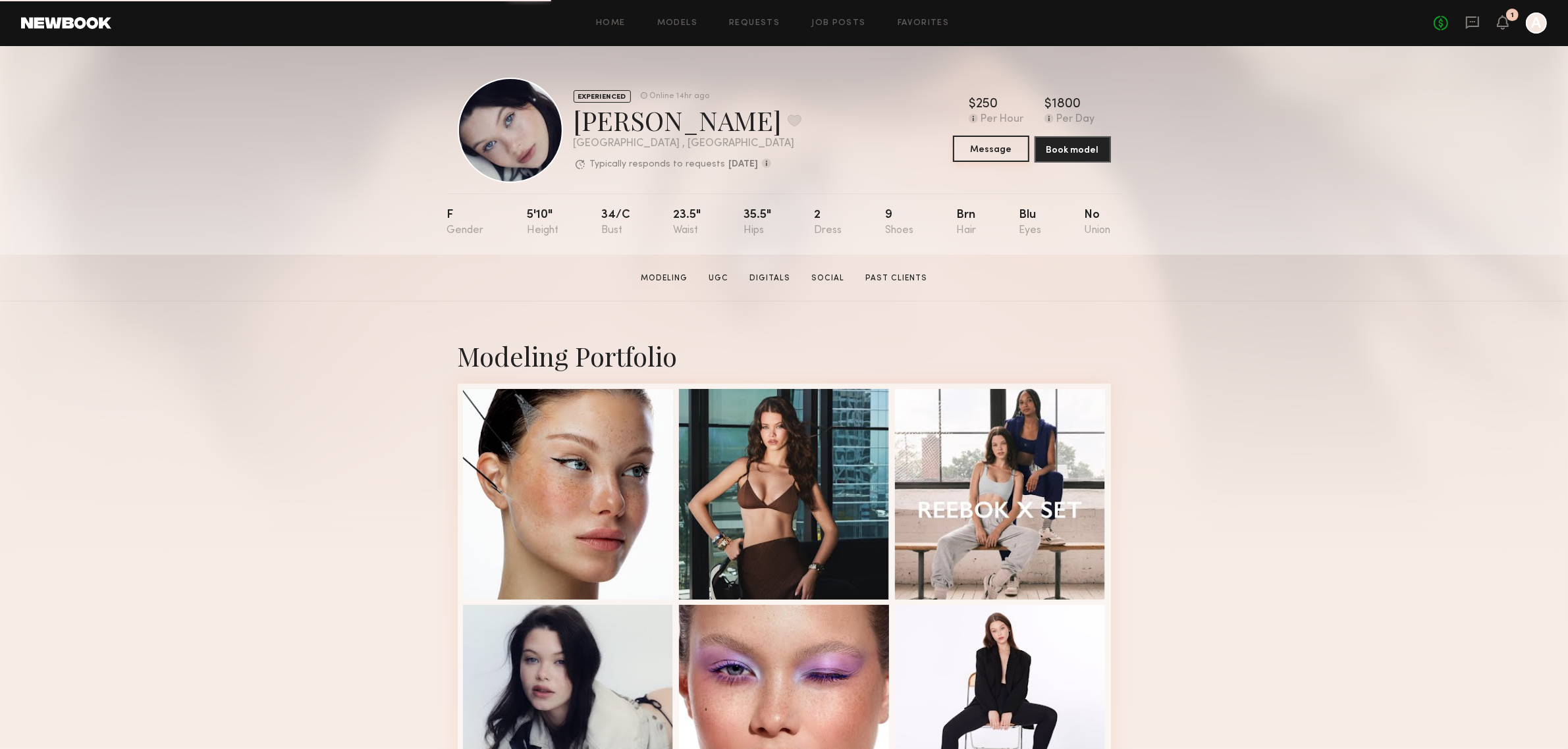
click at [984, 152] on button "Message" at bounding box center [991, 148] width 77 height 27
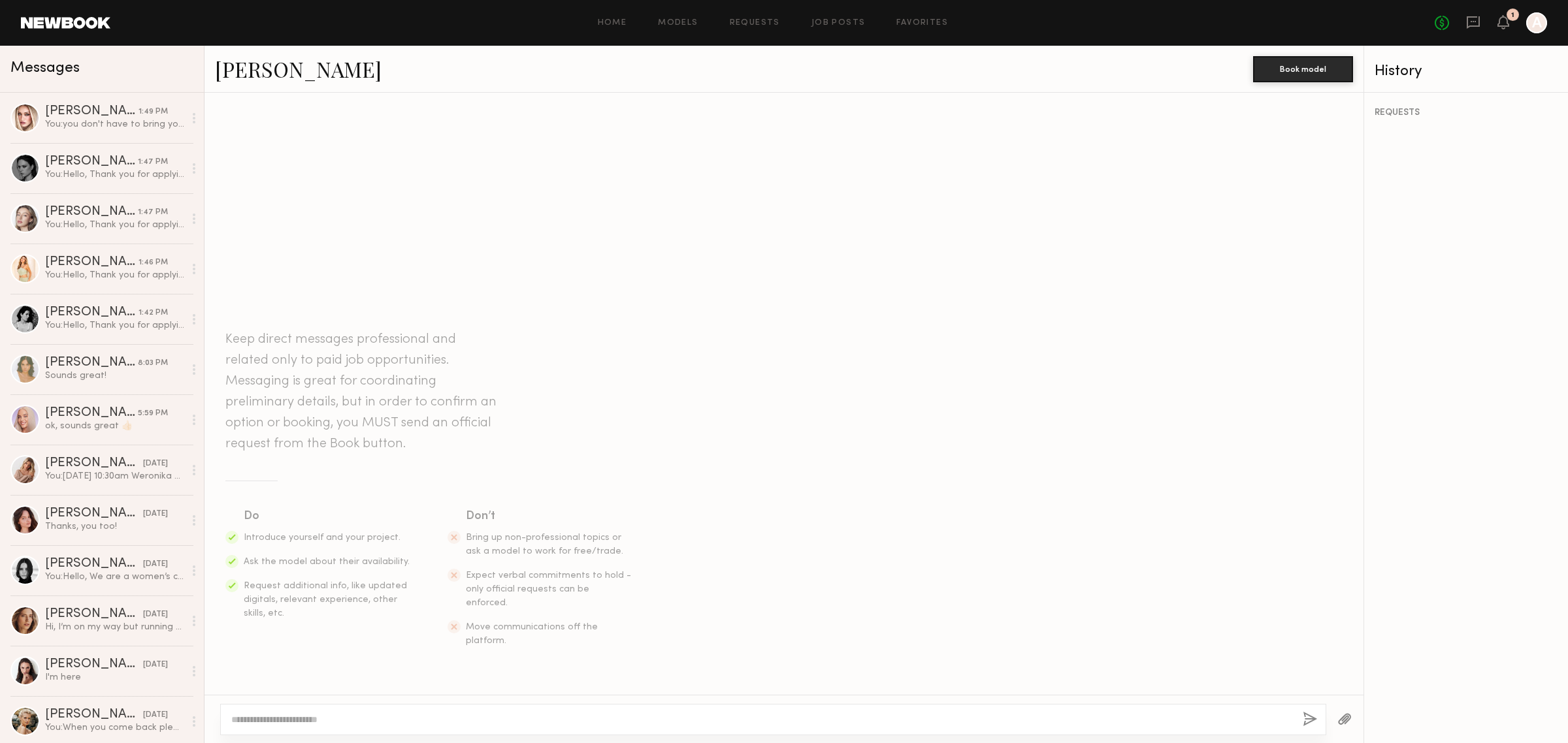
click at [726, 712] on div at bounding box center [773, 720] width 1106 height 31
click at [734, 729] on div at bounding box center [773, 720] width 1106 height 31
click at [690, 720] on textarea at bounding box center [762, 720] width 1061 height 13
paste textarea "**********"
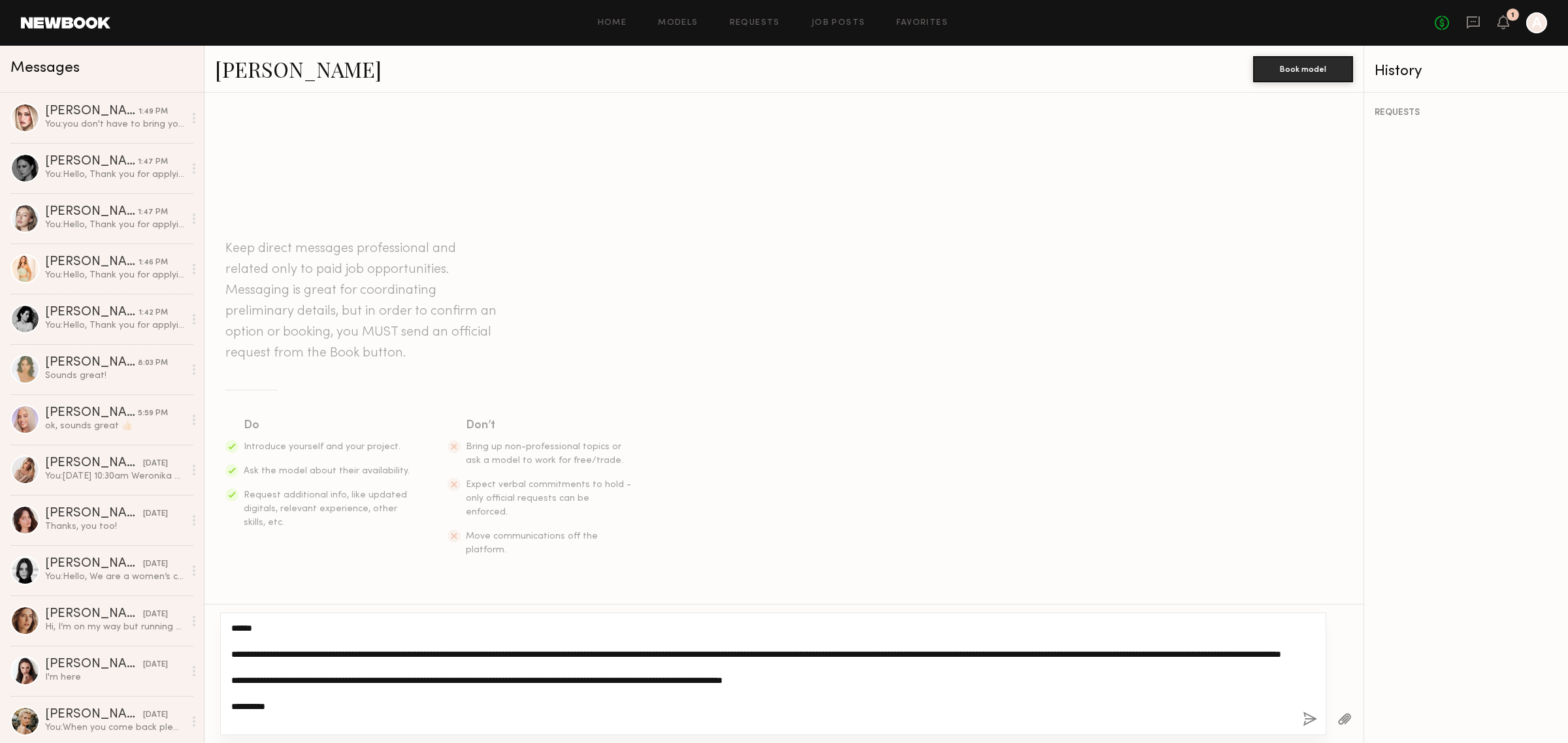
type textarea "**********"
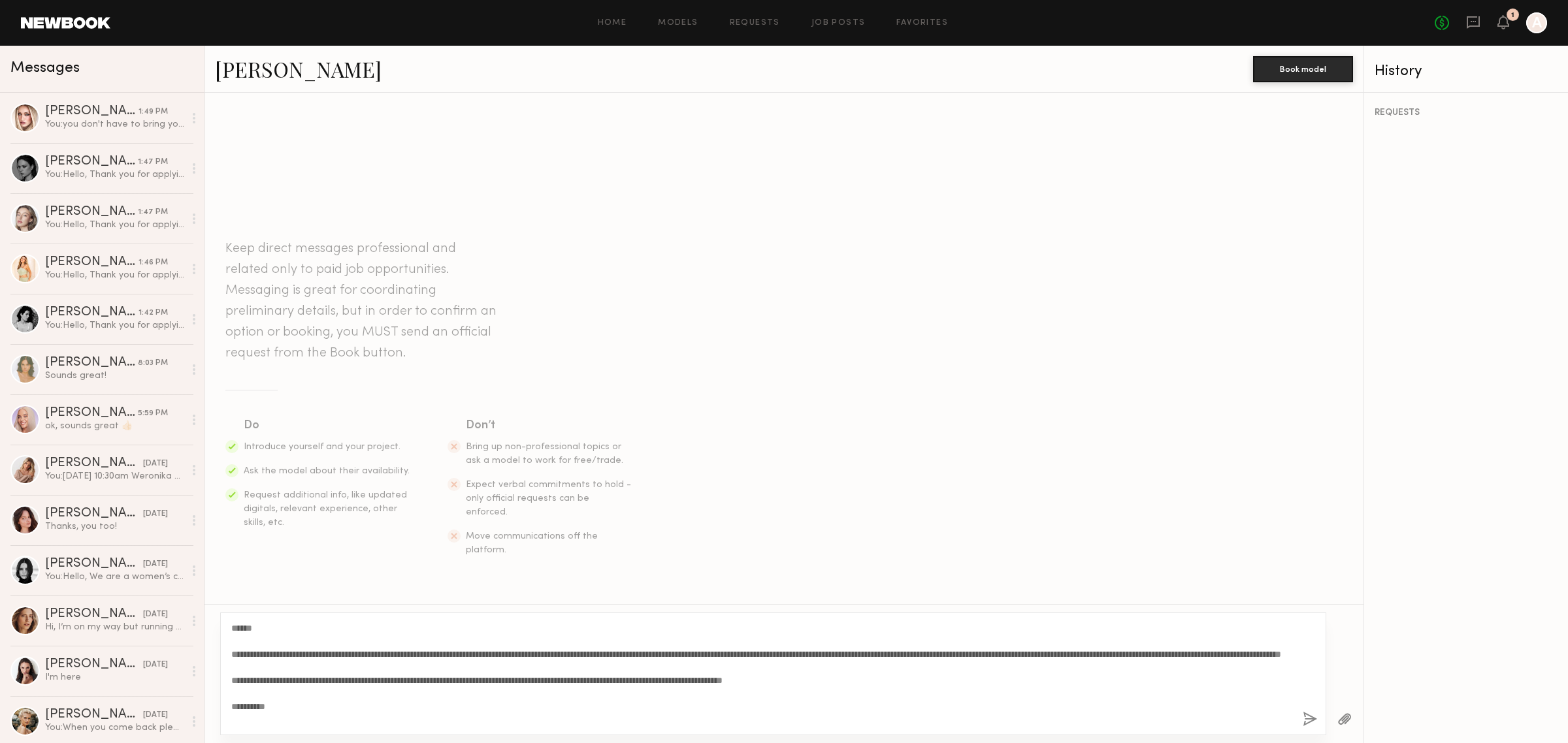
click at [1303, 720] on button "button" at bounding box center [1310, 720] width 14 height 16
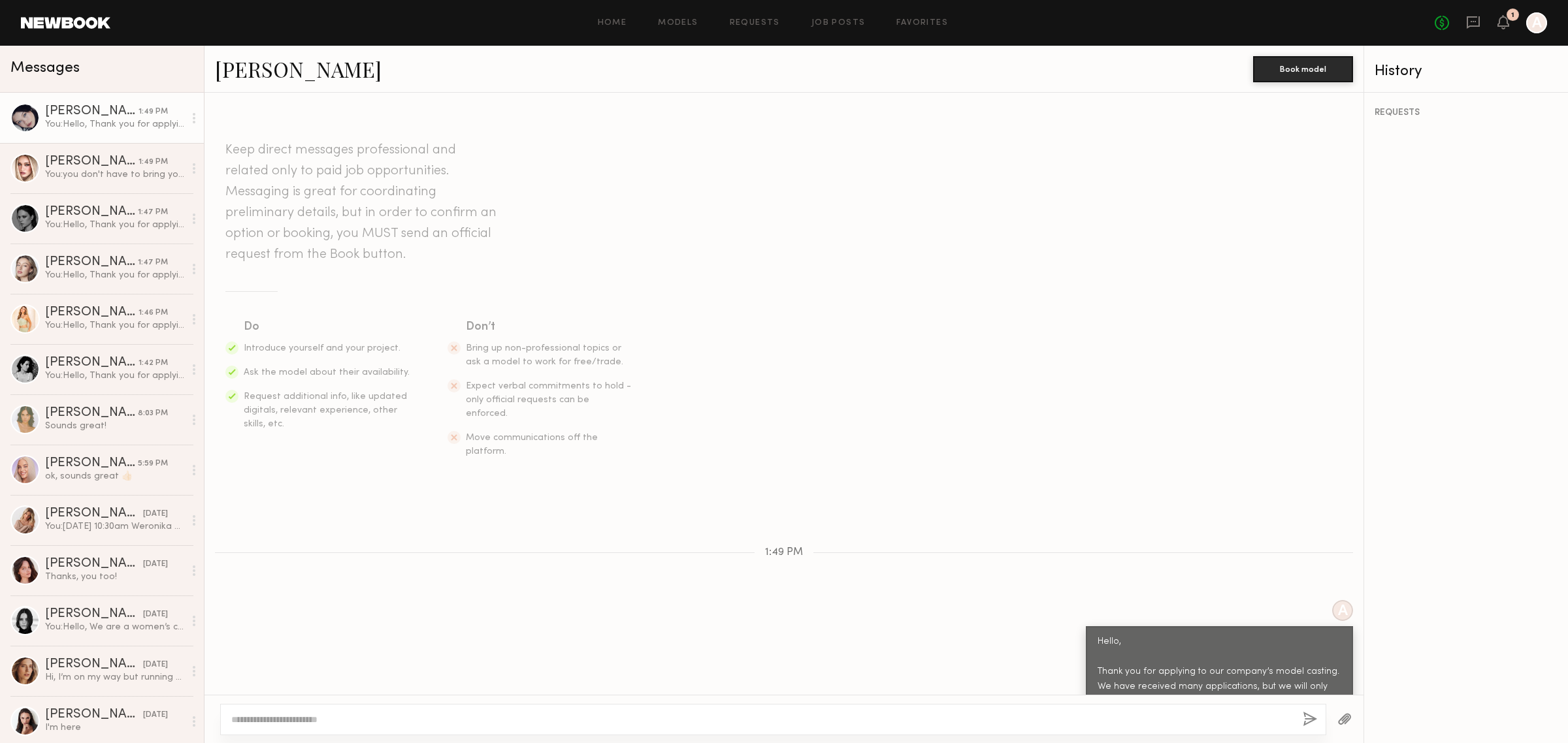
scroll to position [137, 0]
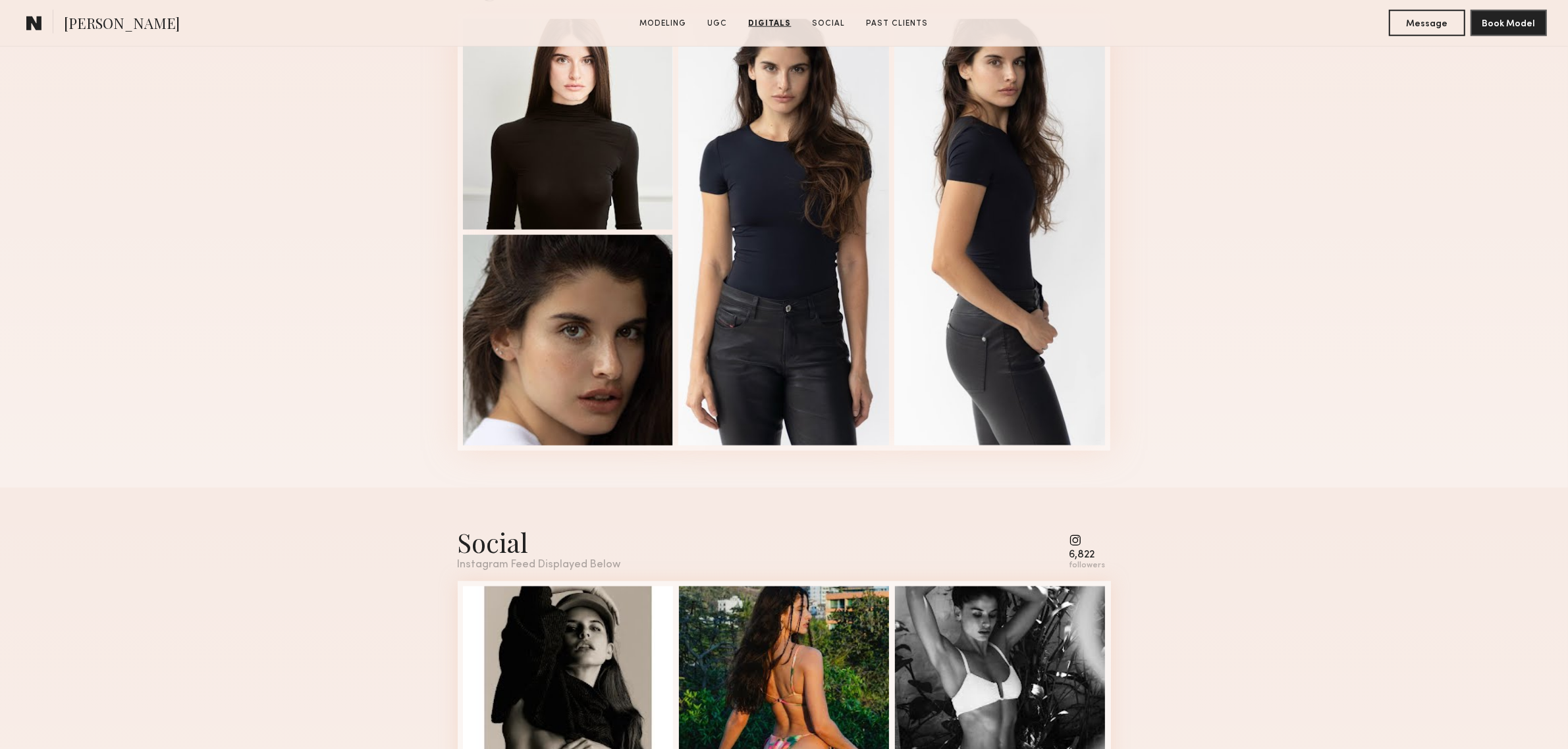
scroll to position [1866, 0]
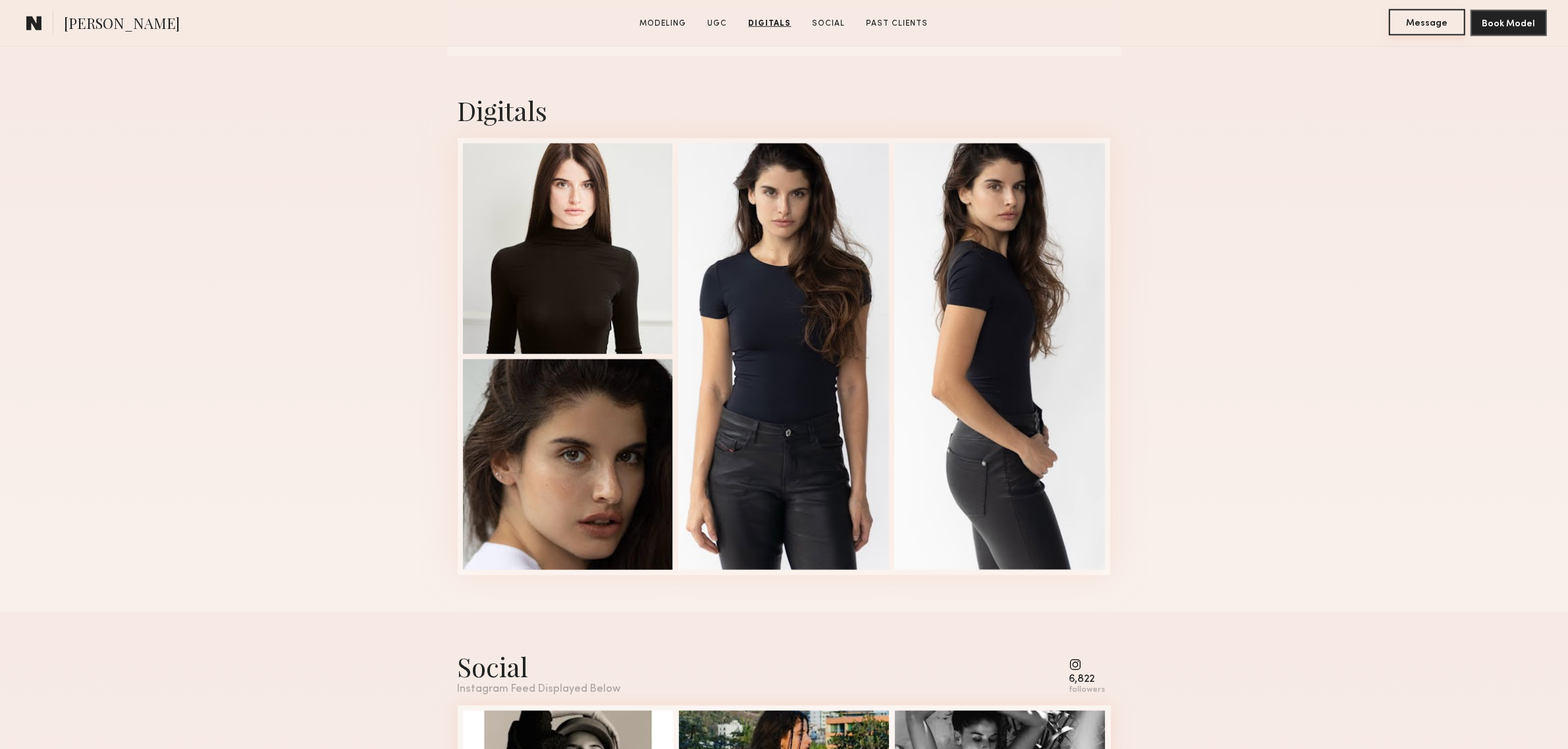
click at [1404, 15] on button "Message" at bounding box center [1427, 22] width 77 height 27
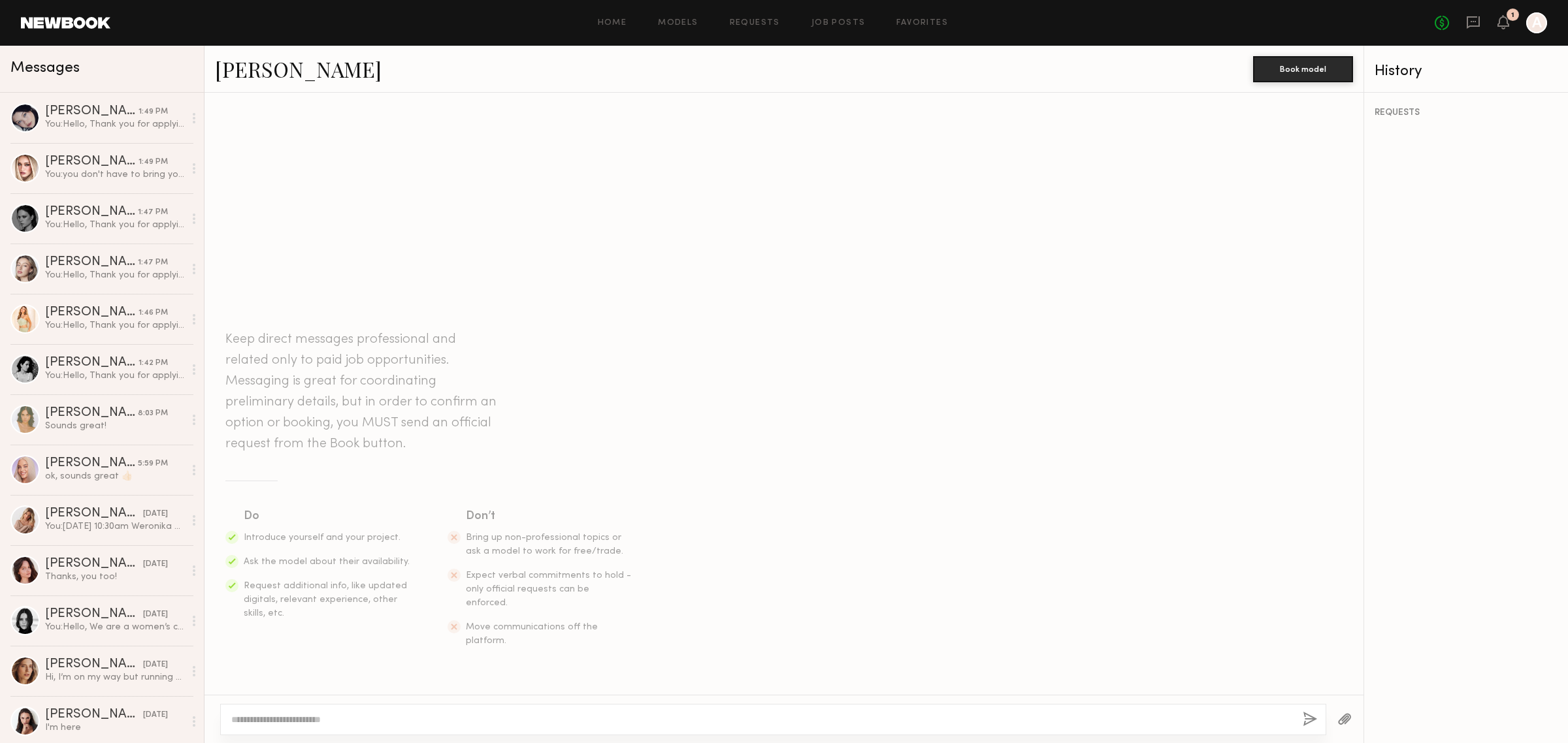
click at [879, 707] on div at bounding box center [773, 720] width 1106 height 31
click at [883, 719] on textarea at bounding box center [762, 720] width 1061 height 13
paste textarea "**********"
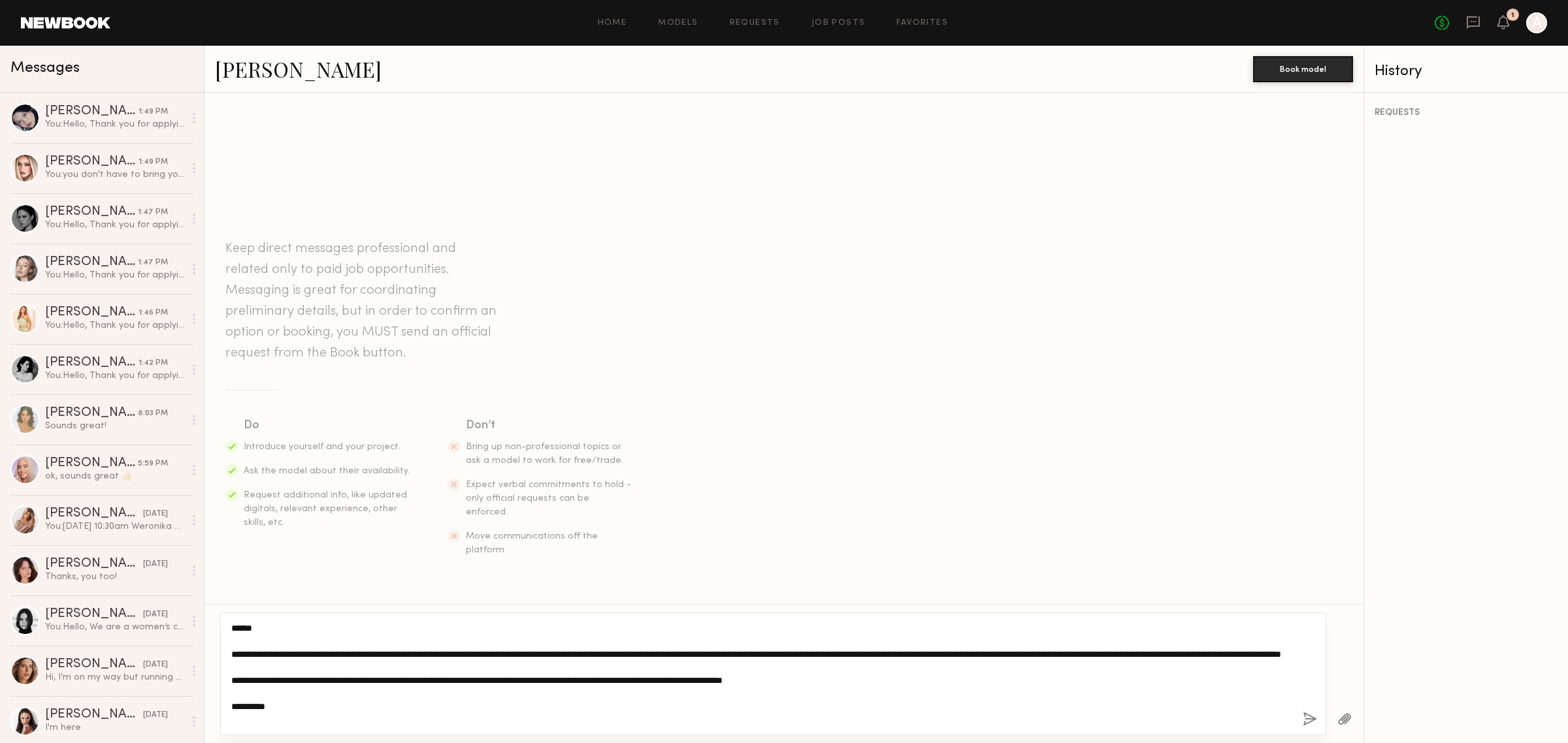
type textarea "**********"
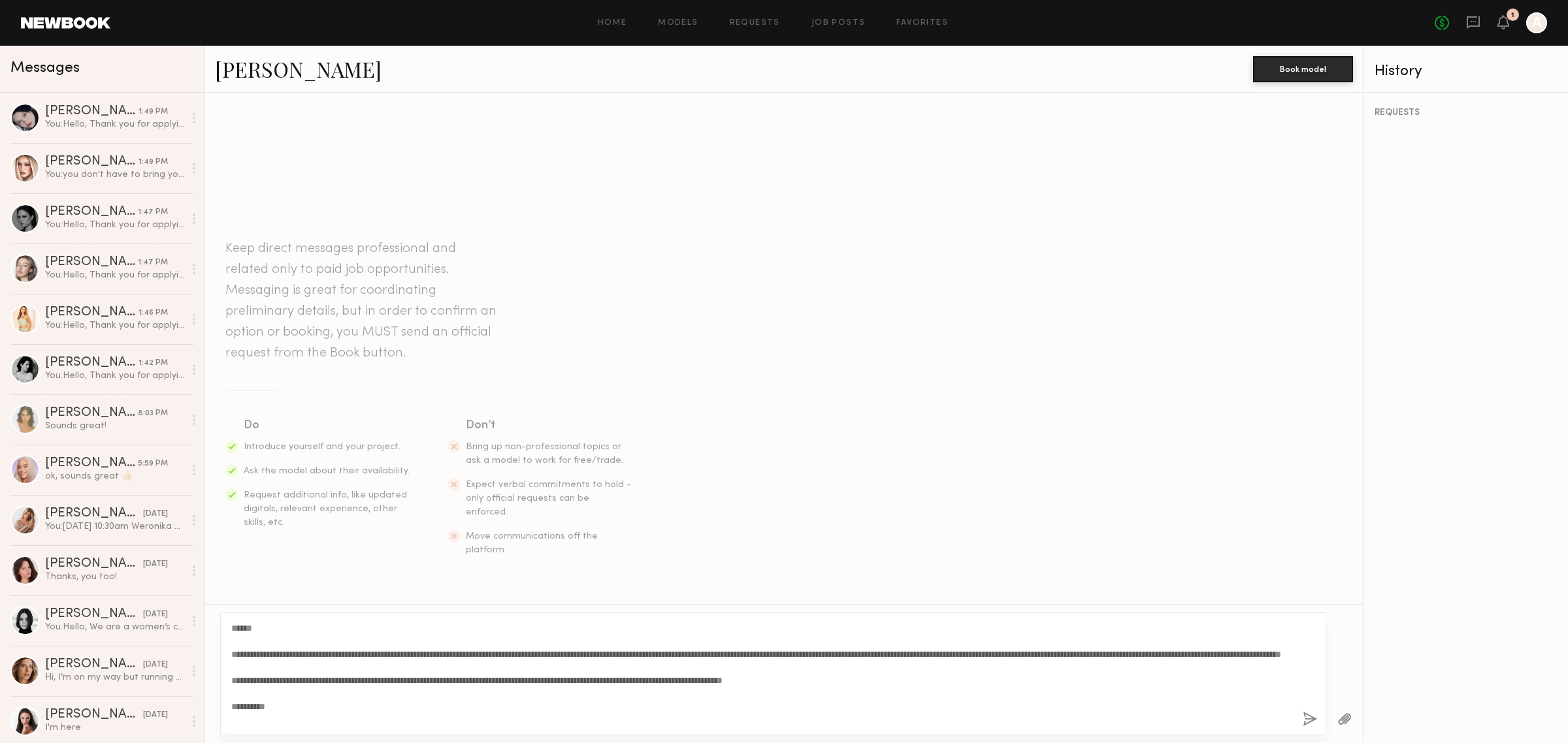
click at [1308, 727] on button "button" at bounding box center [1310, 720] width 14 height 16
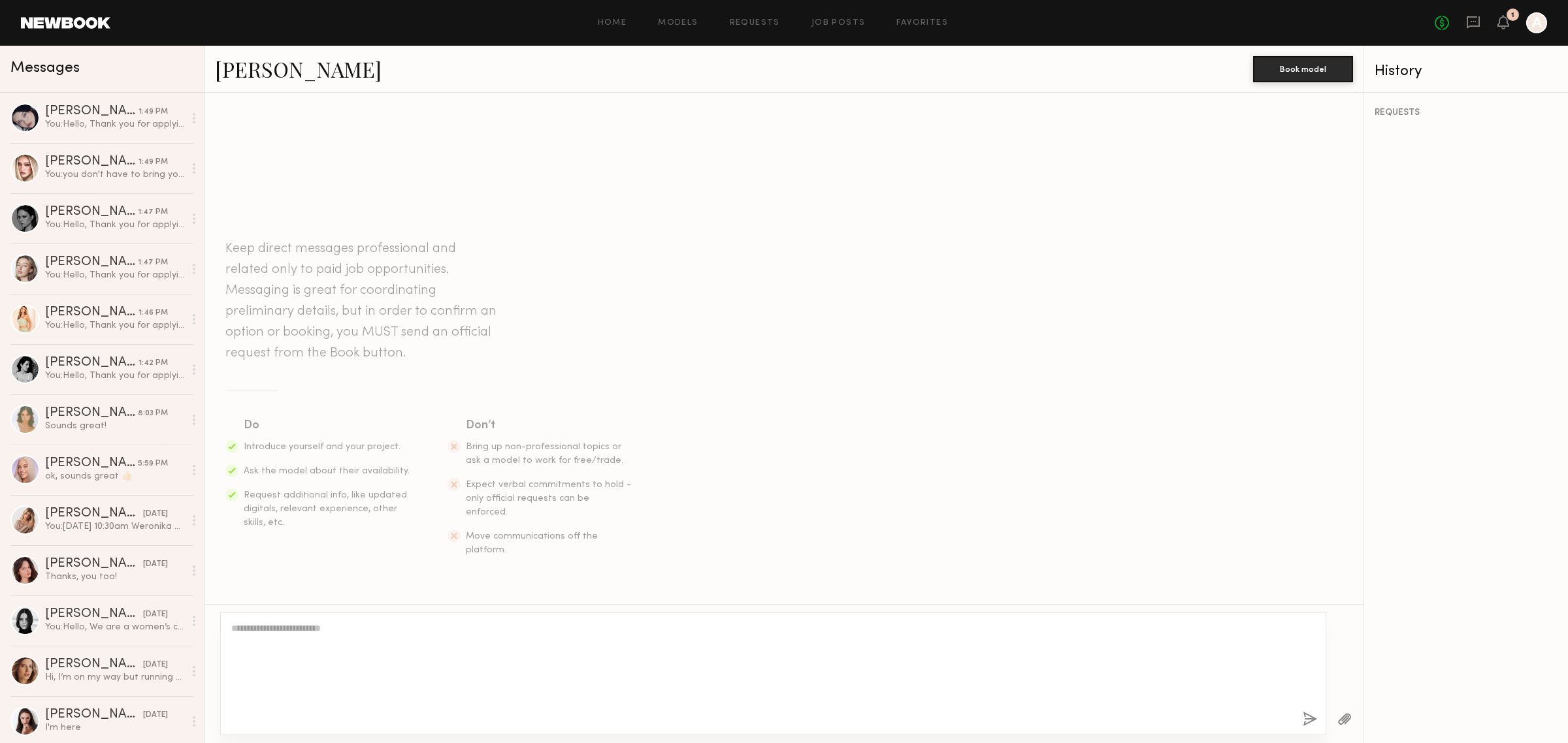
scroll to position [137, 0]
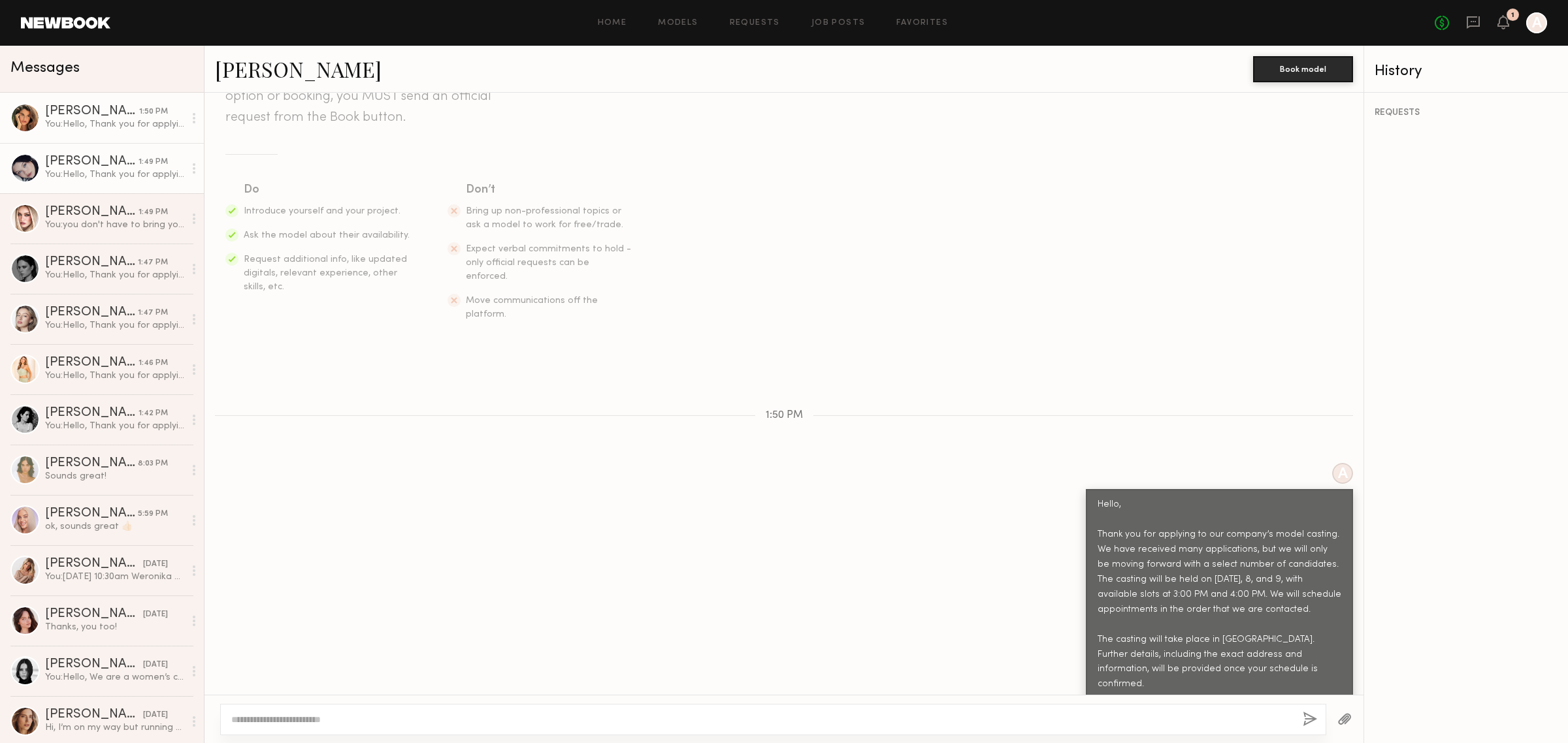
click at [83, 171] on div "You: Hello, Thank you for applying to our company’s model casting. We have rece…" at bounding box center [114, 174] width 139 height 12
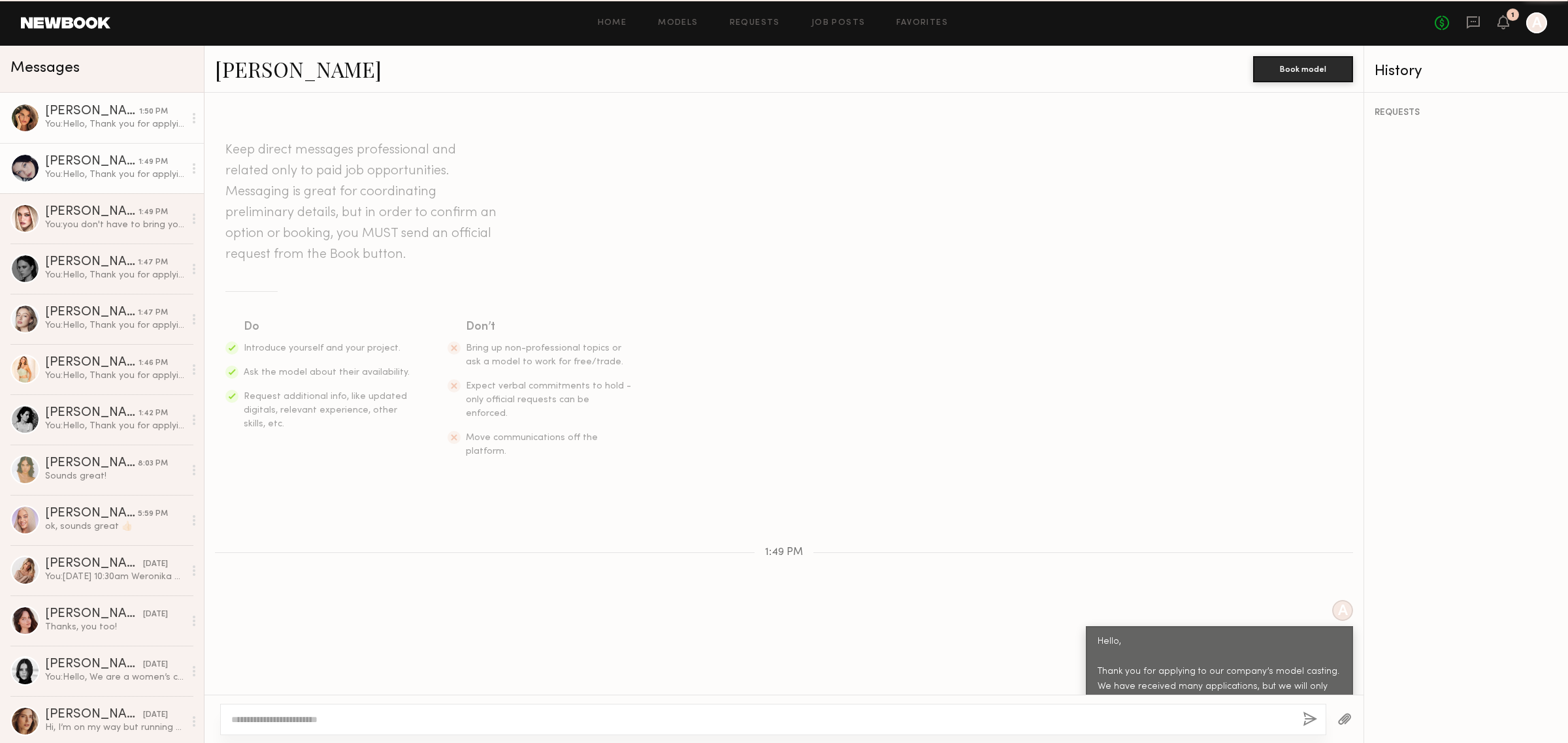
scroll to position [137, 0]
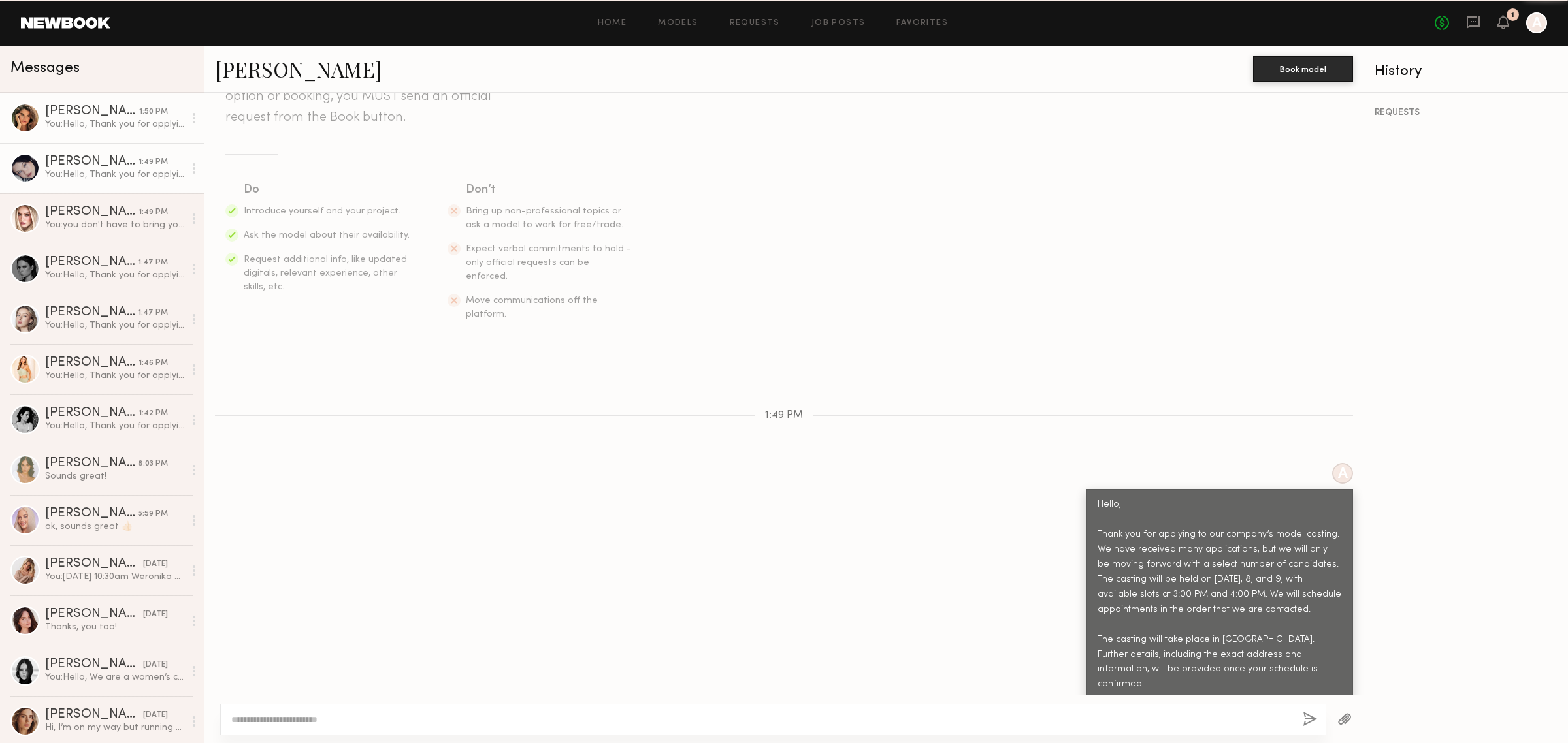
click at [139, 117] on div "1:50 PM" at bounding box center [154, 112] width 28 height 12
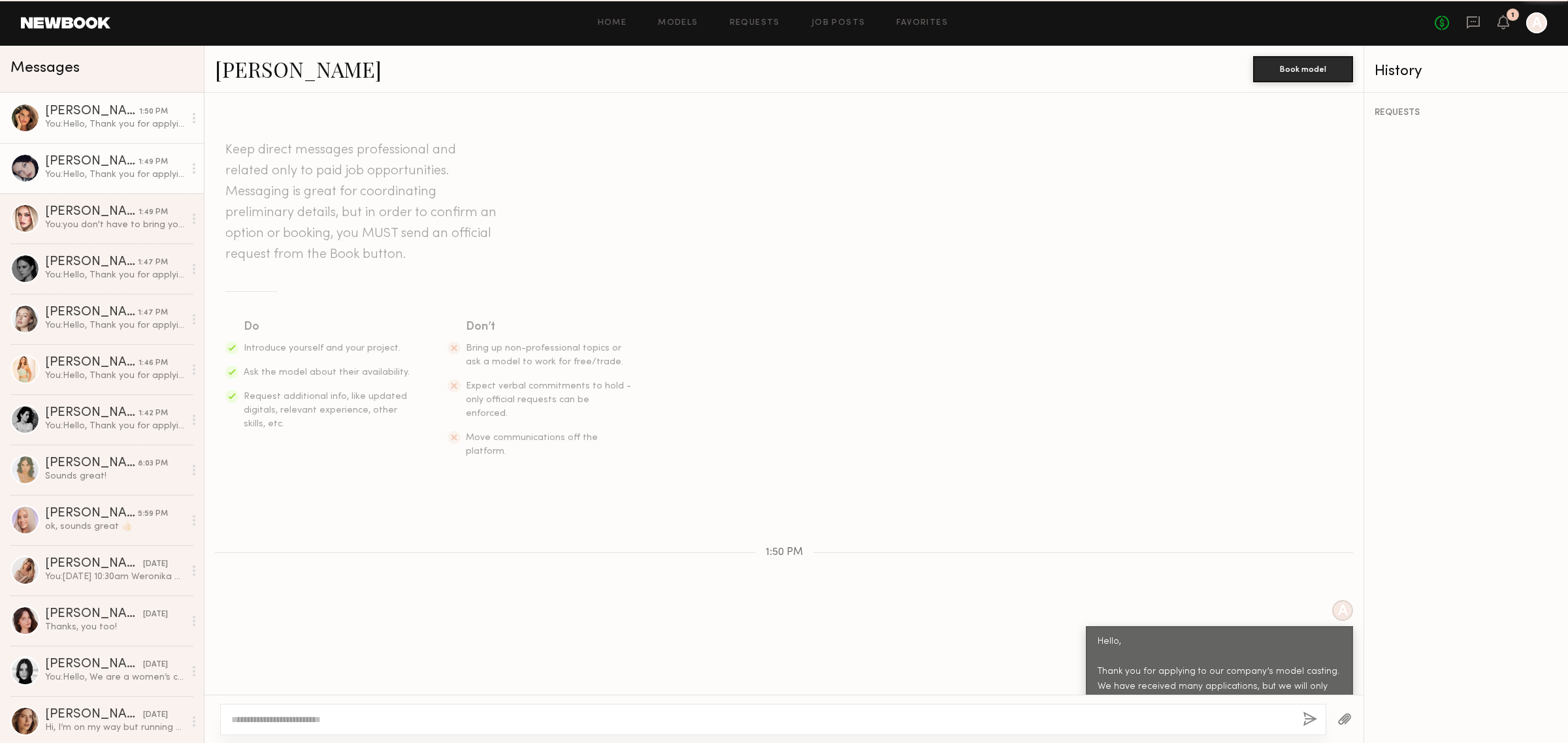
scroll to position [137, 0]
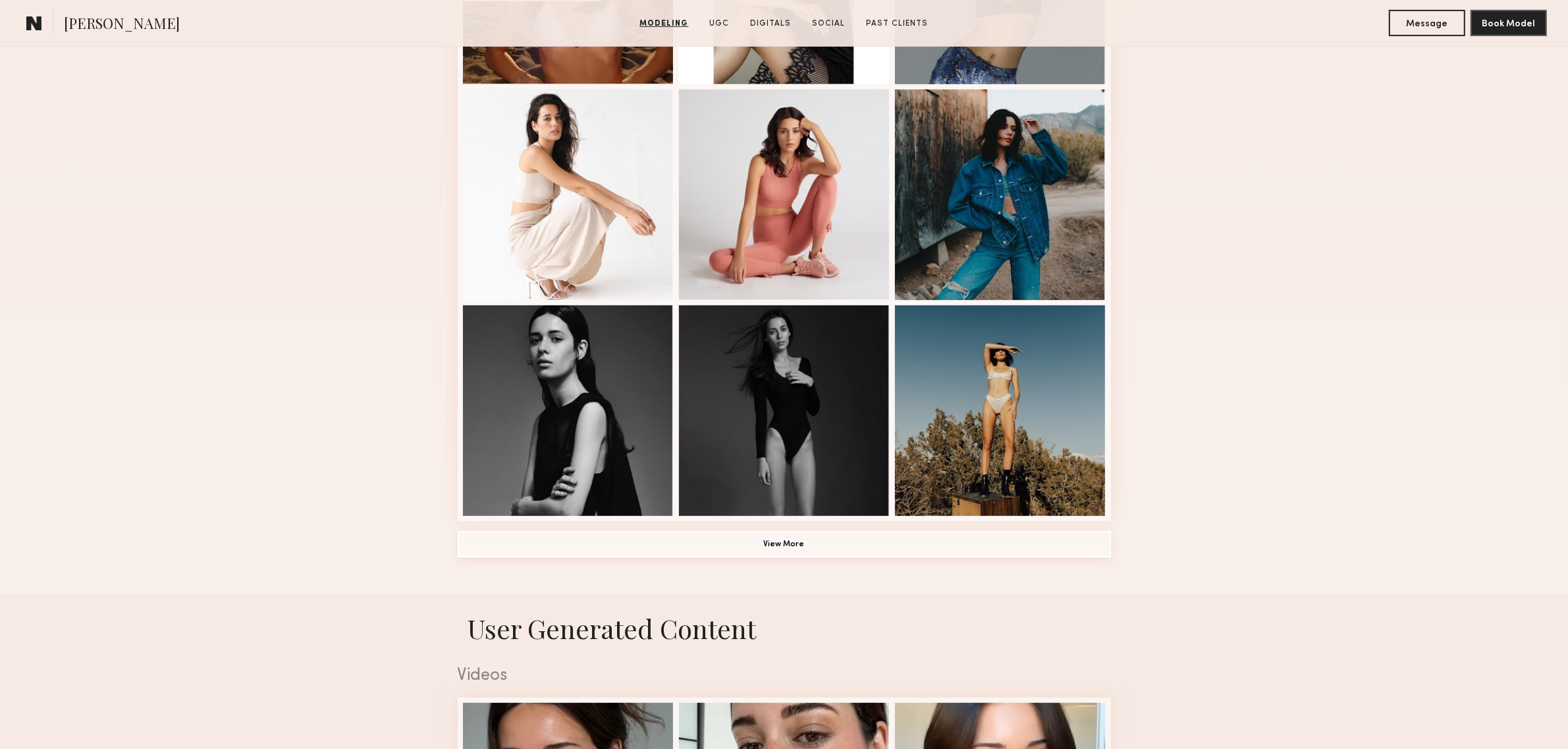
scroll to position [768, 0]
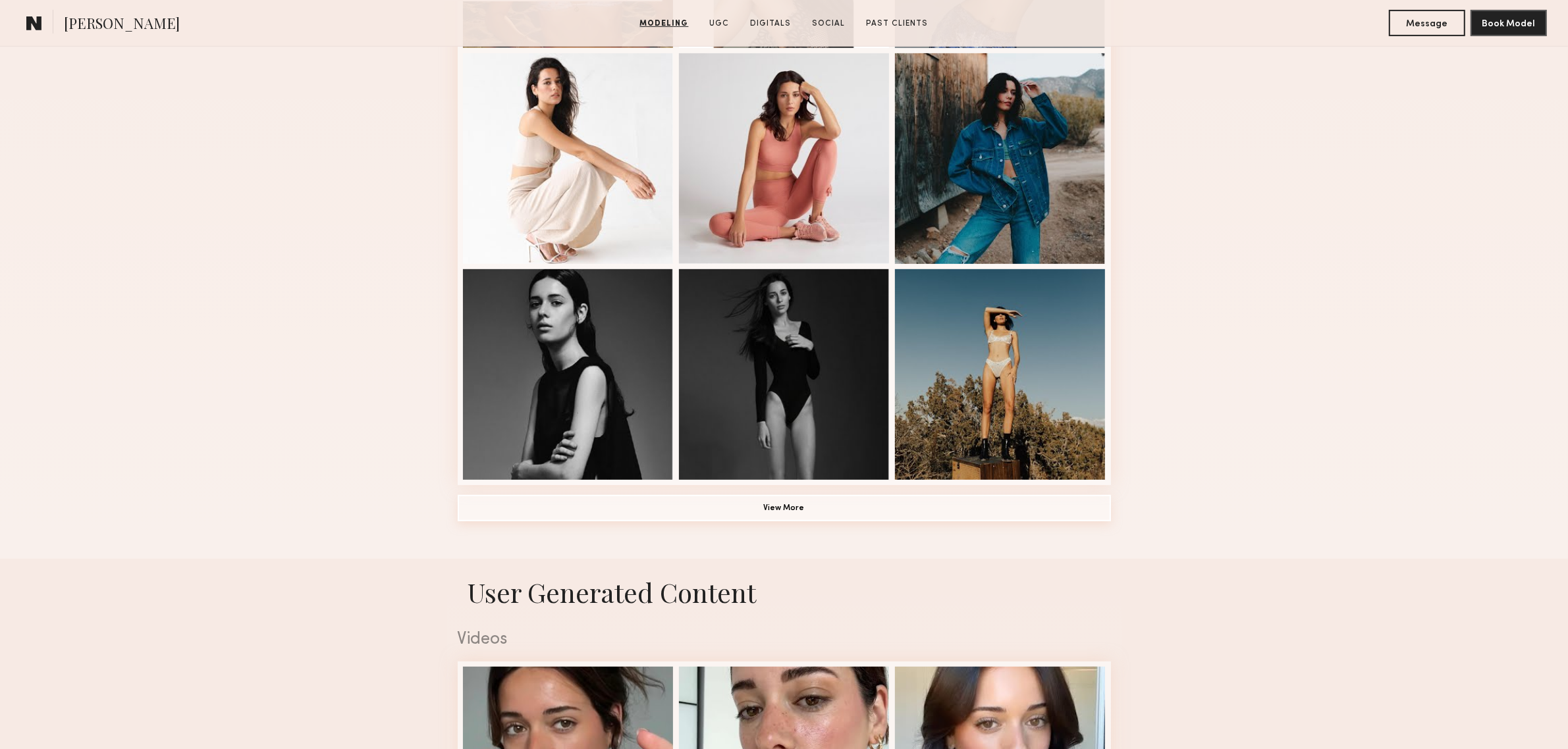
click at [798, 512] on button "View More" at bounding box center [784, 508] width 653 height 27
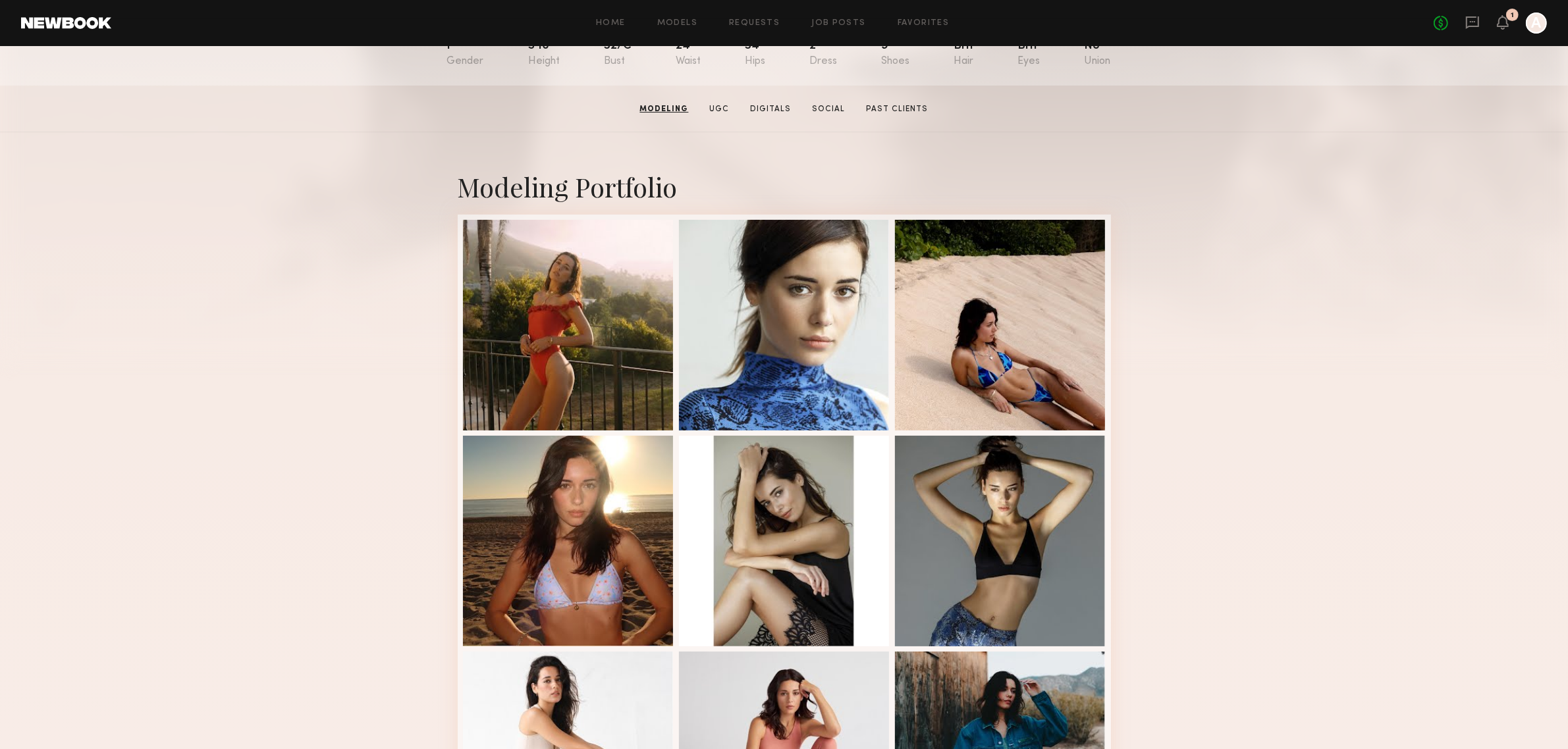
scroll to position [0, 0]
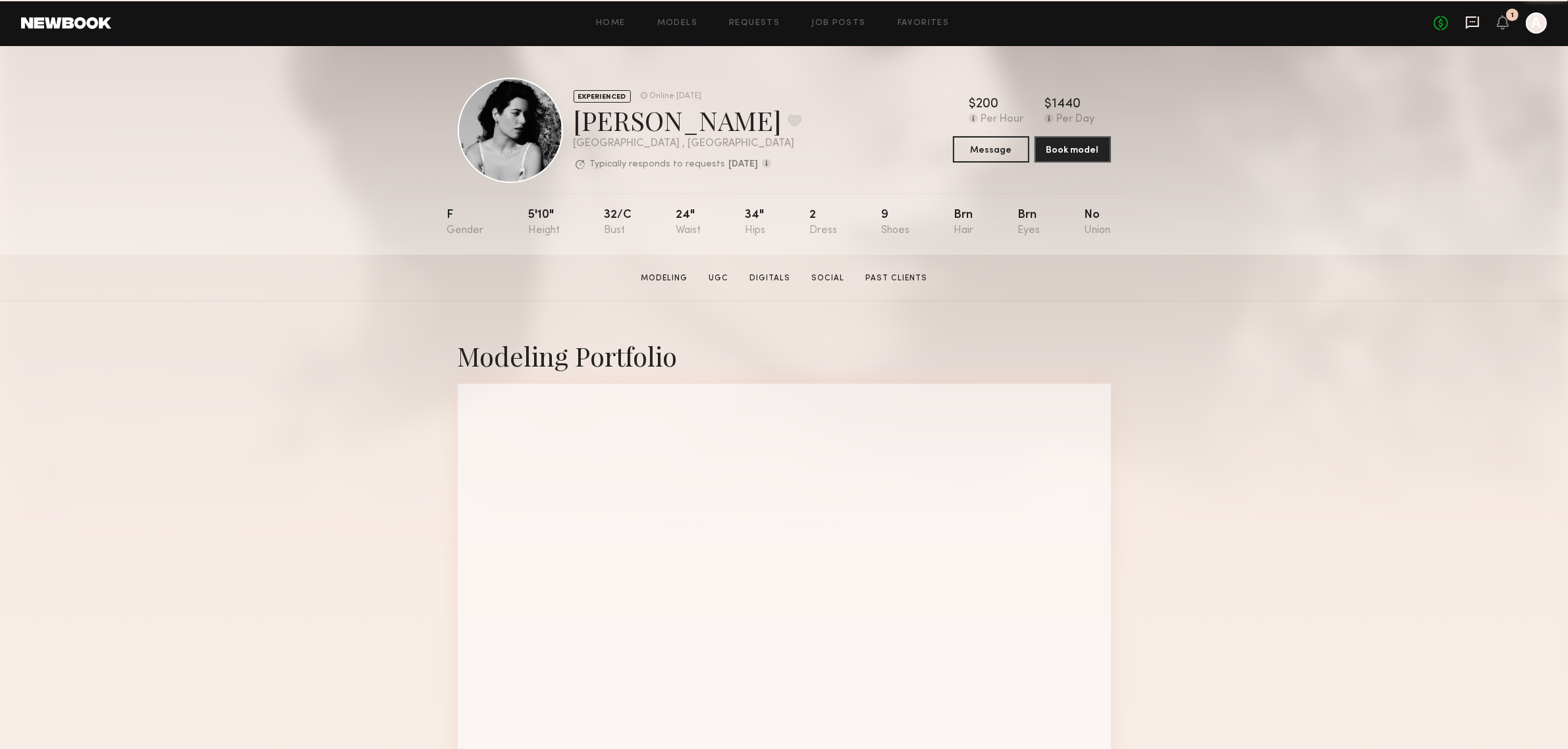
click at [1474, 22] on icon at bounding box center [1473, 22] width 14 height 14
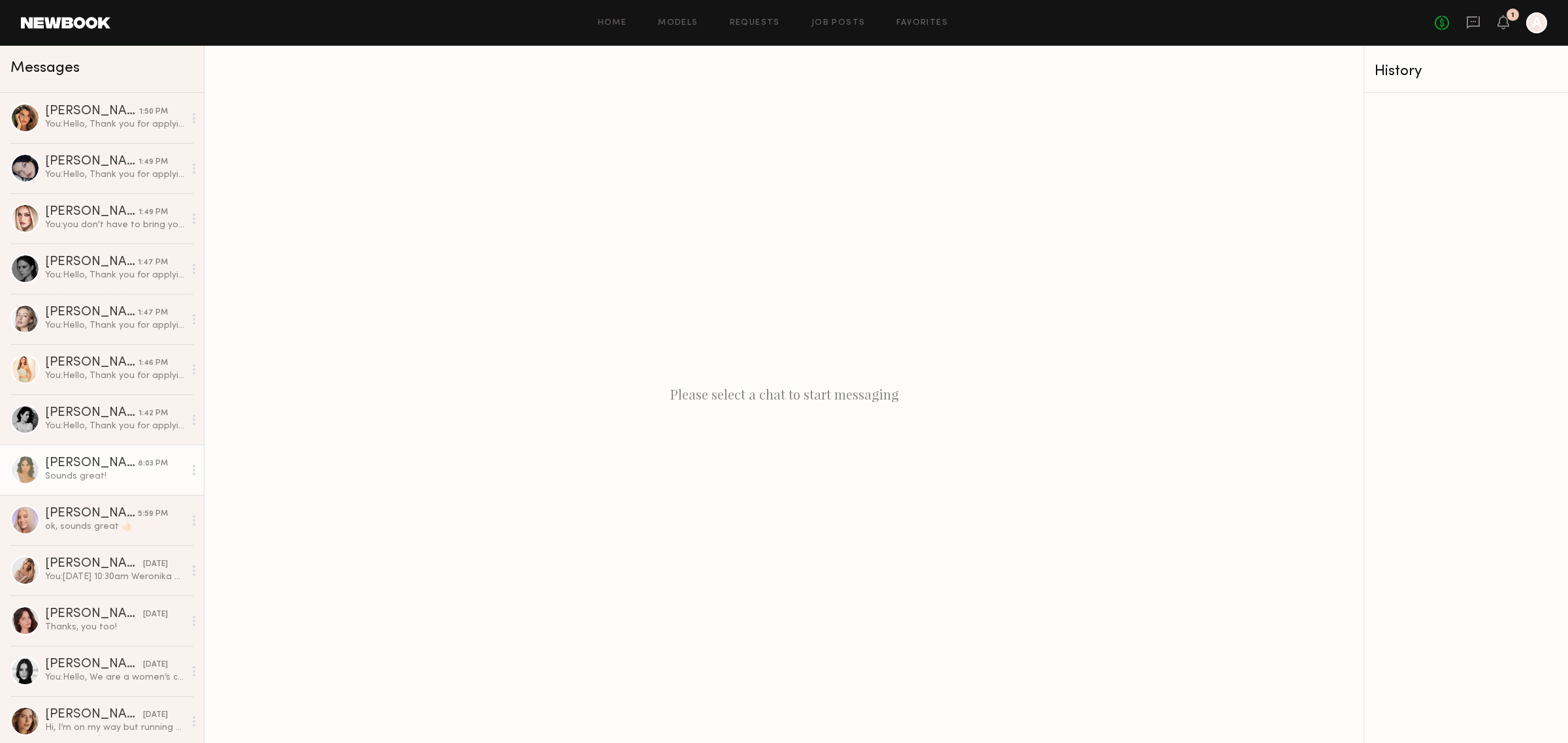
click at [116, 462] on div "[PERSON_NAME]" at bounding box center [91, 464] width 92 height 13
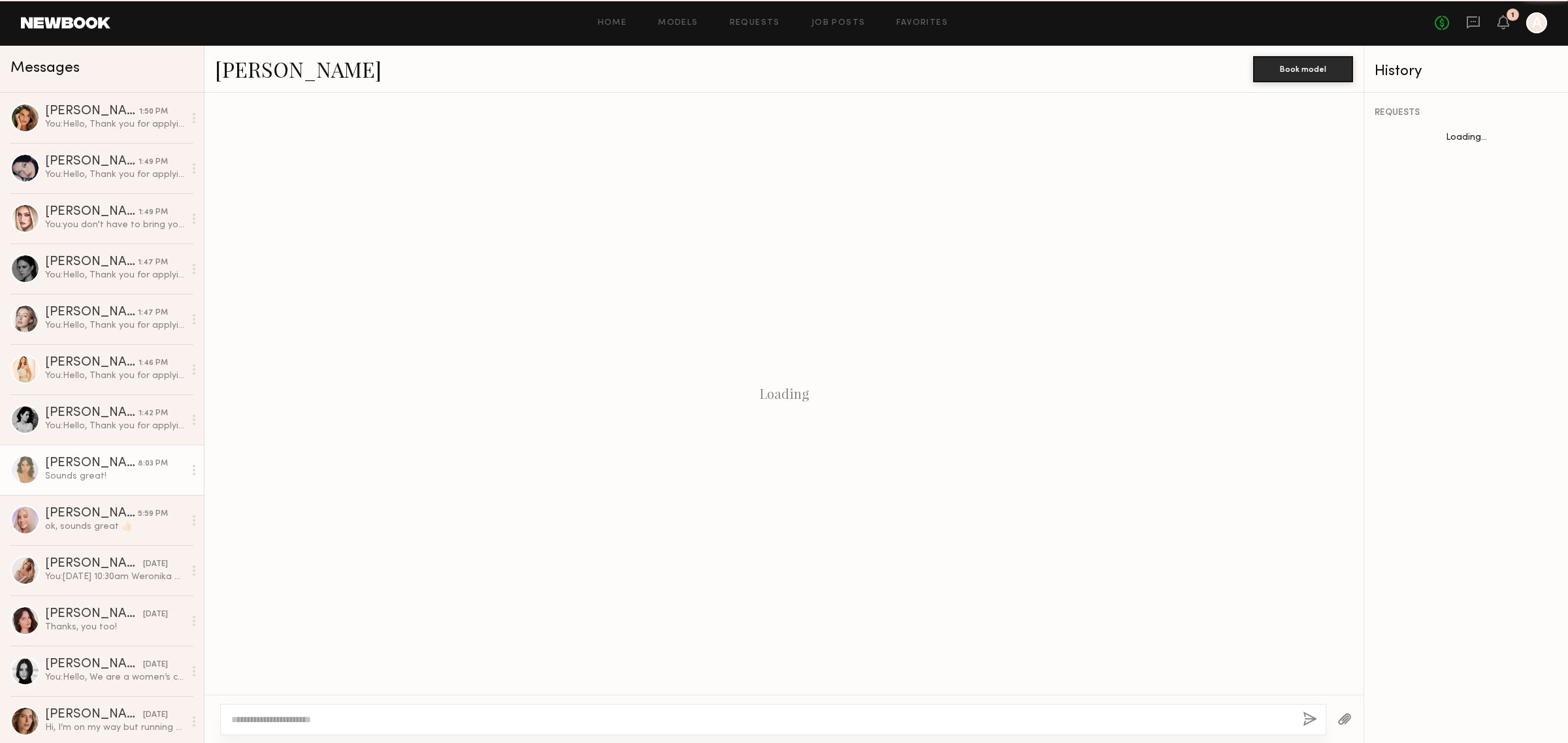
scroll to position [767, 0]
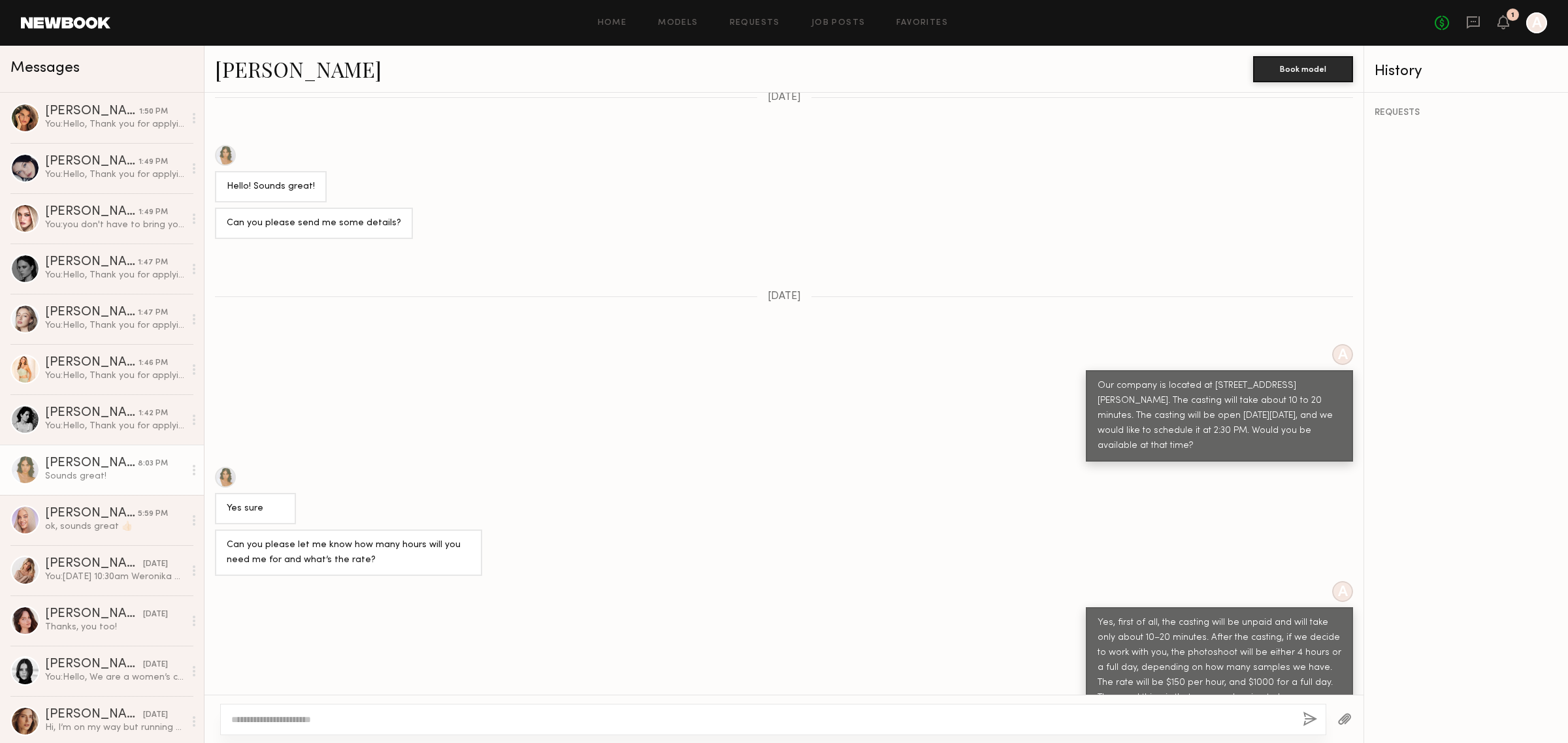
click at [1210, 632] on div "Yes, first of all, the casting will be unpaid and will take only about 10–20 mi…" at bounding box center [1219, 668] width 244 height 105
drag, startPoint x: 1155, startPoint y: 628, endPoint x: 1238, endPoint y: 632, distance: 83.1
click at [1238, 634] on div "Yes, first of all, the casting will be unpaid and will take only about 10–20 mi…" at bounding box center [1219, 668] width 244 height 105
click at [1164, 616] on div "Yes, first of all, the casting will be unpaid and will take only about 10–20 mi…" at bounding box center [1219, 668] width 244 height 105
drag, startPoint x: 1191, startPoint y: 366, endPoint x: 1223, endPoint y: 374, distance: 33.0
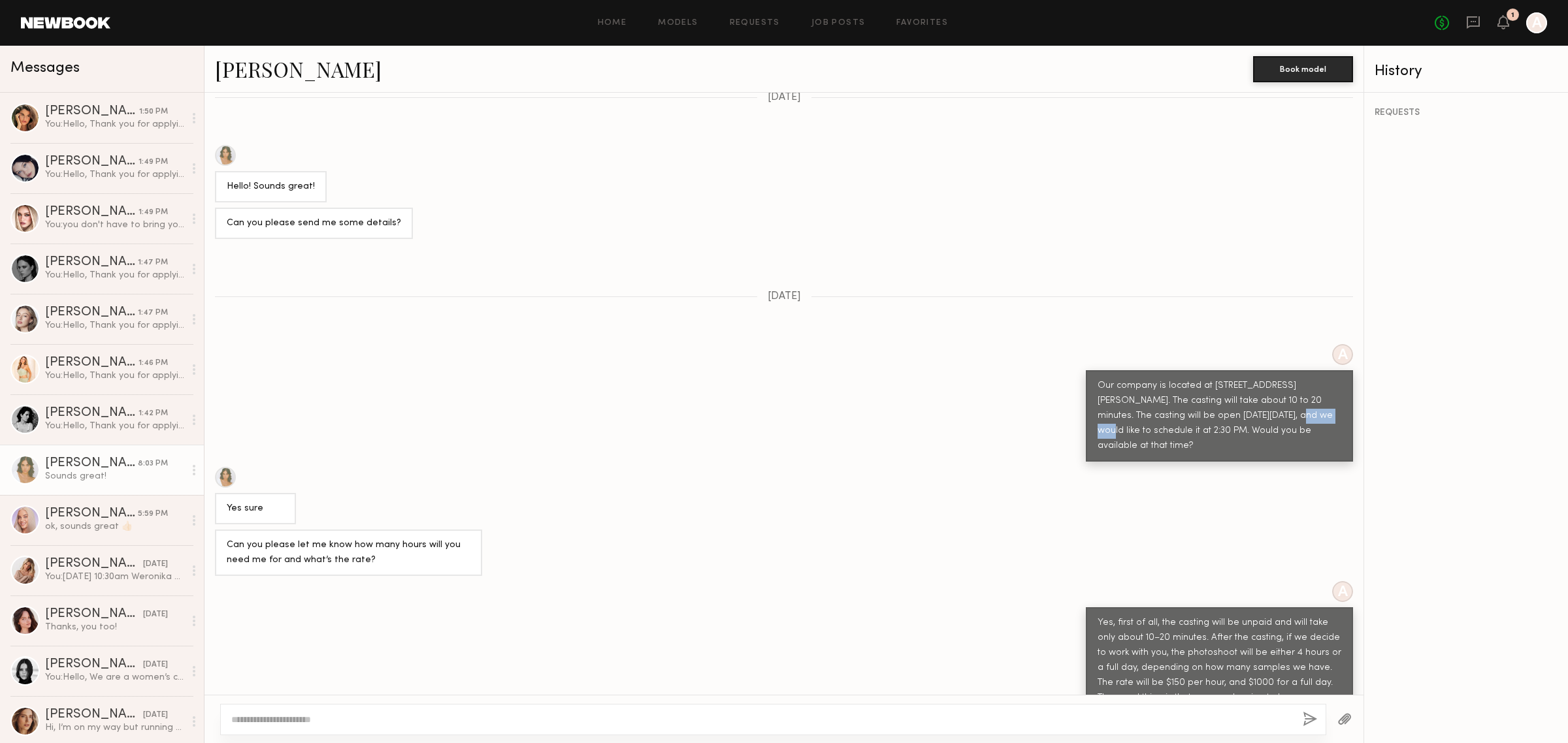
click at [1224, 379] on div "Our company is located at 1900 E 25th St, Vernon, CA. The casting will take abo…" at bounding box center [1219, 417] width 244 height 75
click at [1193, 383] on div "Our company is located at 1900 E 25th St, Vernon, CA. The casting will take abo…" at bounding box center [1219, 417] width 244 height 75
drag, startPoint x: 1114, startPoint y: 385, endPoint x: 1161, endPoint y: 390, distance: 47.3
click at [1161, 390] on div "Our company is located at 1900 E 25th St, Vernon, CA. The casting will take abo…" at bounding box center [1219, 417] width 244 height 75
click at [1186, 396] on div "Our company is located at 1900 E 25th St, Vernon, CA. The casting will take abo…" at bounding box center [1219, 417] width 244 height 75
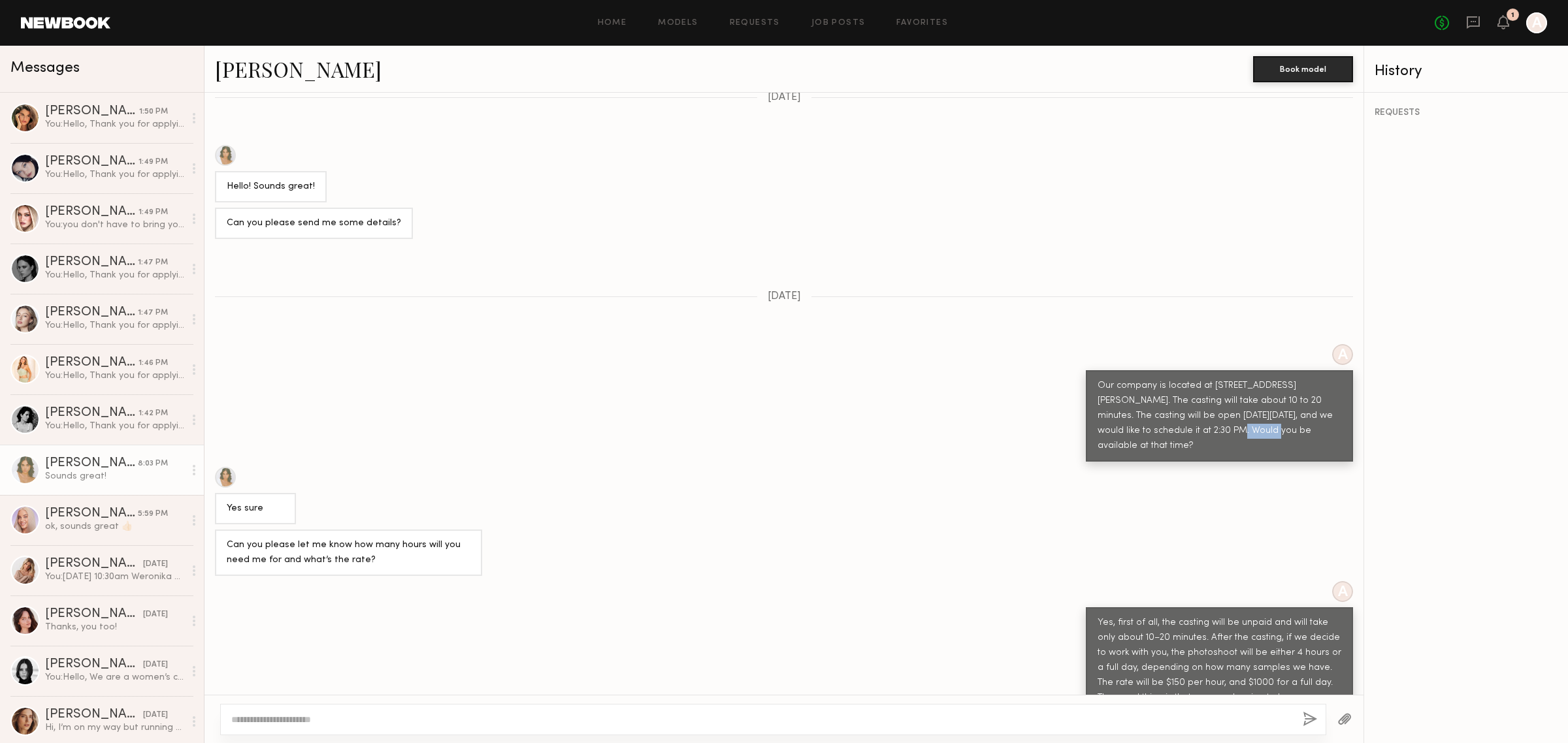
drag, startPoint x: 1147, startPoint y: 387, endPoint x: 1169, endPoint y: 390, distance: 22.2
click at [1169, 390] on div "Our company is located at 1900 E 25th St, Vernon, CA. The casting will take abo…" at bounding box center [1219, 417] width 244 height 75
click at [1160, 406] on div "Our company is located at 1900 E 25th St, Vernon, CA. The casting will take abo…" at bounding box center [1219, 417] width 244 height 75
drag, startPoint x: 1187, startPoint y: 369, endPoint x: 1210, endPoint y: 374, distance: 23.5
click at [1210, 379] on div "Our company is located at 1900 E 25th St, Vernon, CA. The casting will take abo…" at bounding box center [1219, 417] width 244 height 75
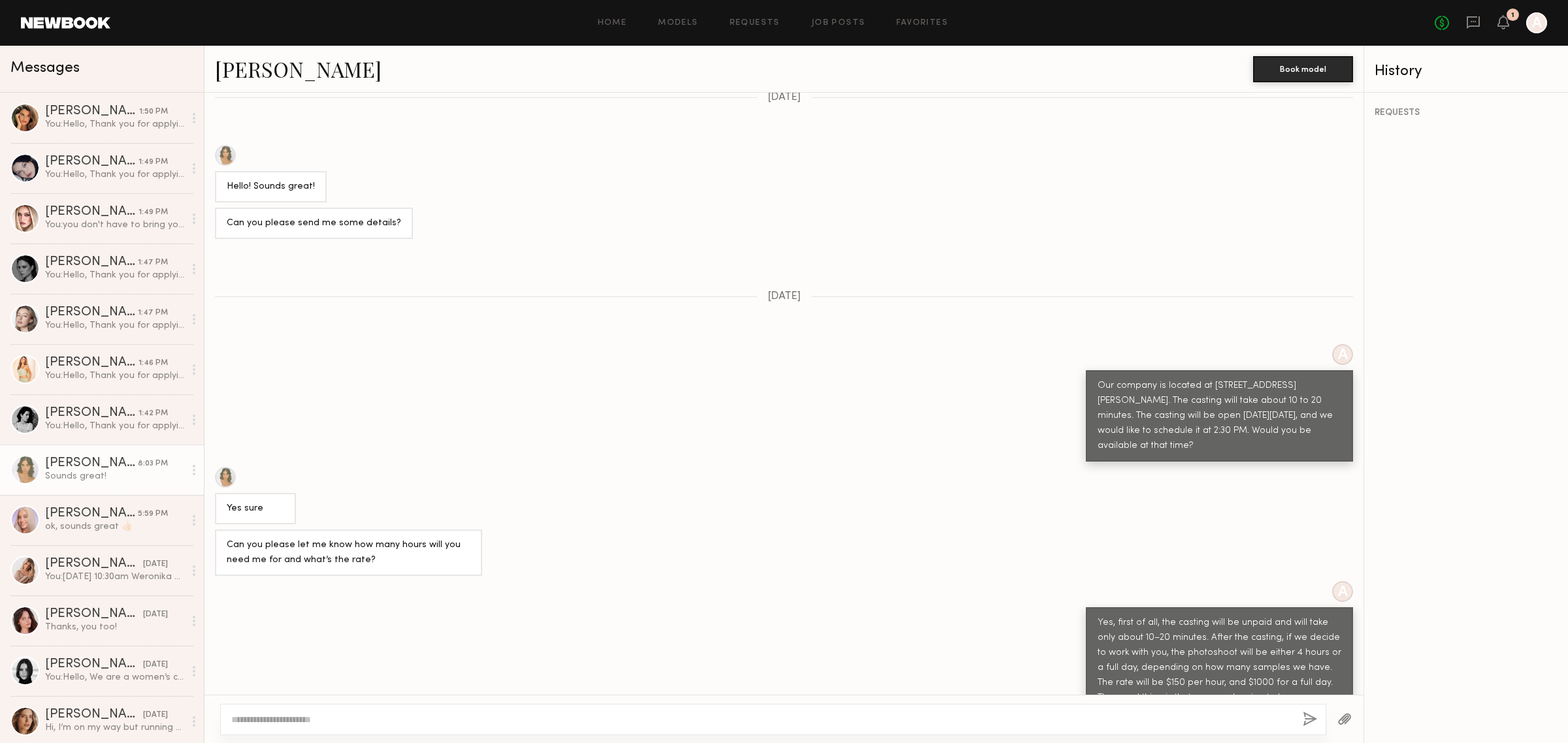
click at [1183, 390] on div "Our company is located at 1900 E 25th St, Vernon, CA. The casting will take abo…" at bounding box center [1219, 417] width 244 height 75
click at [115, 210] on div "[PERSON_NAME]" at bounding box center [91, 212] width 93 height 13
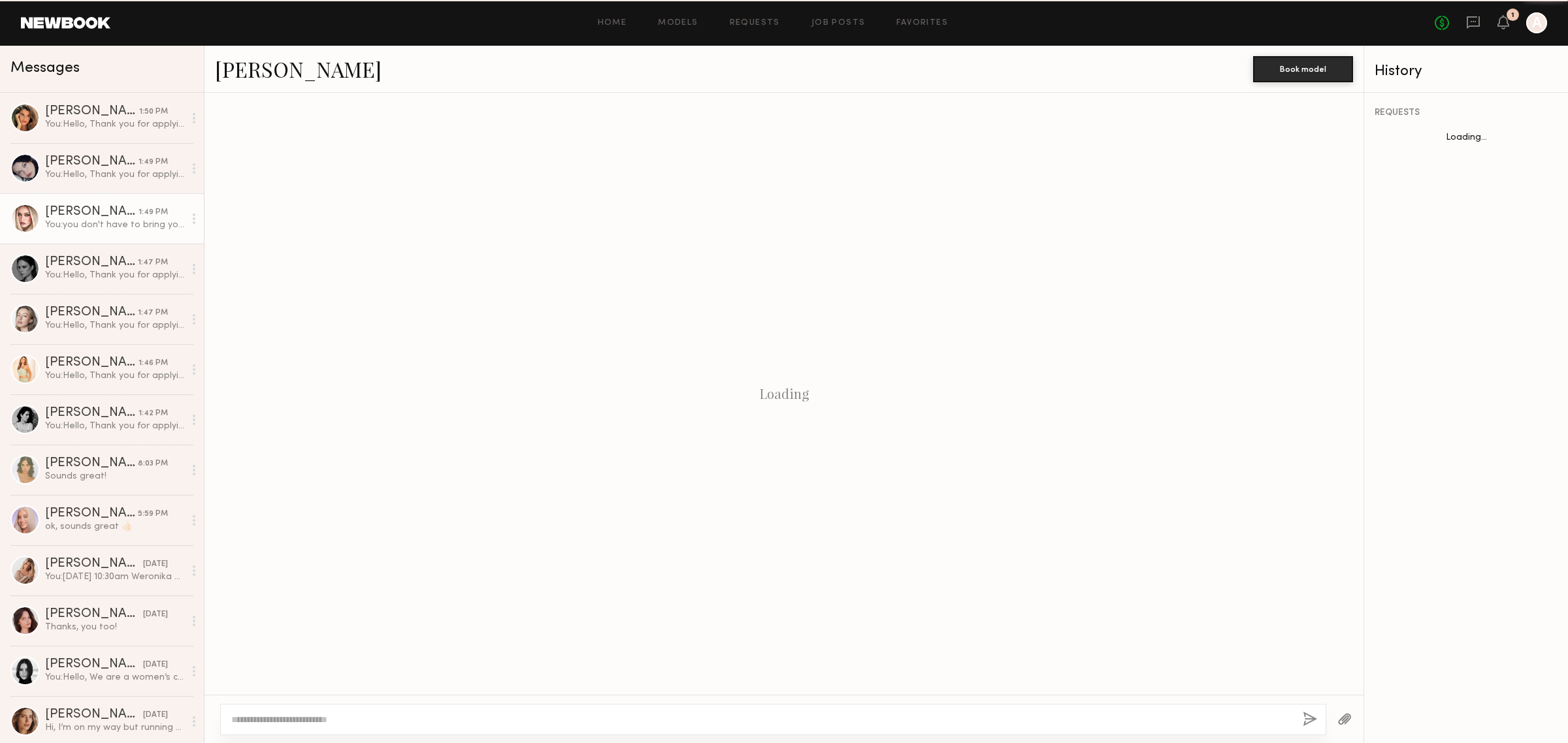
scroll to position [283, 0]
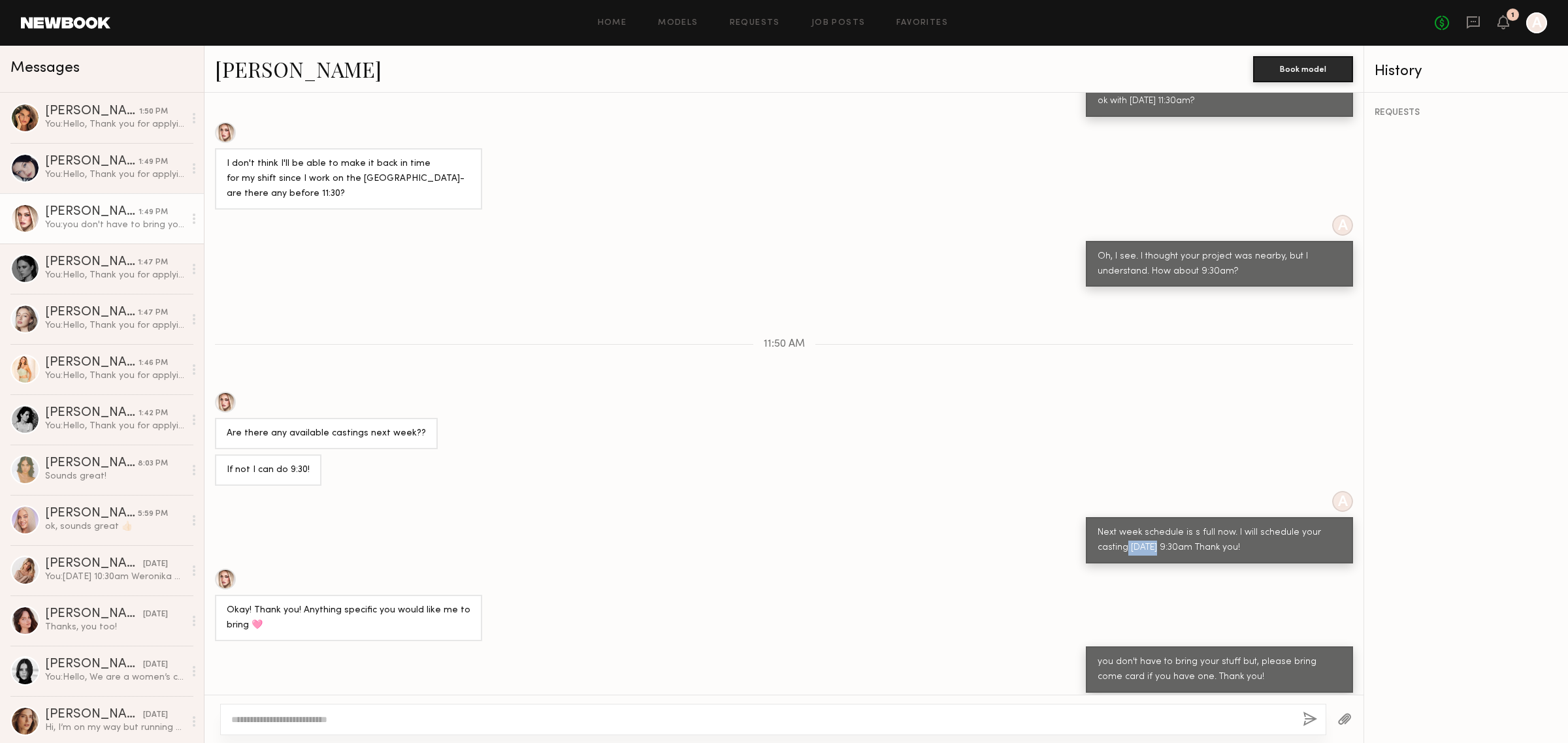
drag, startPoint x: 1113, startPoint y: 542, endPoint x: 1141, endPoint y: 542, distance: 28.0
click at [1141, 542] on div "Next week schedule is s full now. I will schedule your casting [DATE] 9:30am Th…" at bounding box center [1219, 541] width 244 height 30
drag, startPoint x: 1151, startPoint y: 542, endPoint x: 1220, endPoint y: 546, distance: 69.1
click at [1220, 546] on div "Next week schedule is s full now. I will schedule your casting [DATE] 9:30am Th…" at bounding box center [1219, 541] width 244 height 30
click at [1236, 546] on div "Next week schedule is s full now. I will schedule your casting [DATE] 9:30am Th…" at bounding box center [1219, 541] width 244 height 30
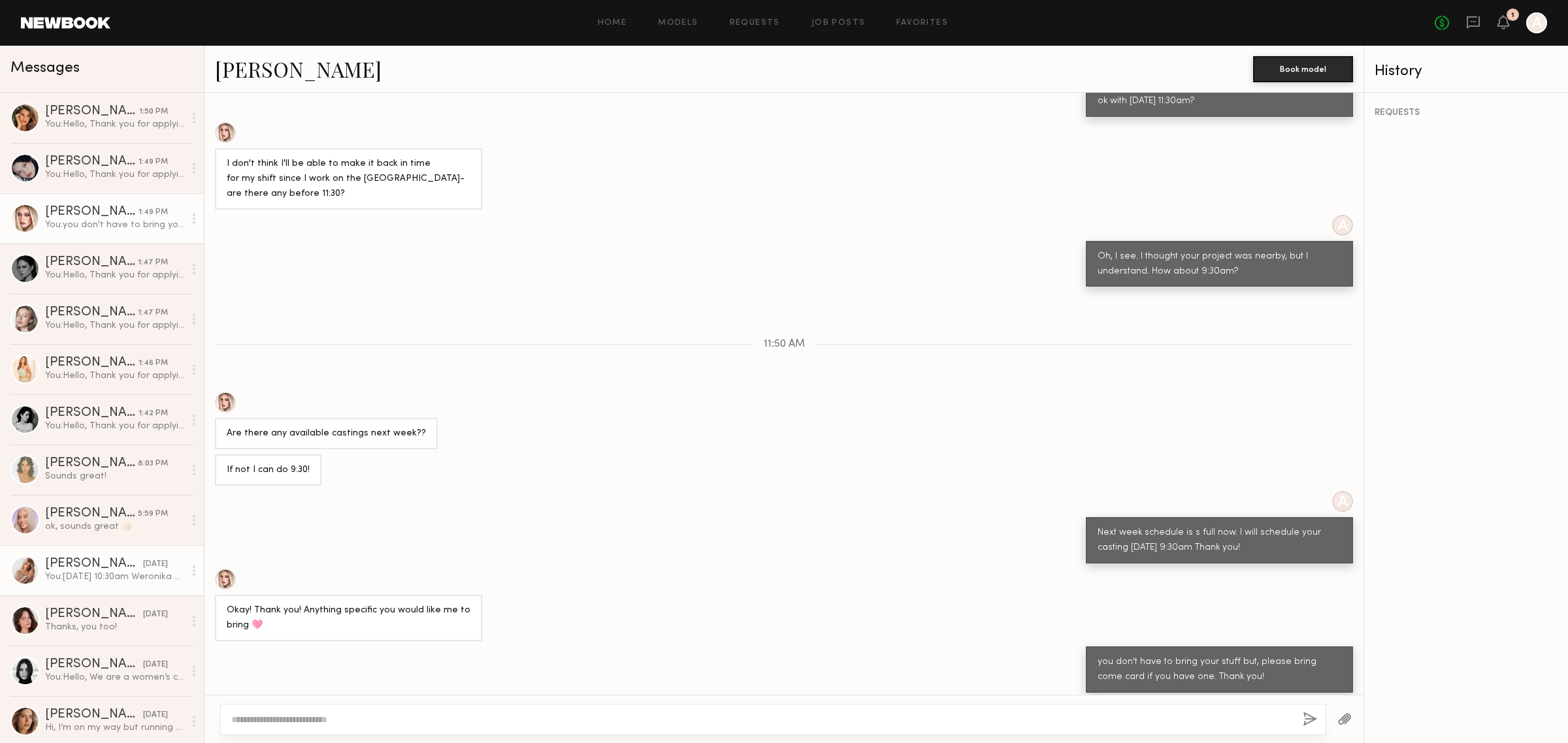
click at [105, 562] on div "[PERSON_NAME]" at bounding box center [94, 565] width 98 height 13
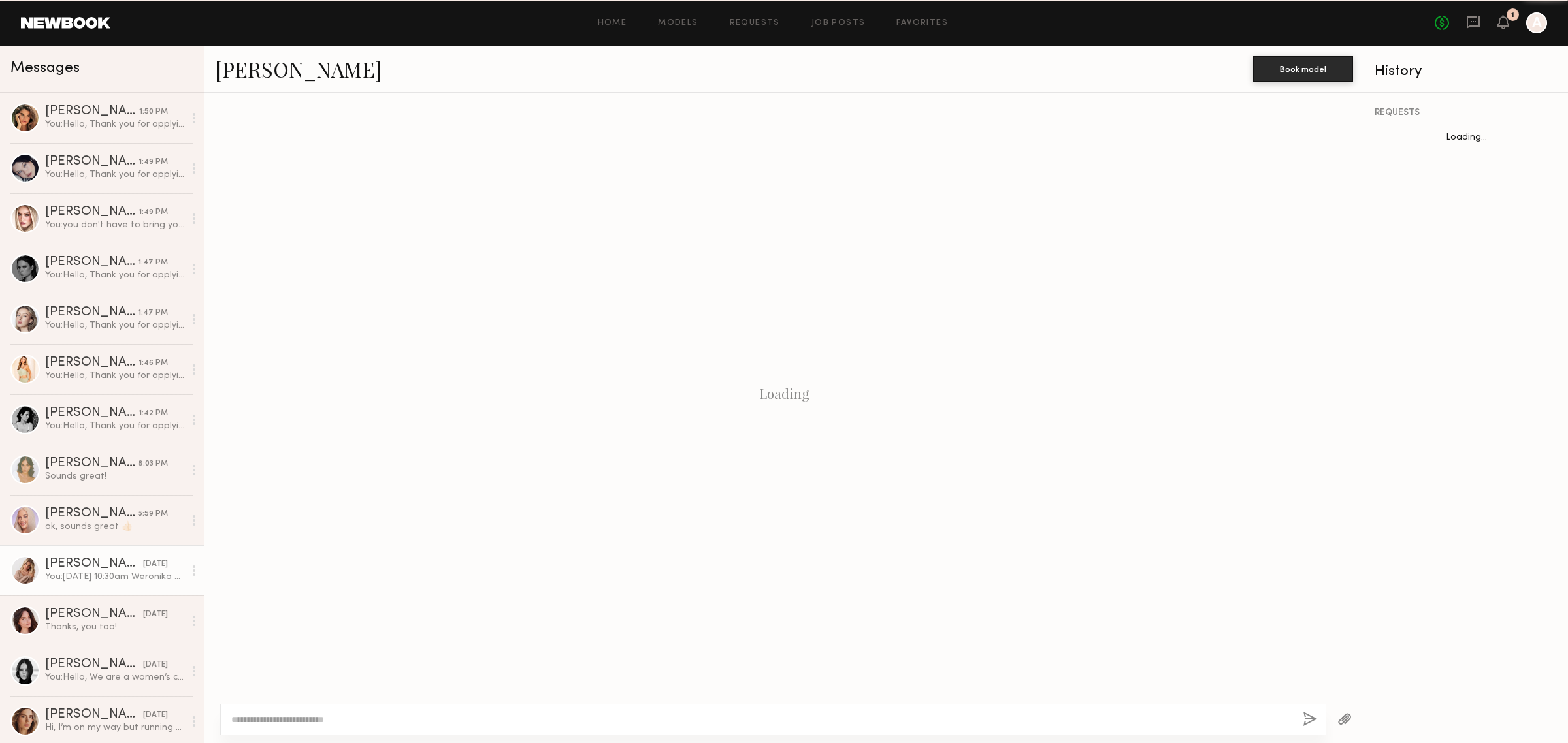
scroll to position [763, 0]
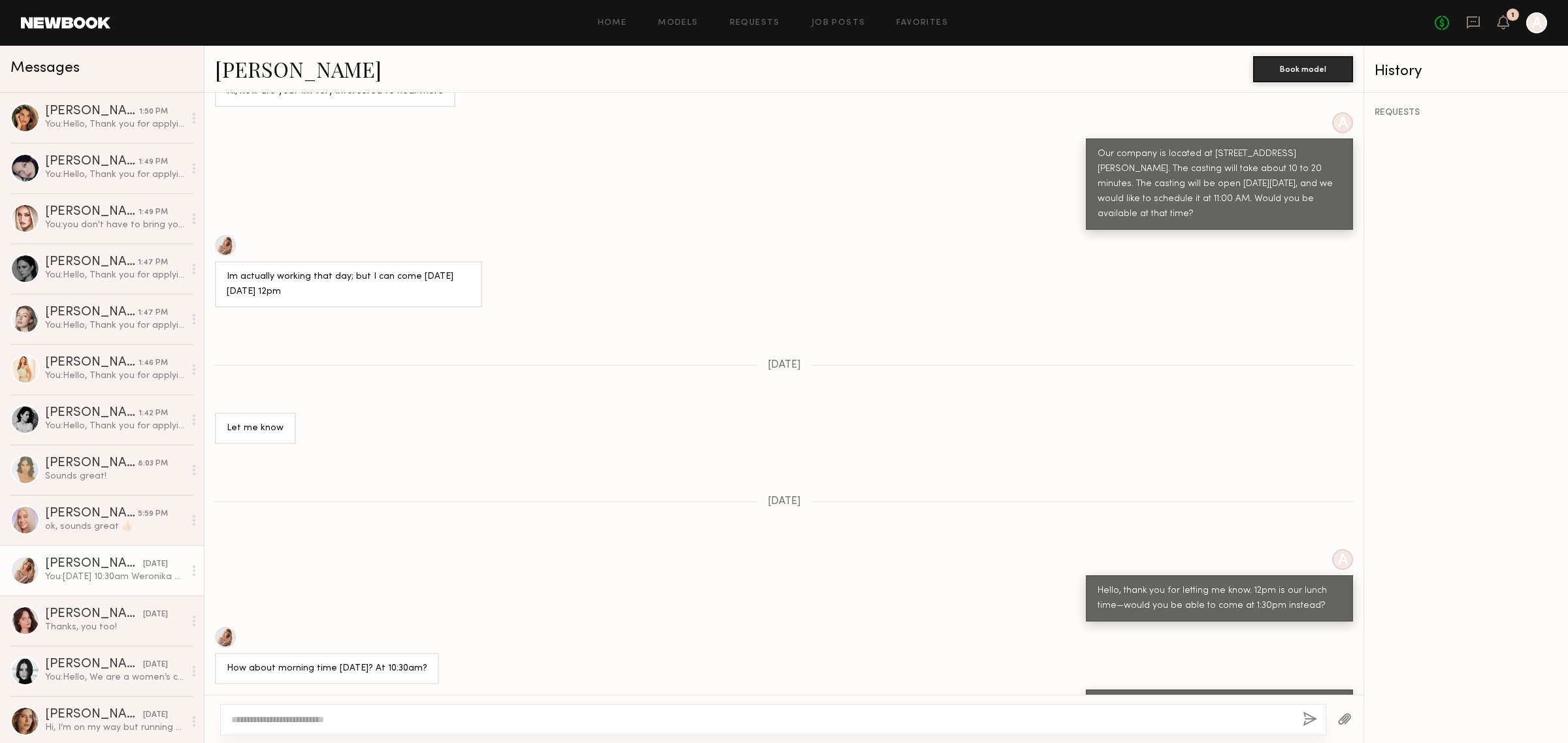
drag, startPoint x: 1141, startPoint y: 656, endPoint x: 1190, endPoint y: 666, distance: 50.0
click at [1186, 698] on div "[DATE] 10:30am Weronika casting I marked scheduling for you." at bounding box center [1219, 713] width 244 height 30
click at [1187, 698] on div "[DATE] 10:30am Weronika casting I marked scheduling for you." at bounding box center [1219, 713] width 244 height 30
click at [122, 511] on div "[PERSON_NAME]" at bounding box center [91, 514] width 92 height 13
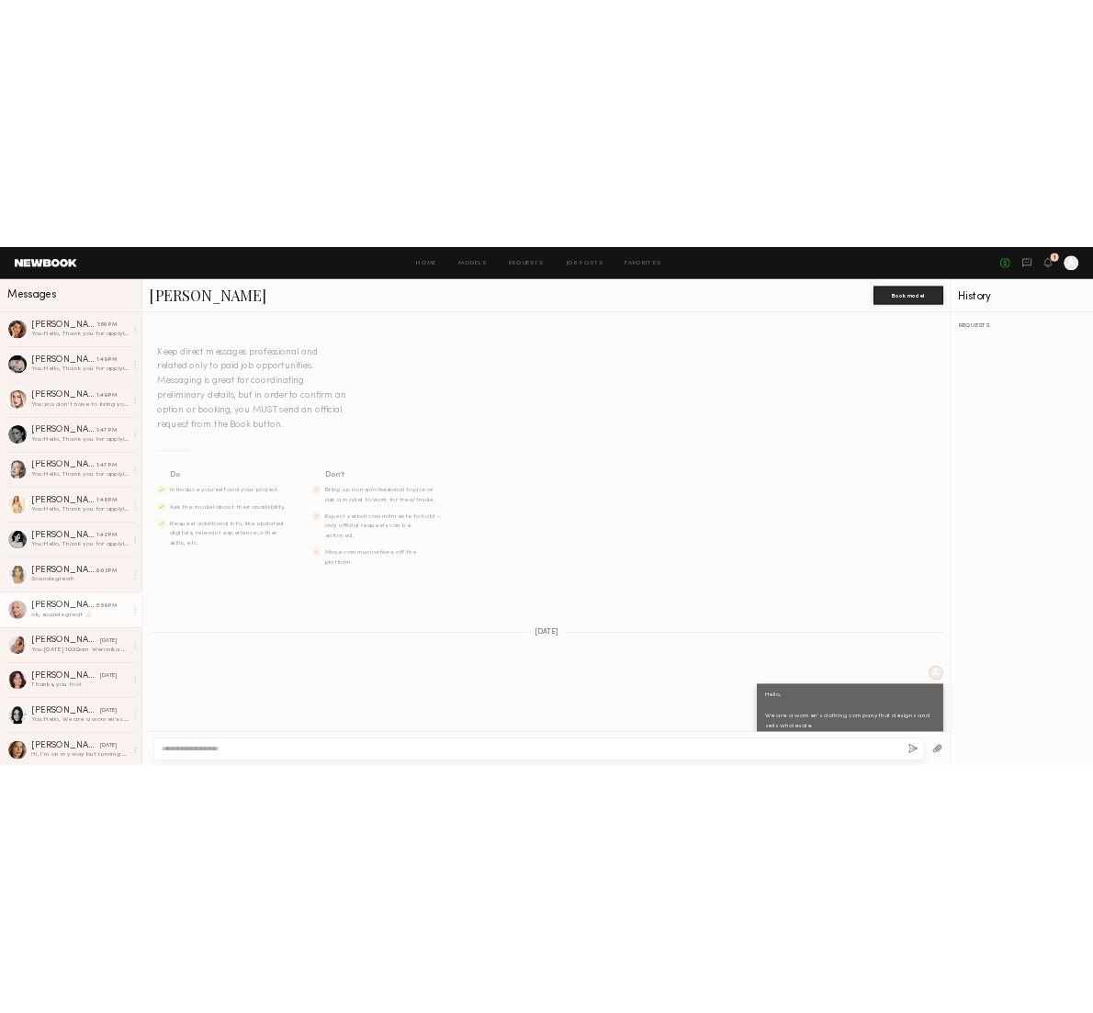
scroll to position [926, 0]
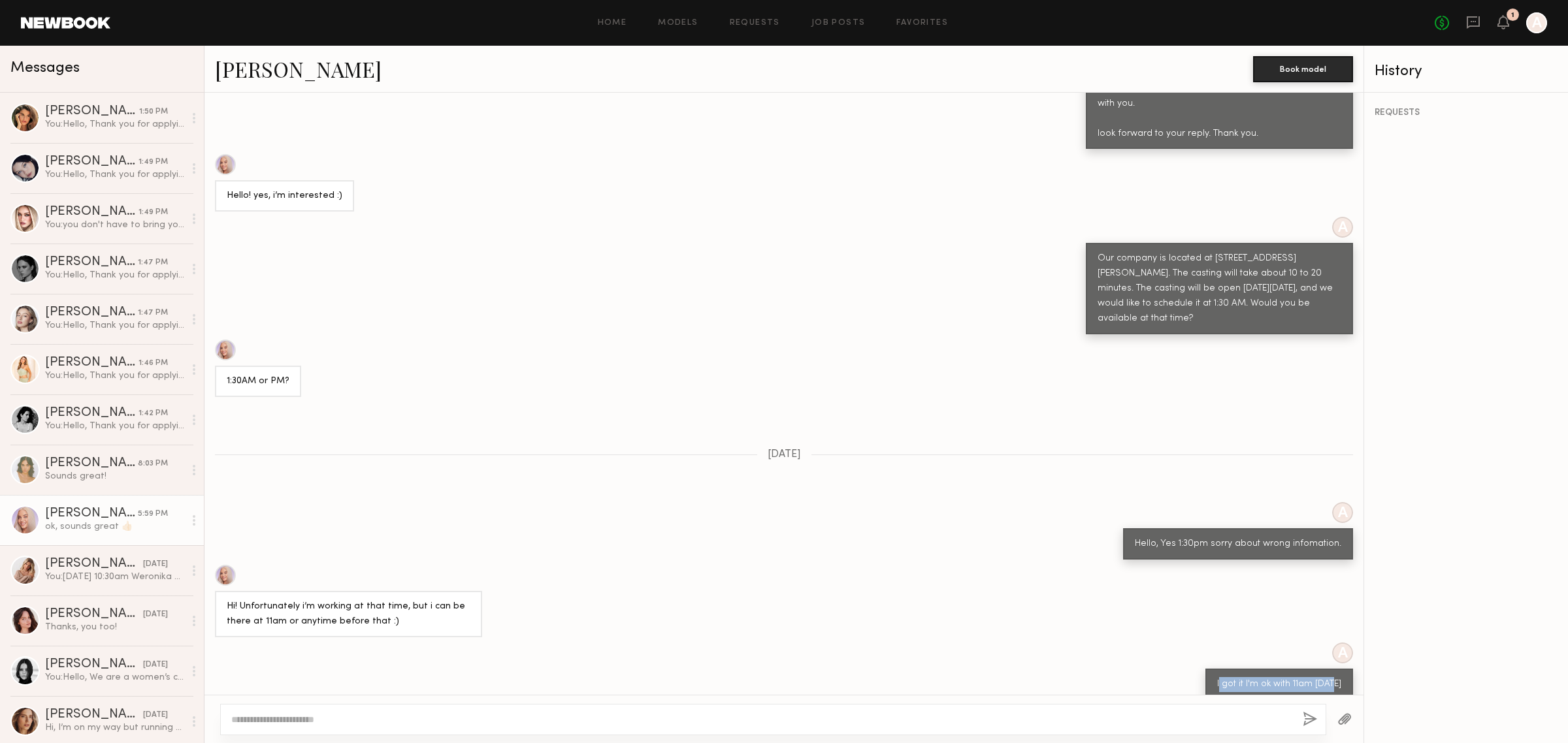
drag, startPoint x: 1217, startPoint y: 636, endPoint x: 1328, endPoint y: 641, distance: 111.1
click at [1328, 678] on div "I got it I'm ok with 11am 10/2" at bounding box center [1279, 685] width 124 height 15
click at [1296, 678] on div "I got it I'm ok with 11am 10/2" at bounding box center [1279, 685] width 124 height 15
click at [229, 565] on div at bounding box center [225, 575] width 21 height 21
click at [116, 474] on div "Sounds great!" at bounding box center [114, 476] width 139 height 12
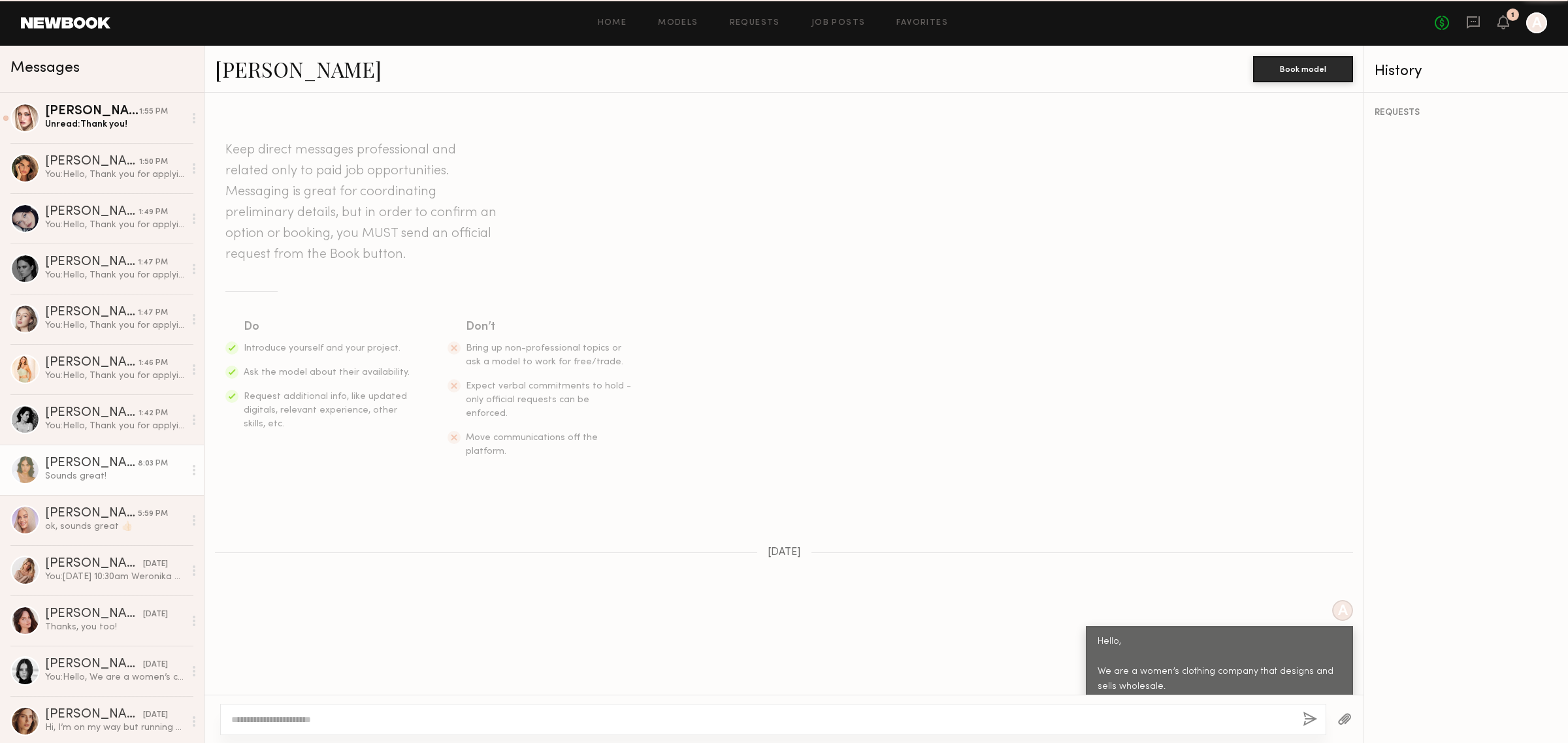
scroll to position [782, 0]
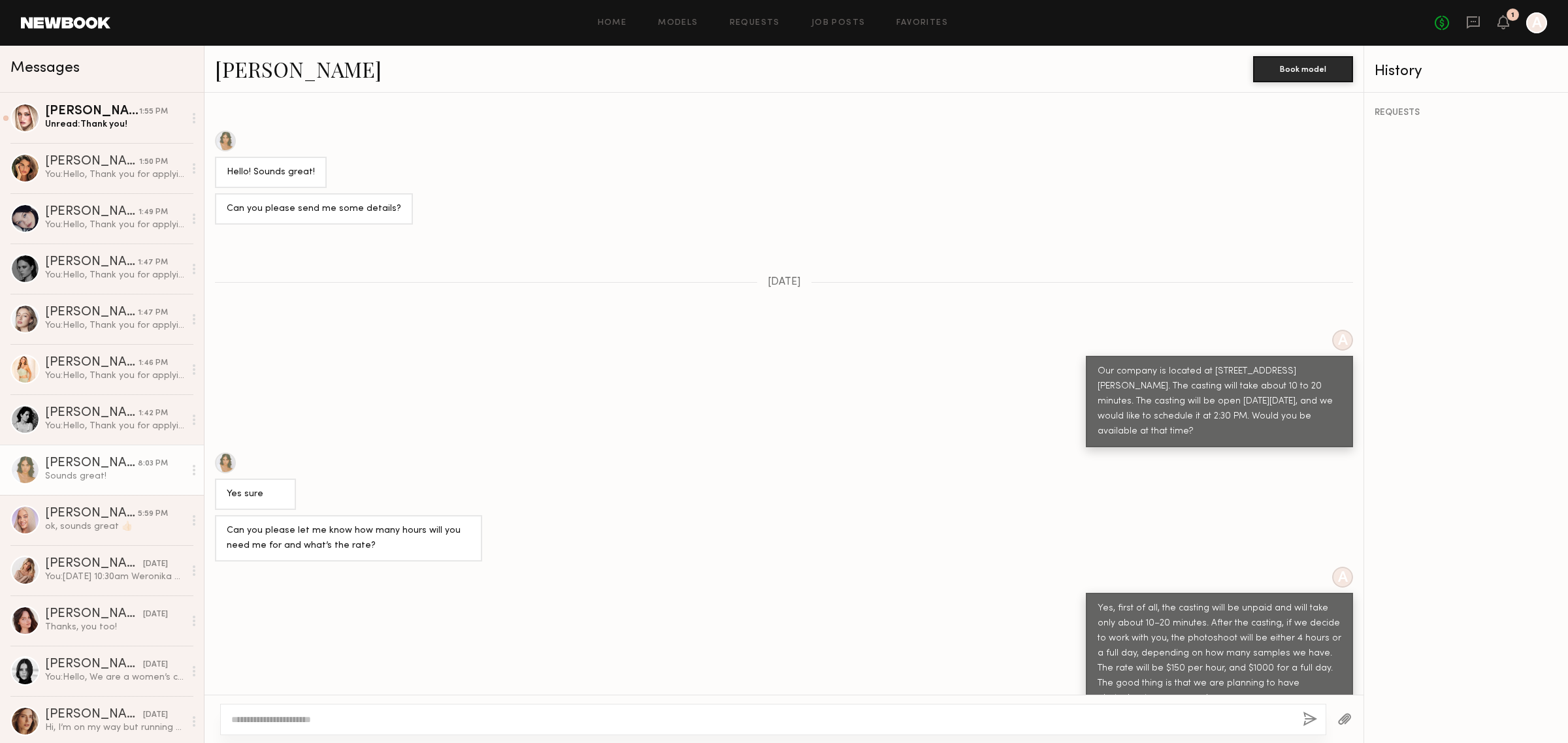
click at [222, 453] on div at bounding box center [225, 463] width 21 height 21
click at [105, 116] on div "[PERSON_NAME]" at bounding box center [92, 112] width 94 height 13
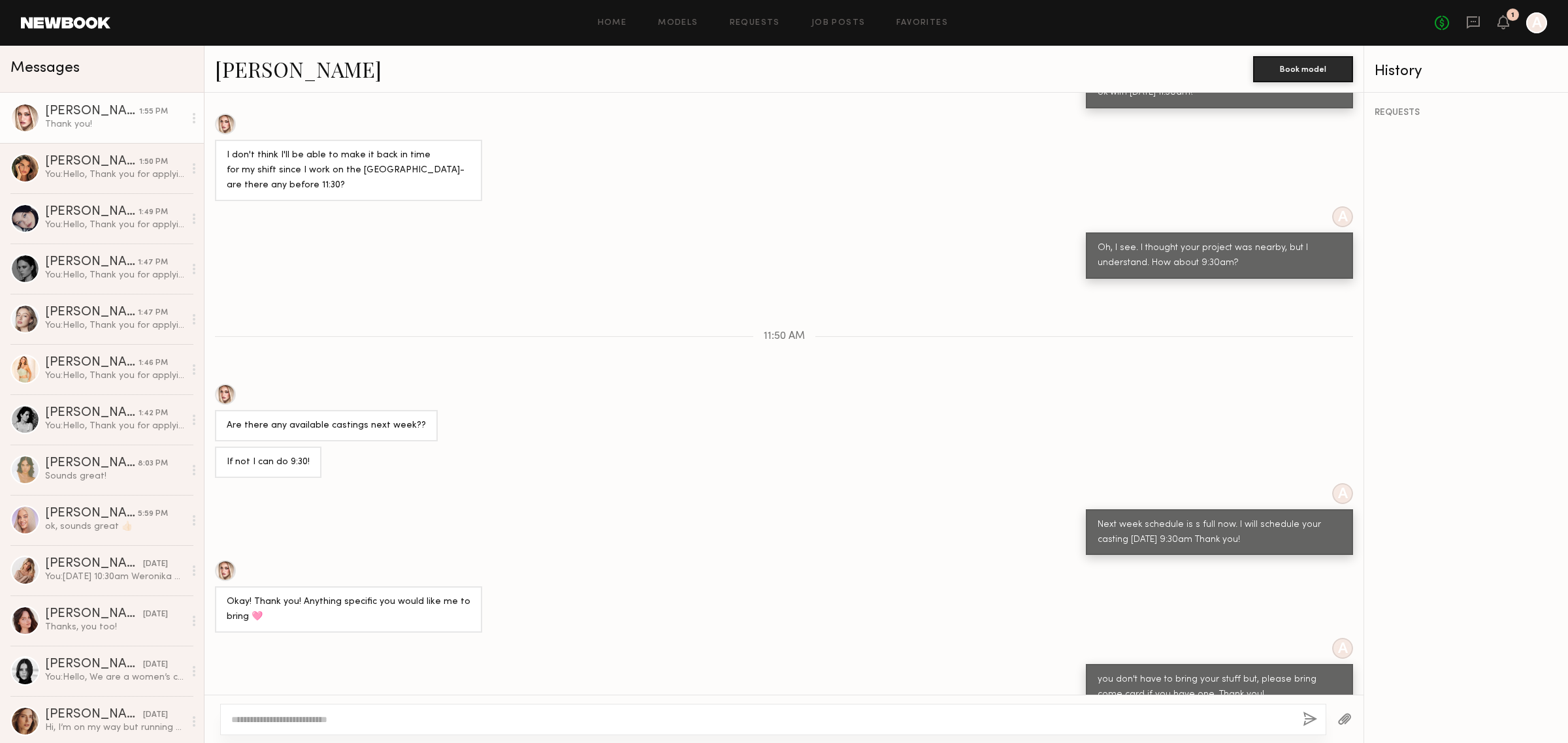
scroll to position [1354, 0]
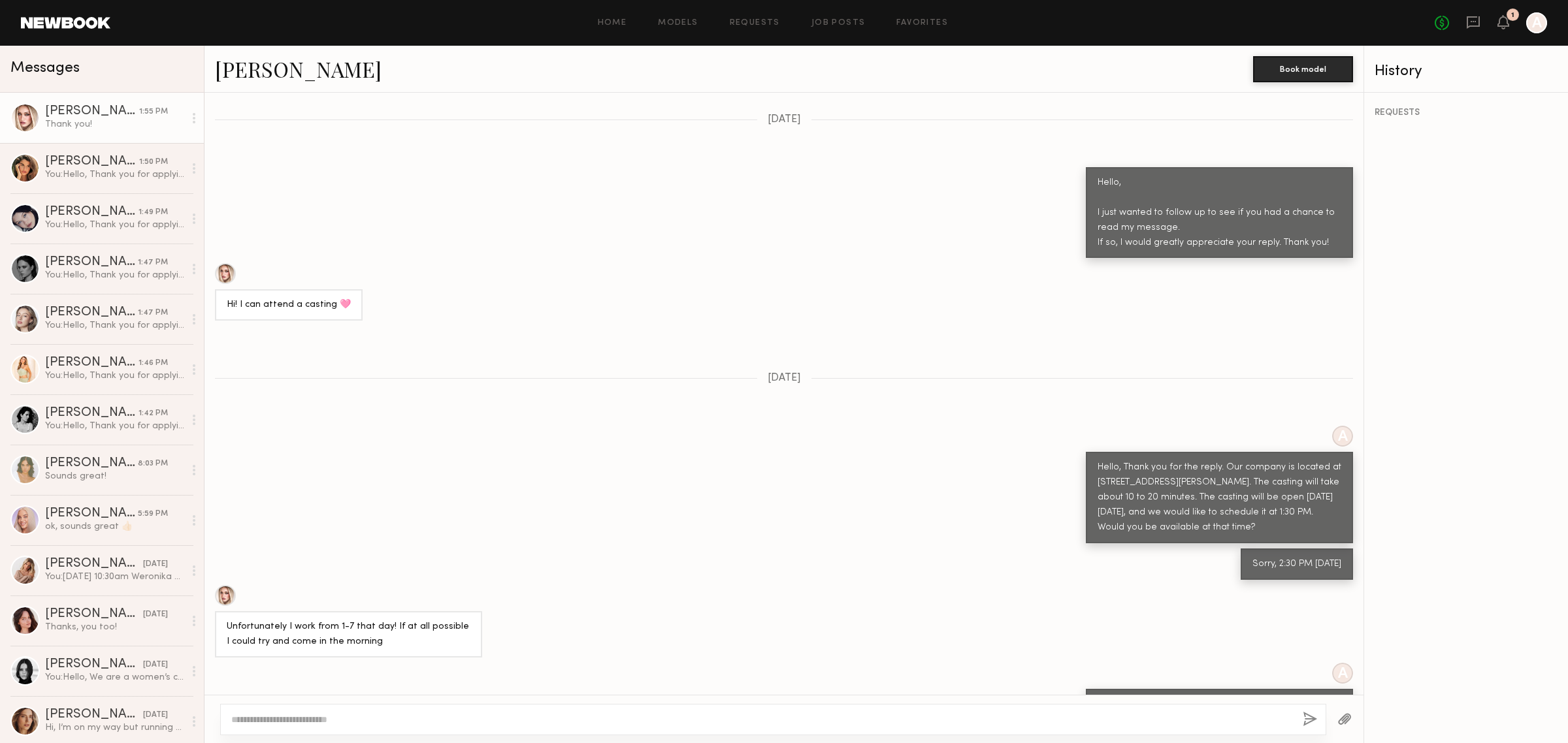
scroll to position [983, 0]
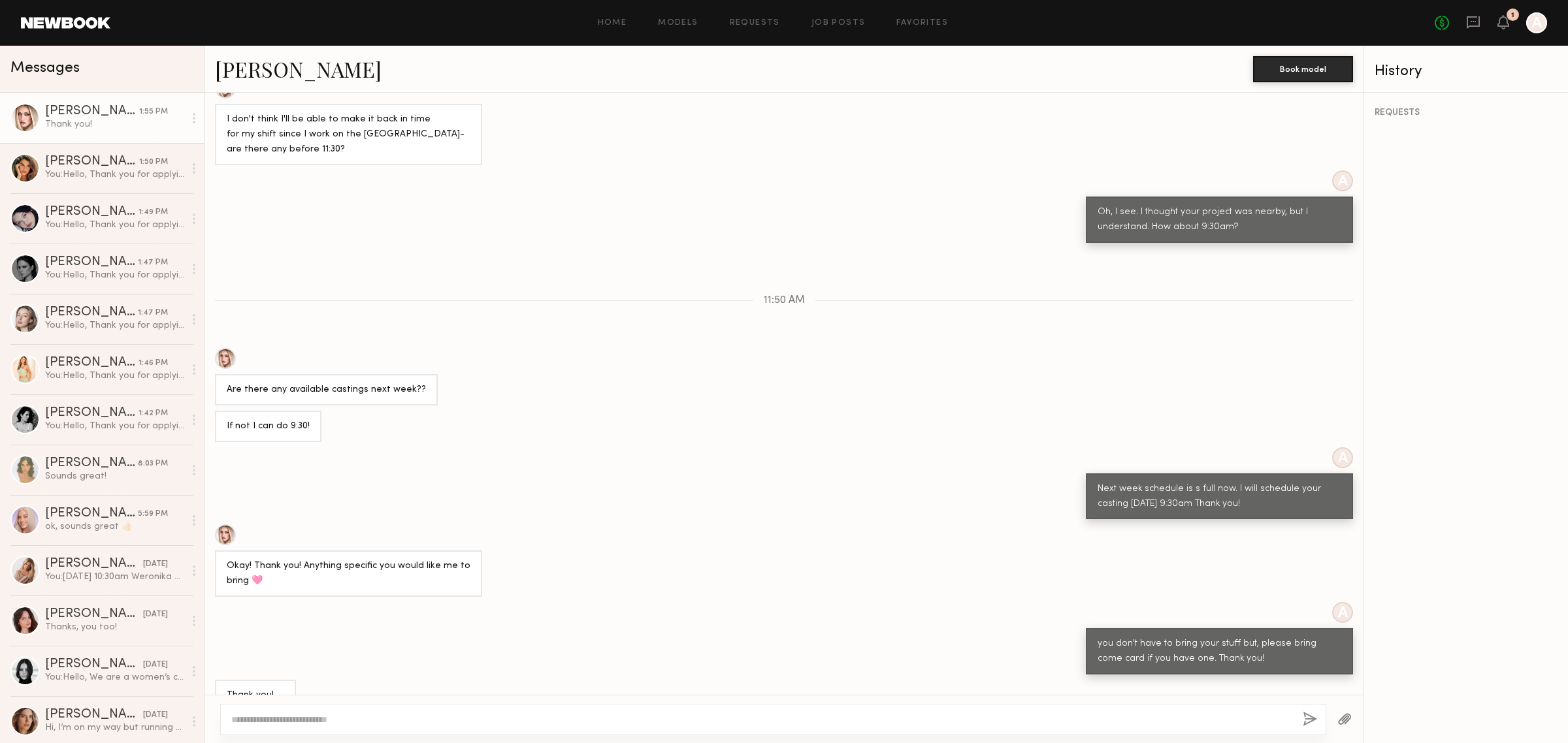
drag, startPoint x: 922, startPoint y: 470, endPoint x: 929, endPoint y: 465, distance: 8.6
click at [924, 469] on div "A Next week schedule is s full now. I will schedule your casting [DATE] 9:30am …" at bounding box center [784, 483] width 1159 height 73
